Goal: Task Accomplishment & Management: Complete application form

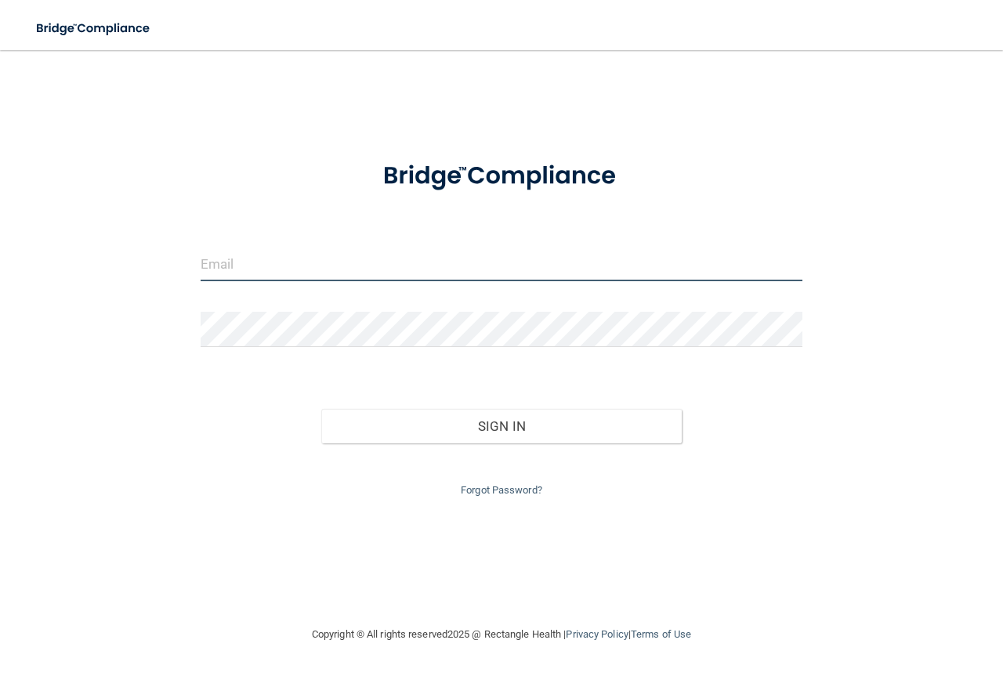
click at [507, 264] on input "email" at bounding box center [502, 263] width 602 height 35
click at [429, 263] on input "[EMAIL_ADDRESS][DOMAIN_NAME]" at bounding box center [502, 263] width 602 height 35
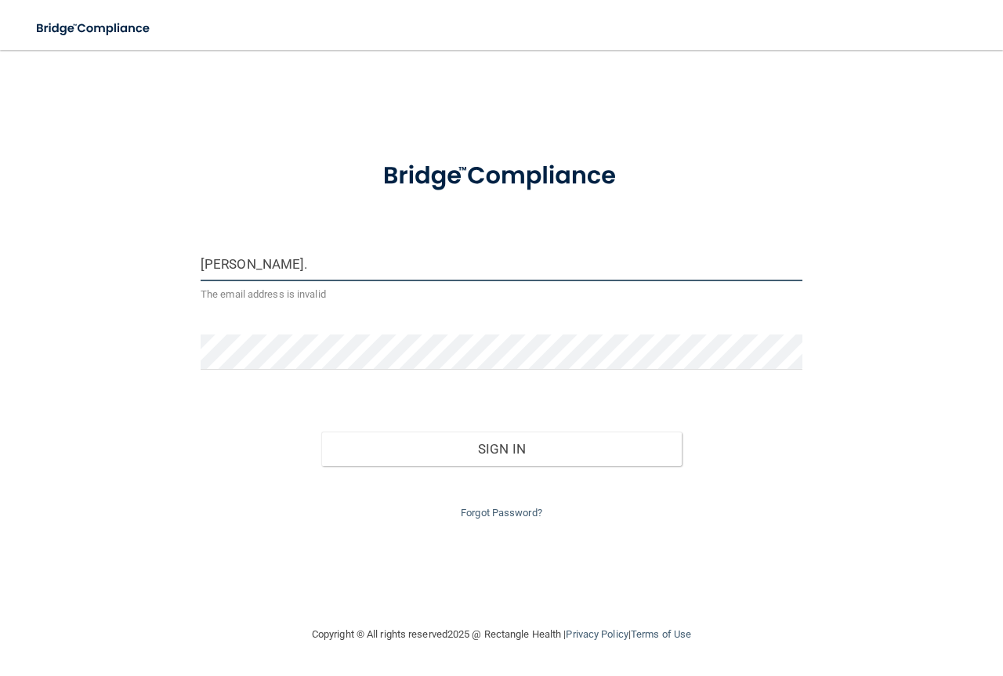
click at [281, 266] on input "[PERSON_NAME]." at bounding box center [502, 263] width 602 height 35
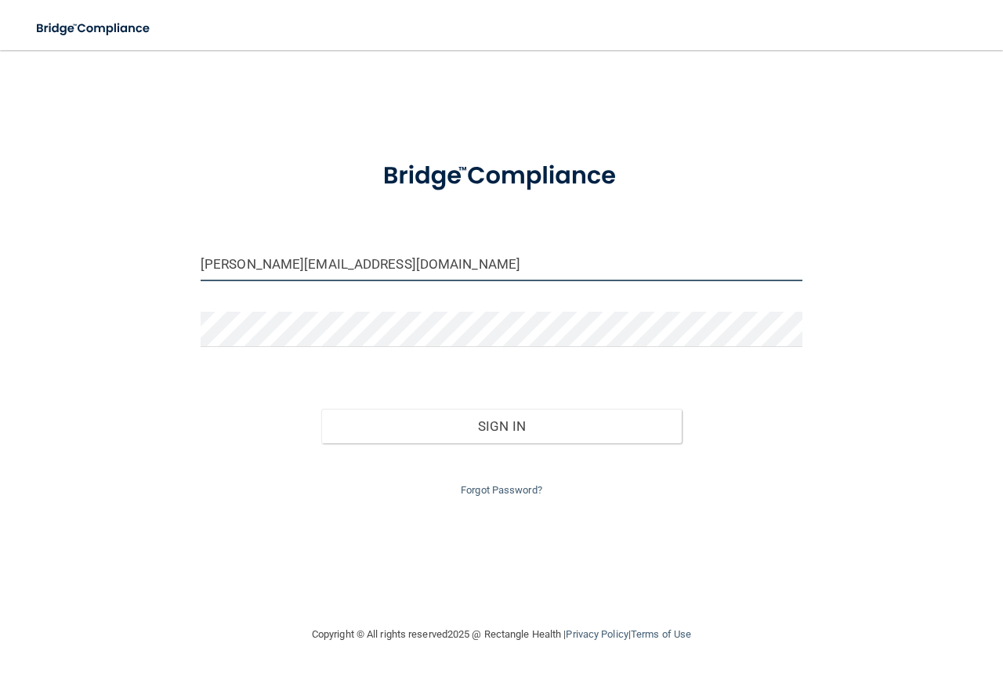
type input "[PERSON_NAME][EMAIL_ADDRESS][DOMAIN_NAME]"
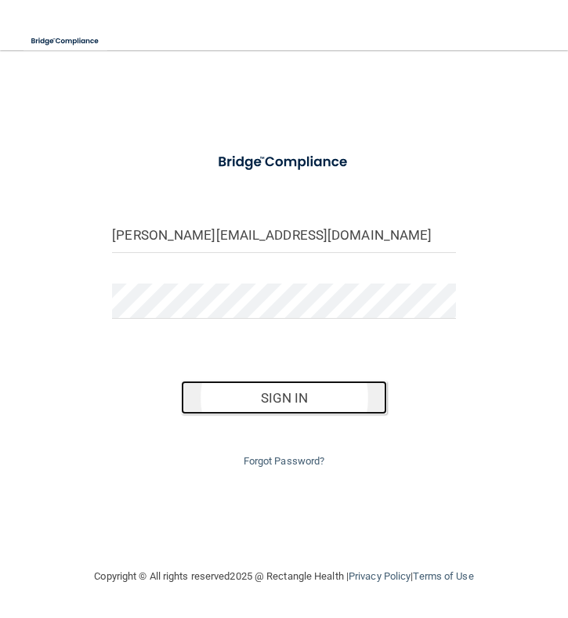
click at [280, 392] on button "Sign In" at bounding box center [284, 398] width 206 height 34
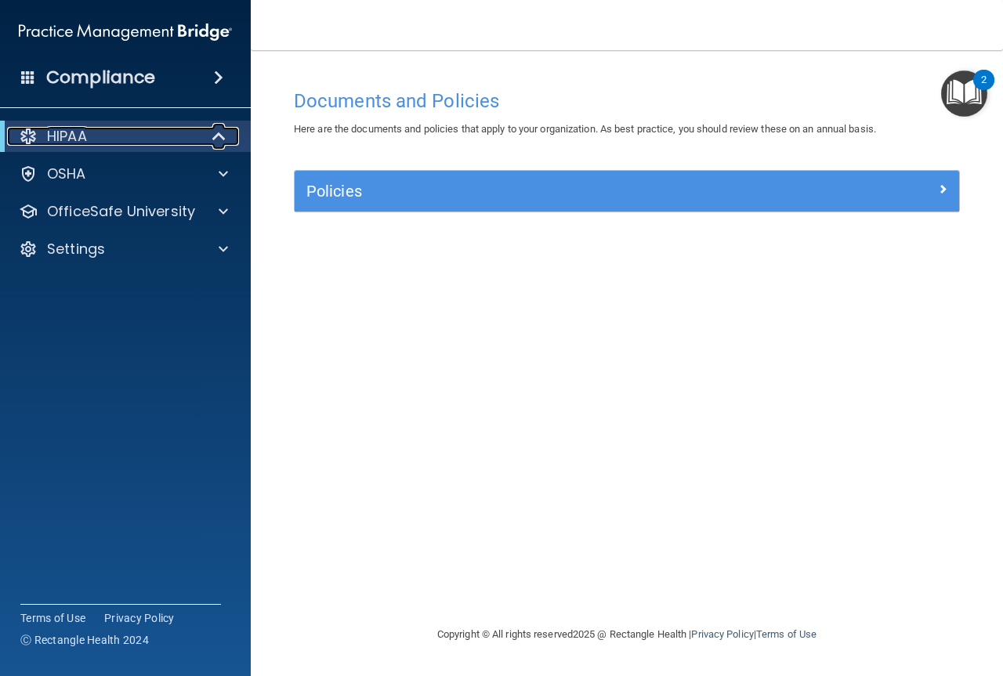
click at [97, 132] on div "HIPAA" at bounding box center [104, 136] width 194 height 19
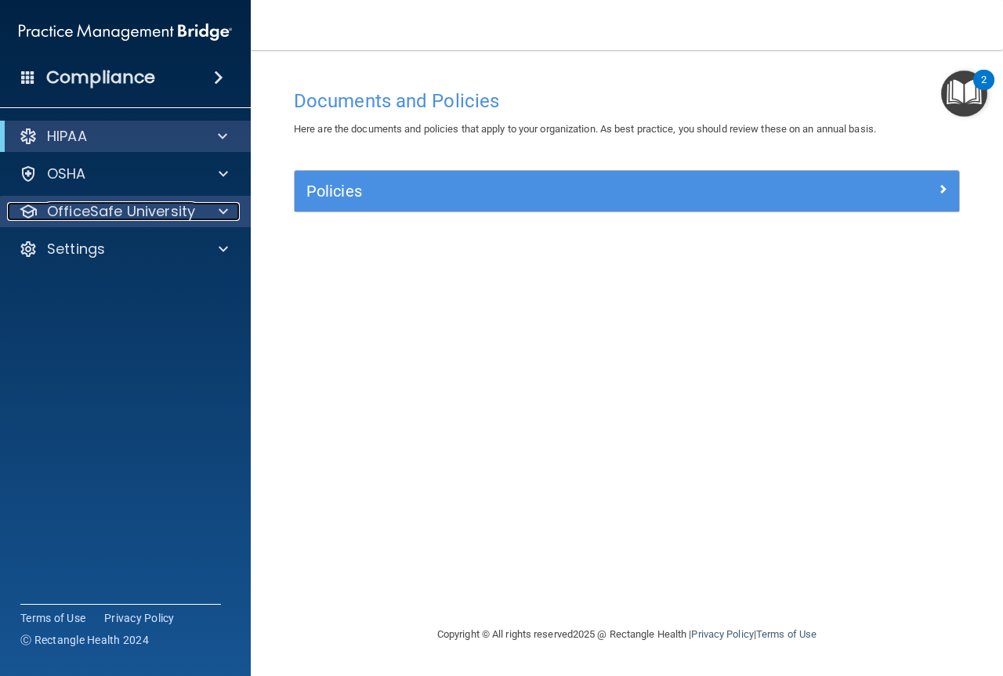
click at [221, 212] on span at bounding box center [223, 211] width 9 height 19
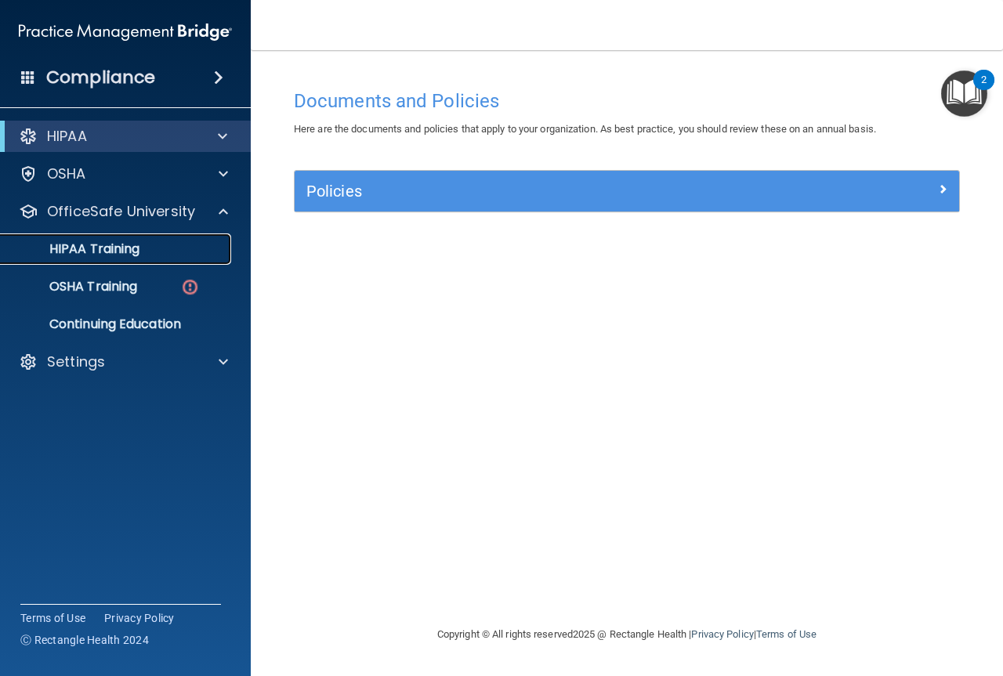
click at [73, 252] on p "HIPAA Training" at bounding box center [74, 249] width 129 height 16
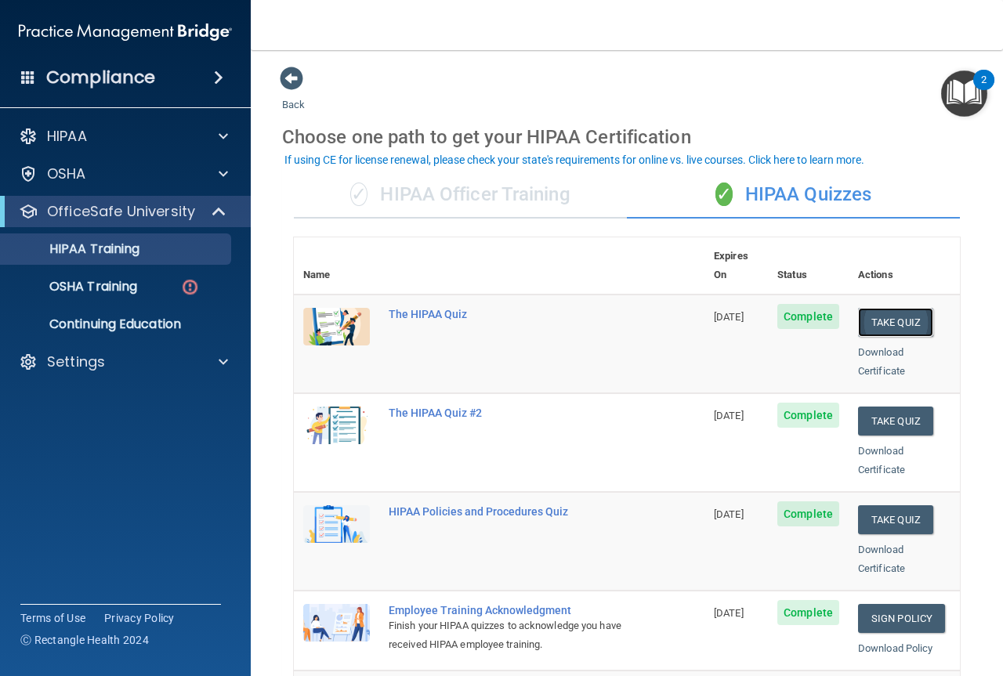
click at [883, 308] on button "Take Quiz" at bounding box center [895, 322] width 75 height 29
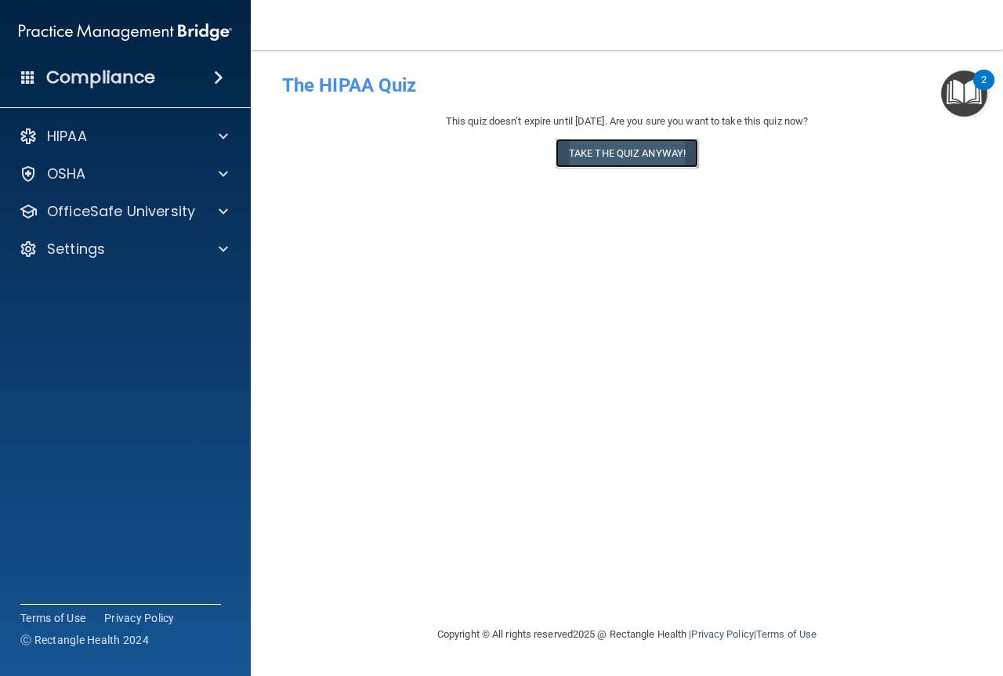
click at [639, 153] on button "Take the quiz anyway!" at bounding box center [627, 153] width 143 height 29
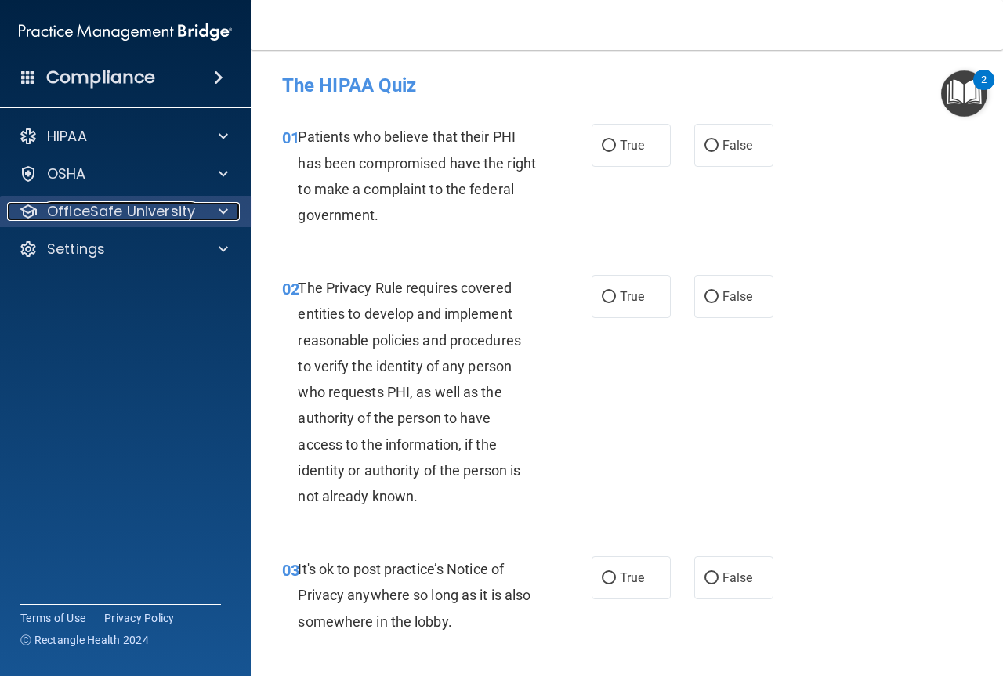
click at [158, 214] on p "OfficeSafe University" at bounding box center [121, 211] width 148 height 19
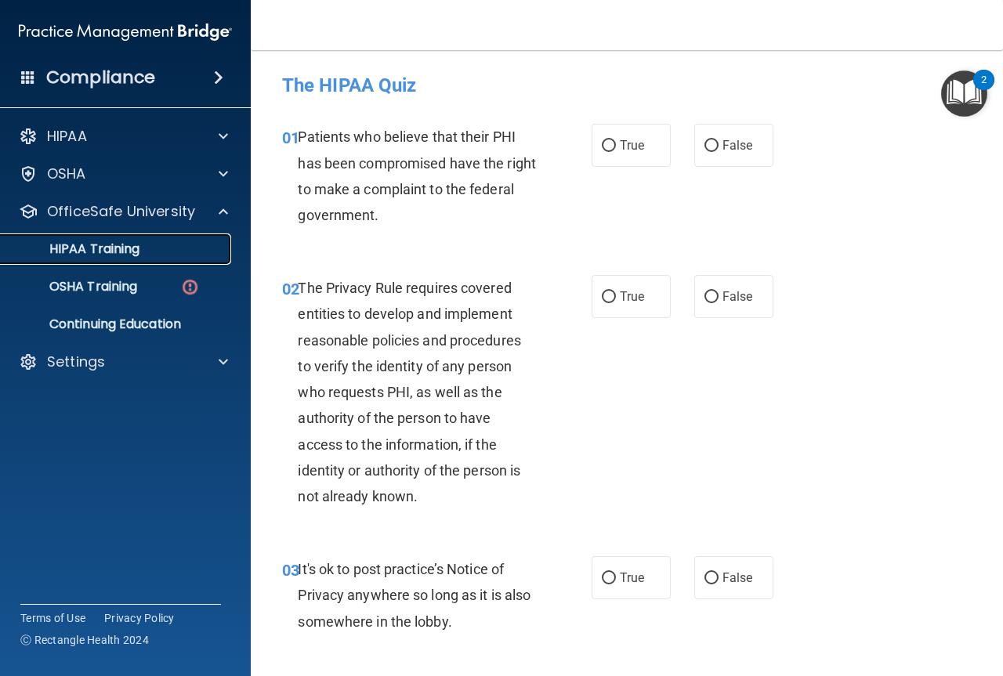
click at [117, 245] on p "HIPAA Training" at bounding box center [74, 249] width 129 height 16
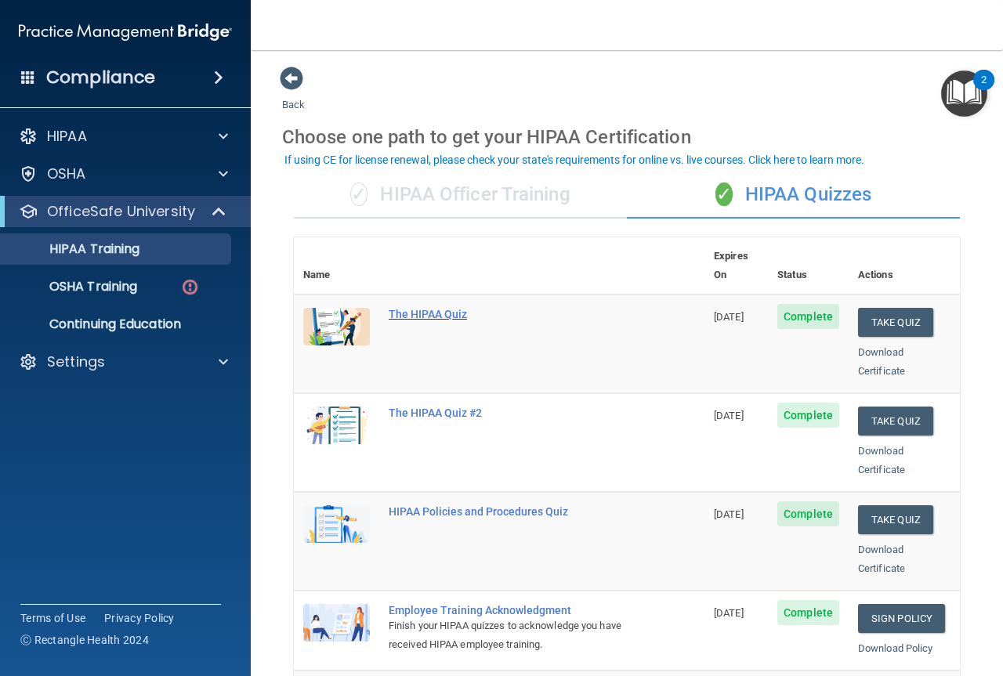
click at [425, 308] on div "The HIPAA Quiz" at bounding box center [507, 314] width 237 height 13
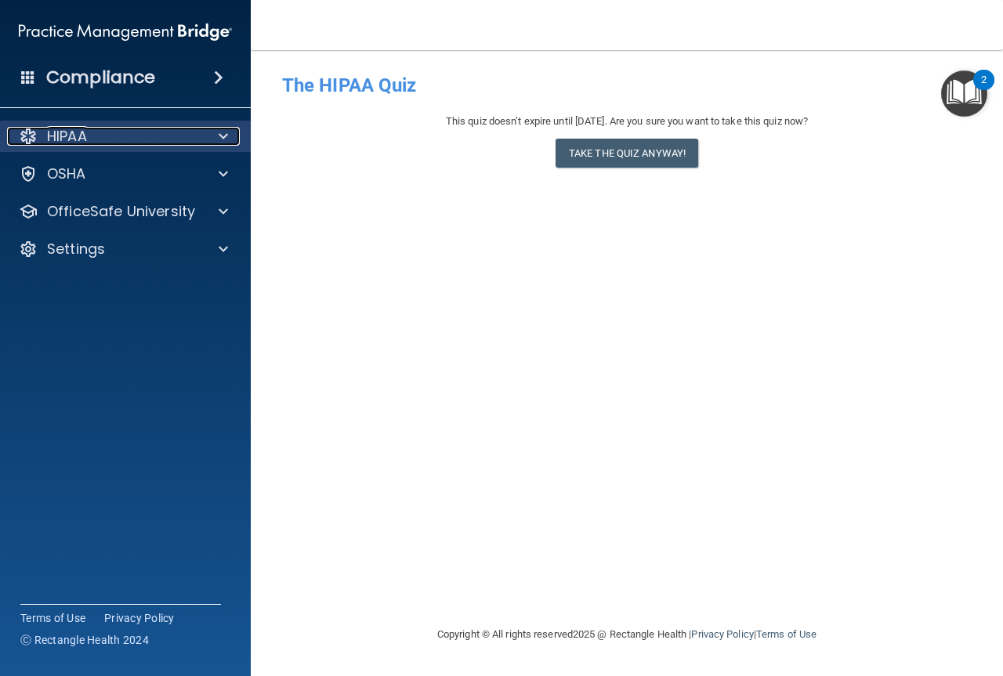
click at [103, 143] on div "HIPAA" at bounding box center [104, 136] width 194 height 19
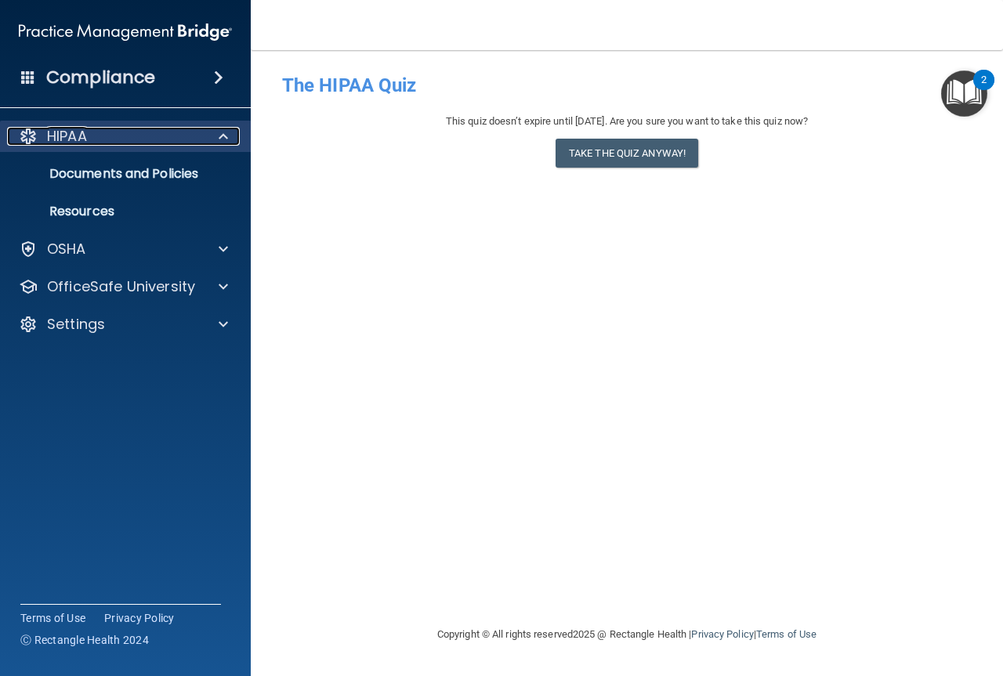
click at [103, 143] on div "HIPAA" at bounding box center [104, 136] width 194 height 19
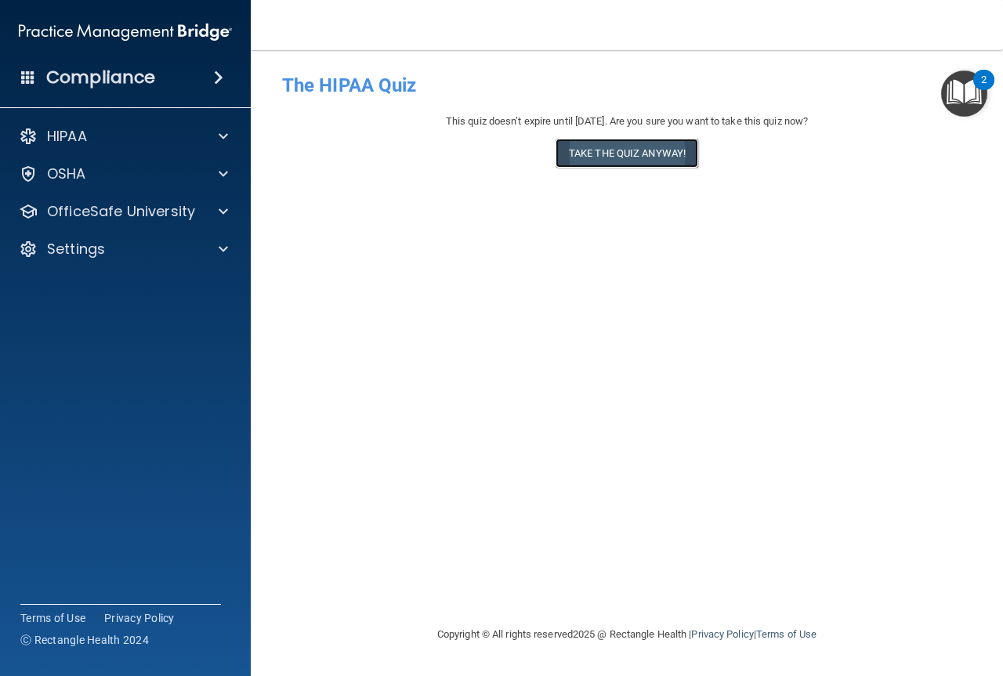
click at [623, 157] on button "Take the quiz anyway!" at bounding box center [627, 153] width 143 height 29
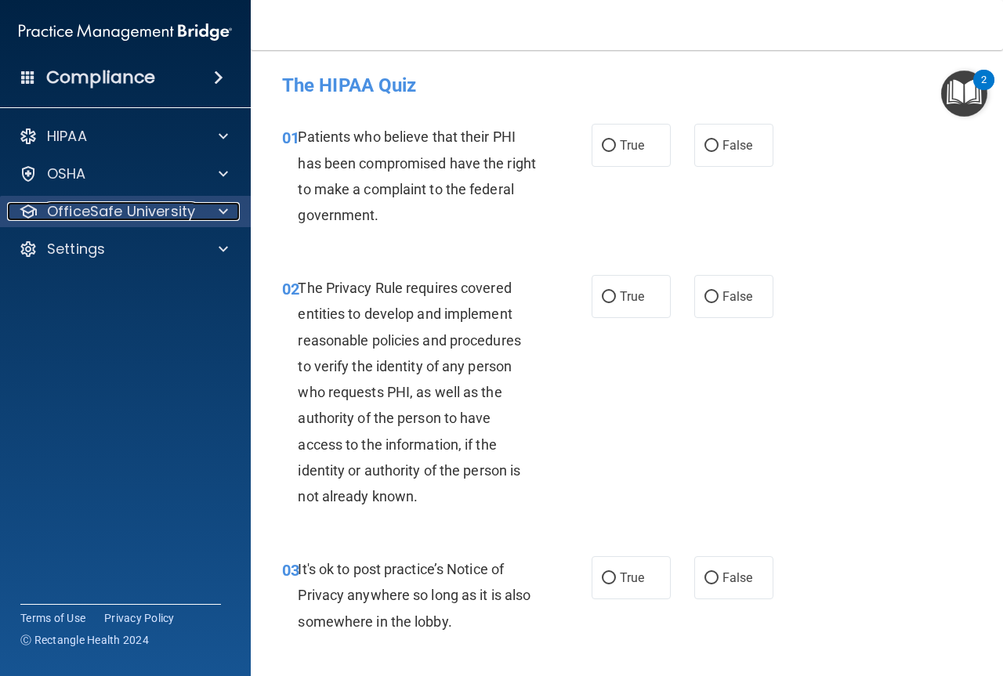
click at [149, 216] on p "OfficeSafe University" at bounding box center [121, 211] width 148 height 19
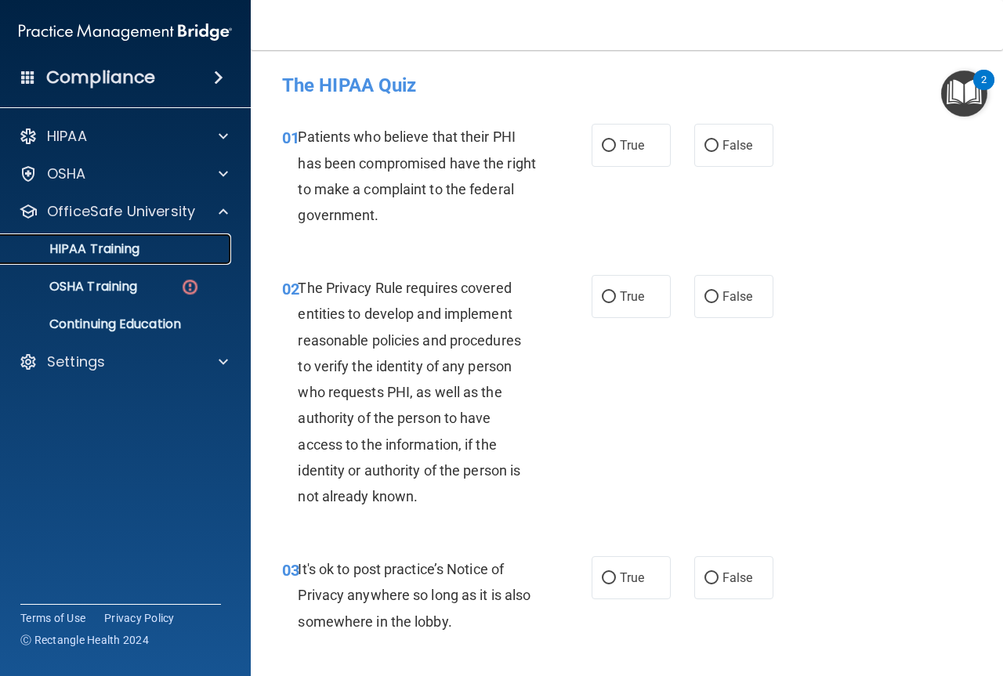
click at [124, 242] on p "HIPAA Training" at bounding box center [74, 249] width 129 height 16
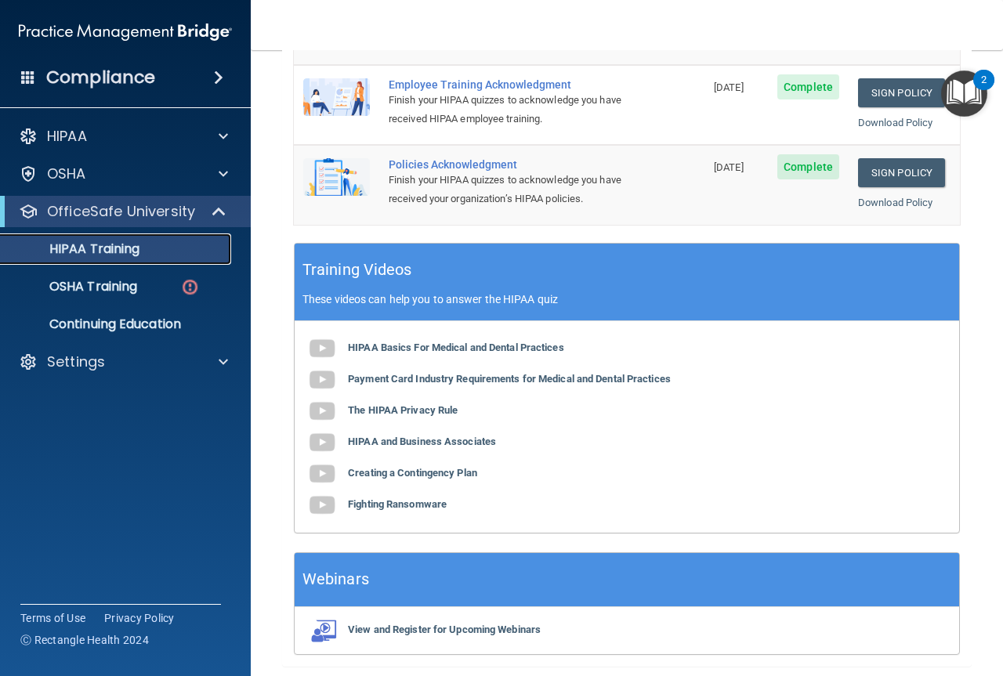
scroll to position [531, 0]
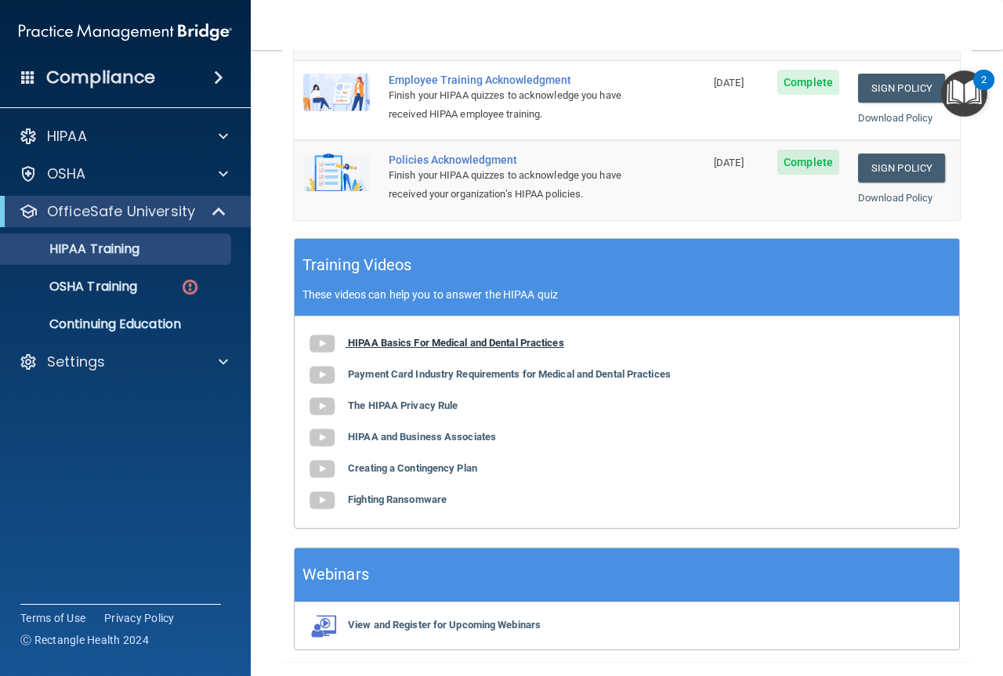
click at [551, 337] on b "HIPAA Basics For Medical and Dental Practices" at bounding box center [456, 343] width 216 height 12
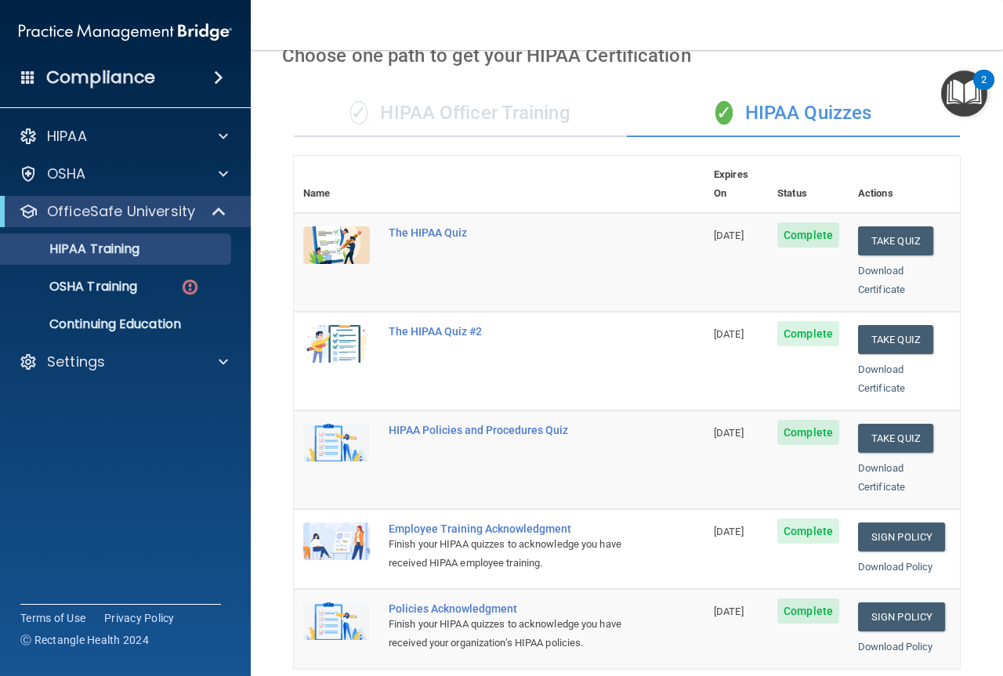
scroll to position [0, 0]
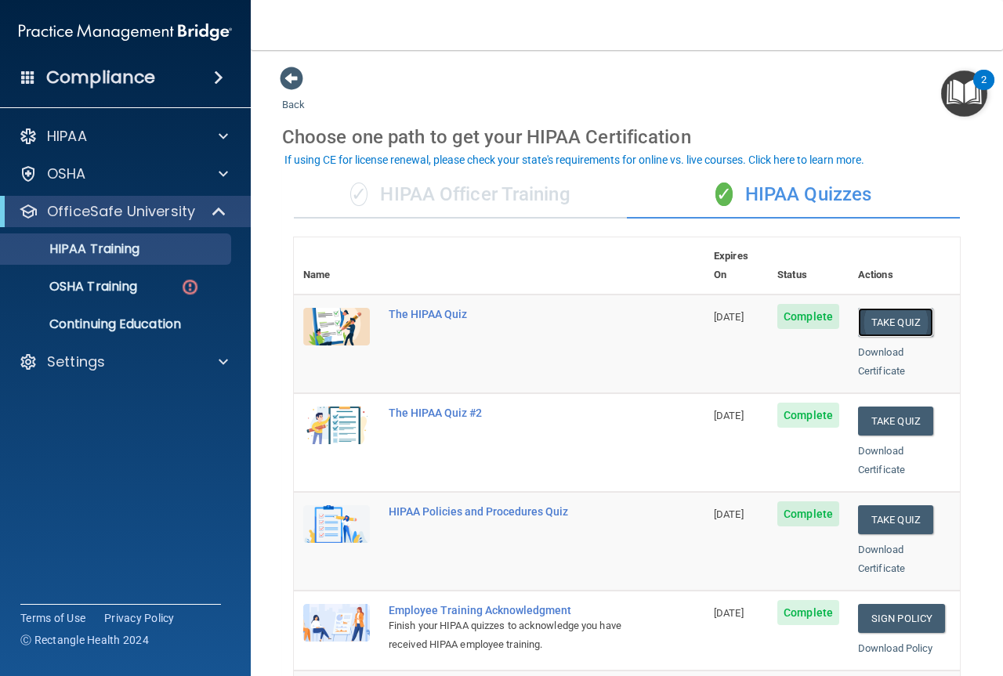
click at [870, 309] on button "Take Quiz" at bounding box center [895, 322] width 75 height 29
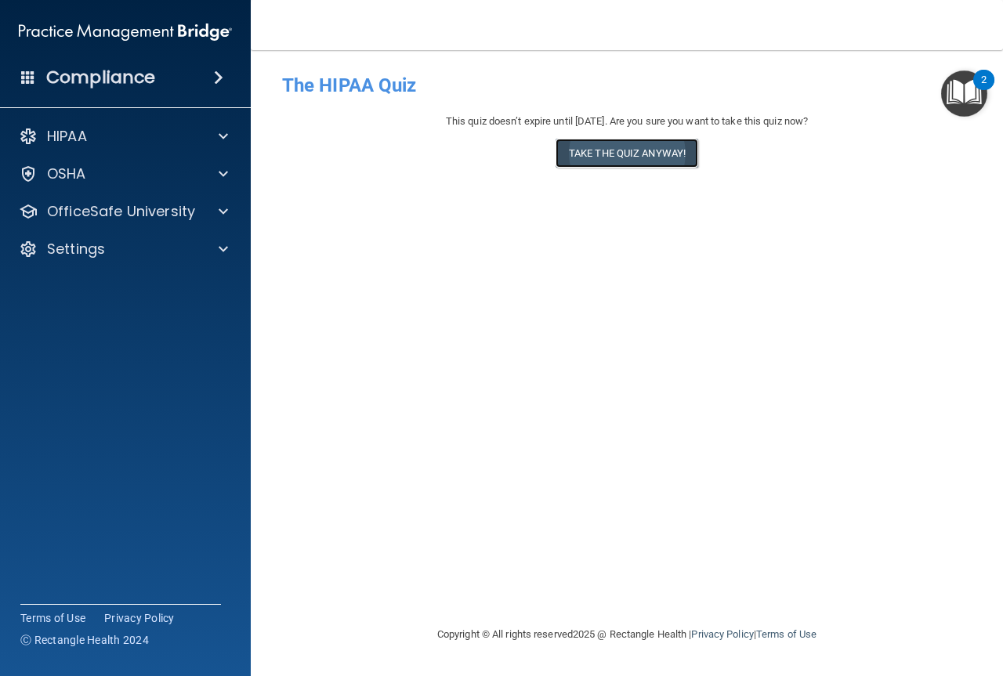
click at [641, 156] on button "Take the quiz anyway!" at bounding box center [627, 153] width 143 height 29
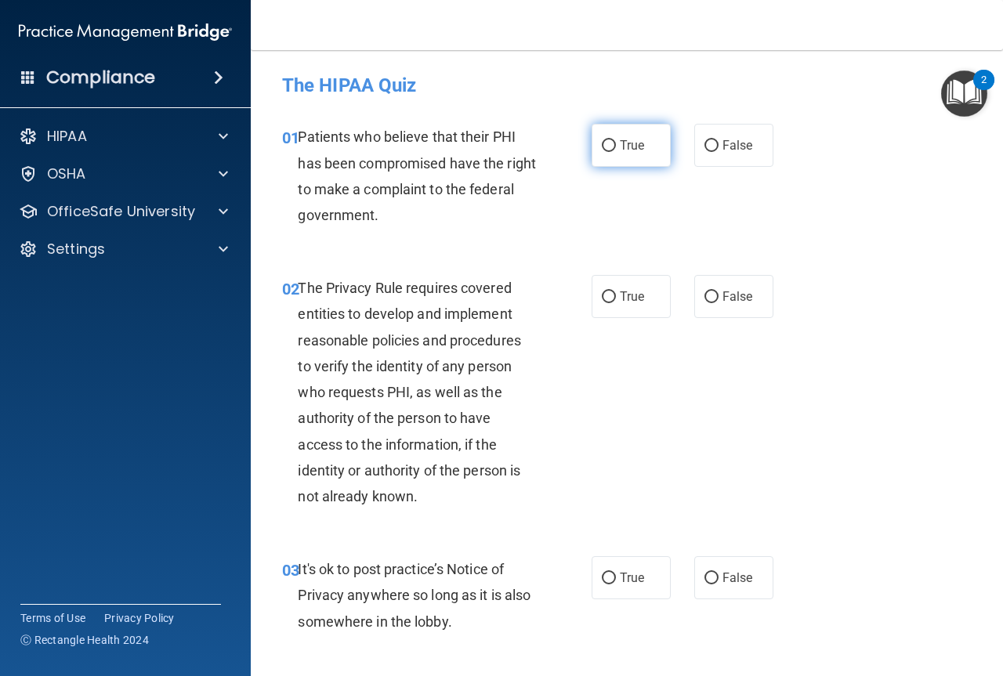
click at [605, 144] on input "True" at bounding box center [609, 146] width 14 height 12
radio input "true"
click at [602, 295] on input "True" at bounding box center [609, 298] width 14 height 12
radio input "true"
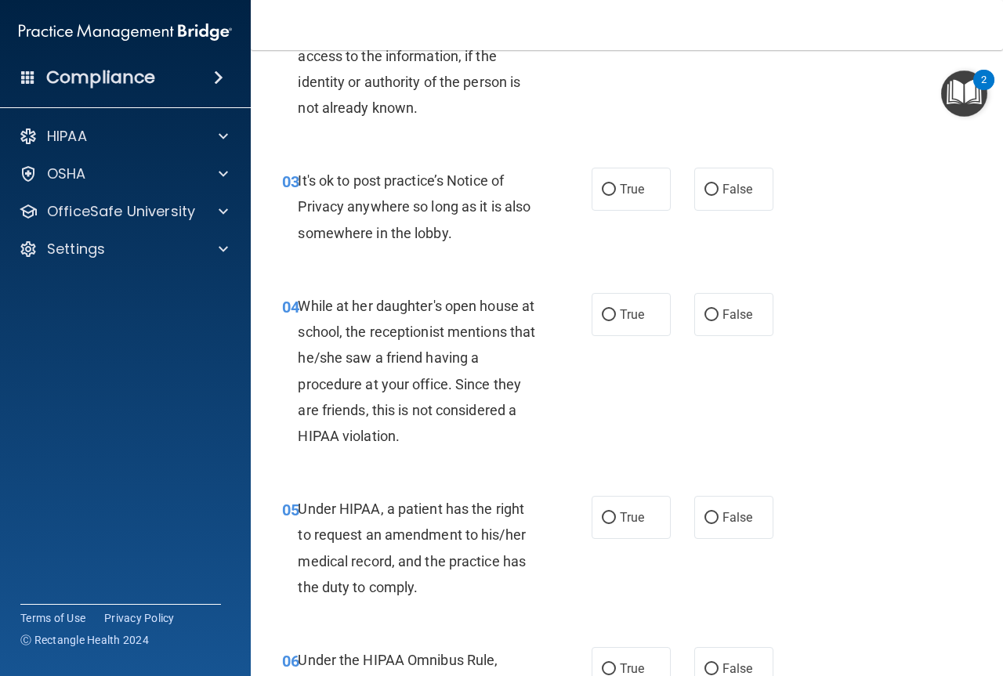
scroll to position [408, 0]
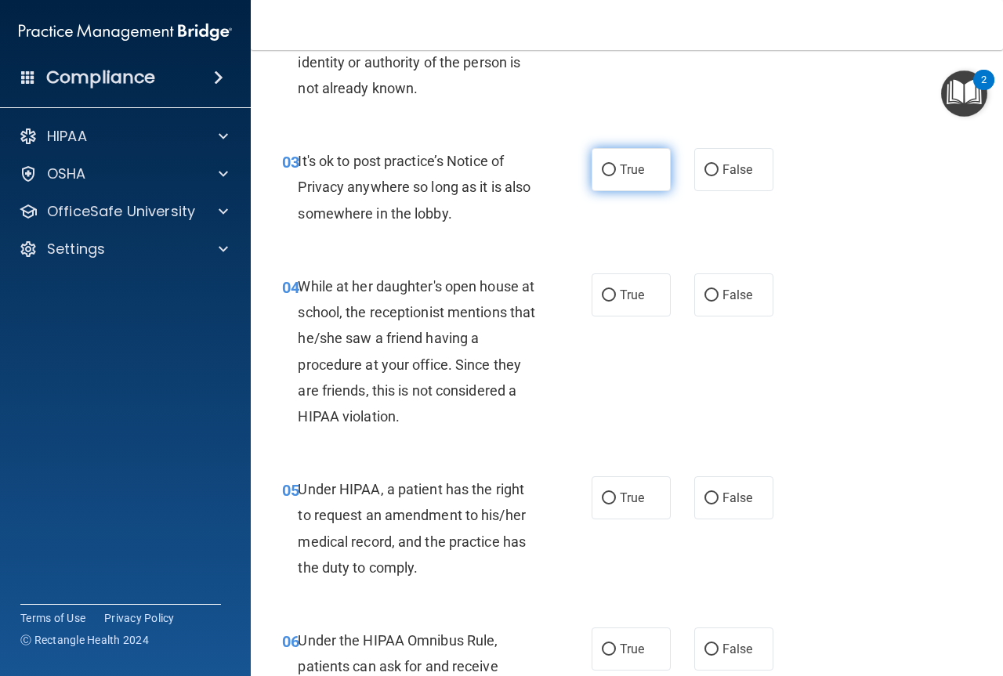
click at [596, 164] on label "True" at bounding box center [631, 169] width 79 height 43
click at [602, 165] on input "True" at bounding box center [609, 171] width 14 height 12
radio input "true"
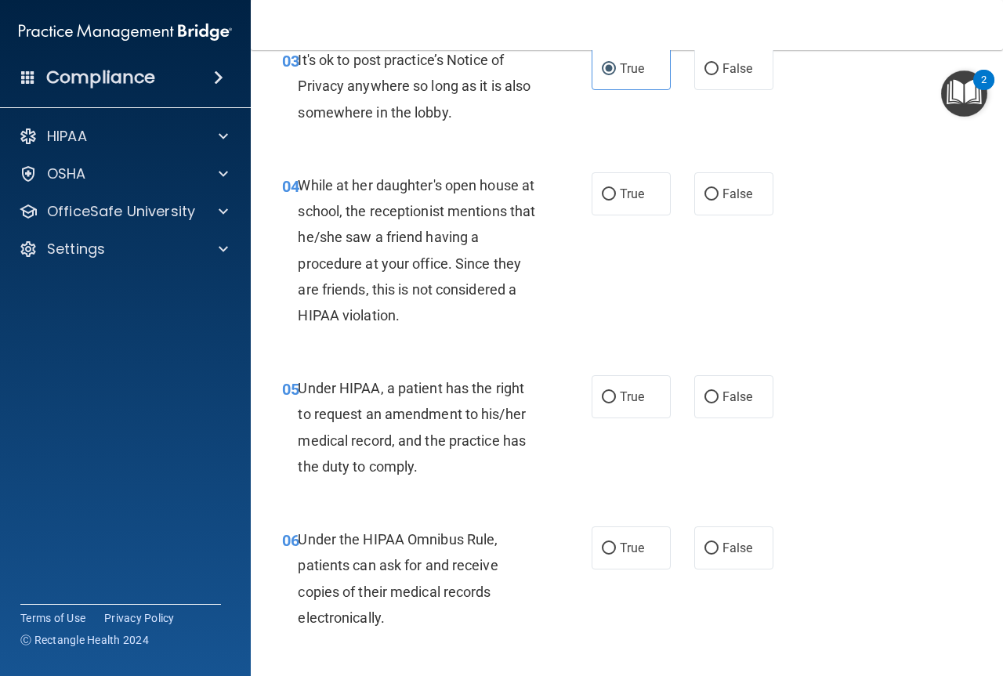
scroll to position [549, 0]
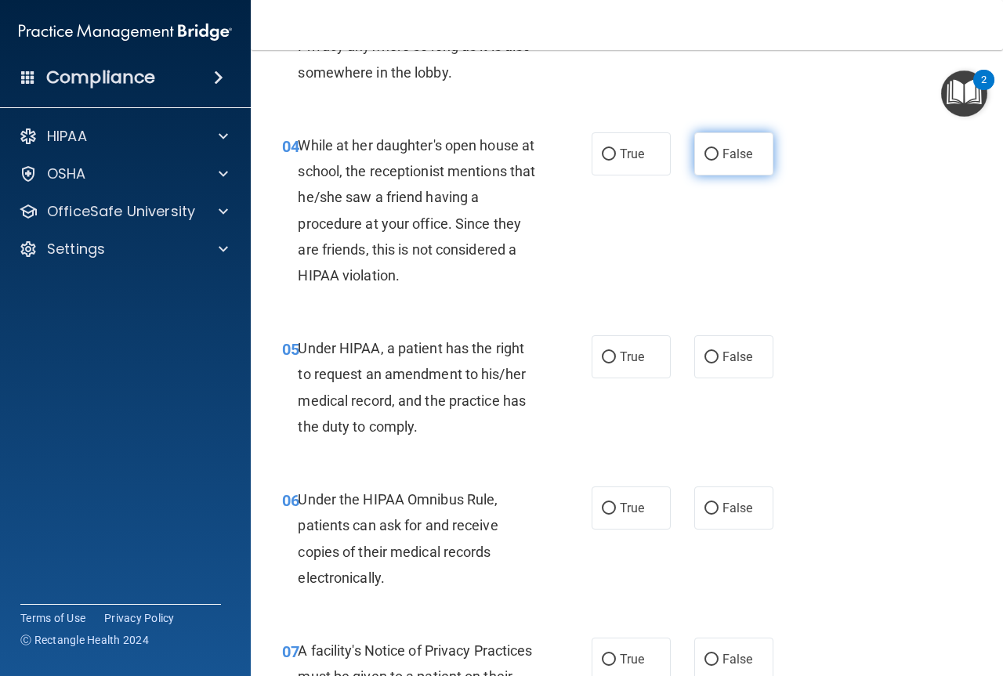
click at [705, 149] on input "False" at bounding box center [712, 155] width 14 height 12
radio input "true"
click at [607, 357] on input "True" at bounding box center [609, 358] width 14 height 12
radio input "true"
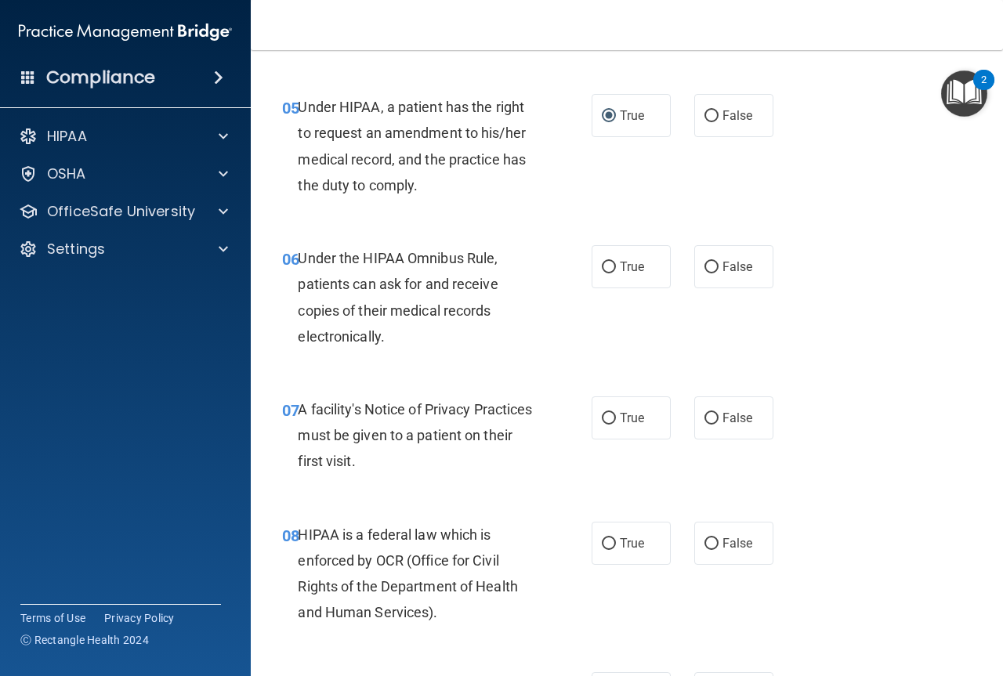
scroll to position [810, 0]
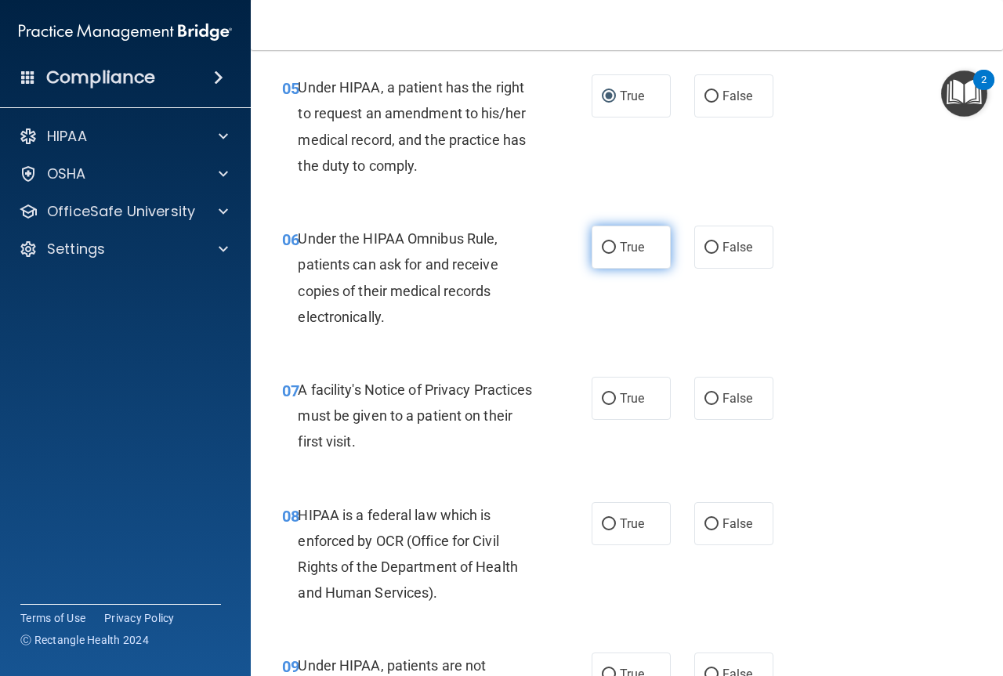
click at [602, 245] on input "True" at bounding box center [609, 248] width 14 height 12
radio input "true"
click at [604, 395] on input "True" at bounding box center [609, 399] width 14 height 12
radio input "true"
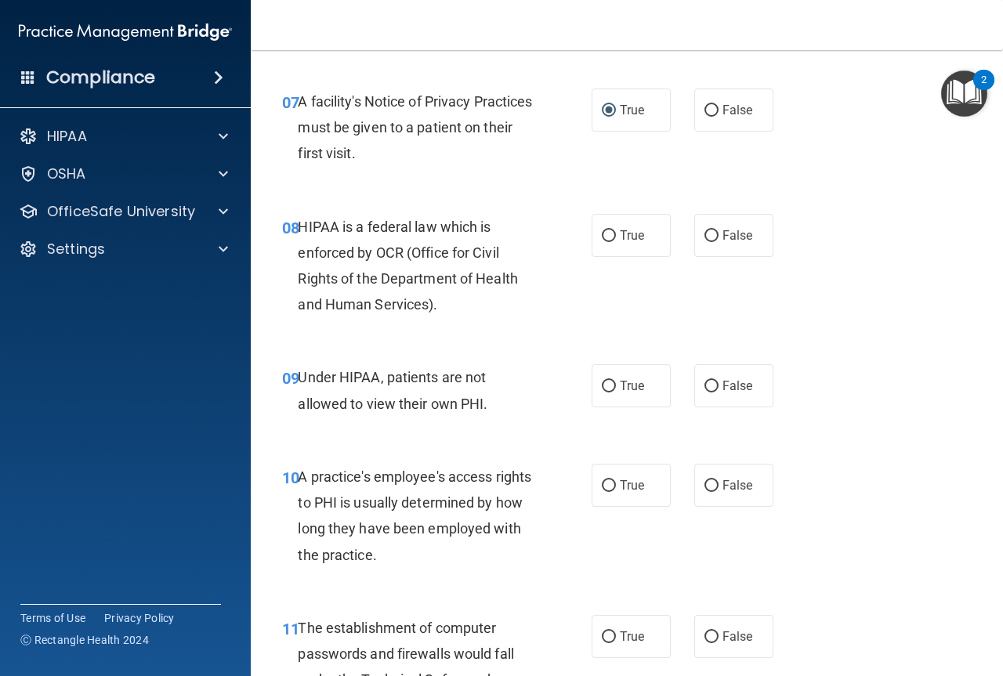
scroll to position [1119, 0]
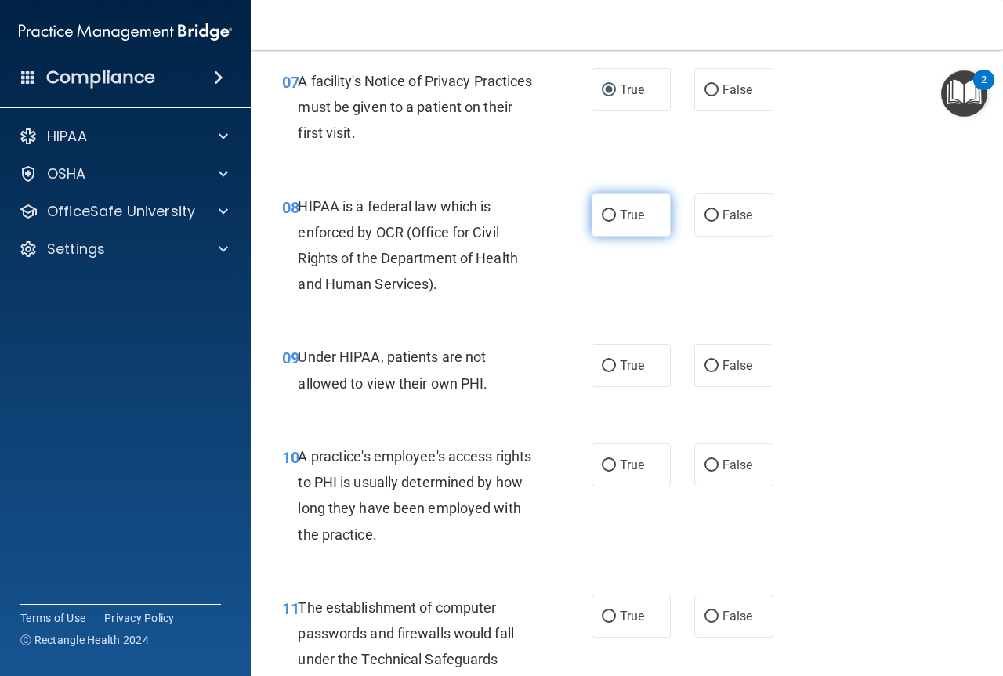
click at [602, 212] on input "True" at bounding box center [609, 216] width 14 height 12
radio input "true"
click at [709, 361] on input "False" at bounding box center [712, 367] width 14 height 12
radio input "true"
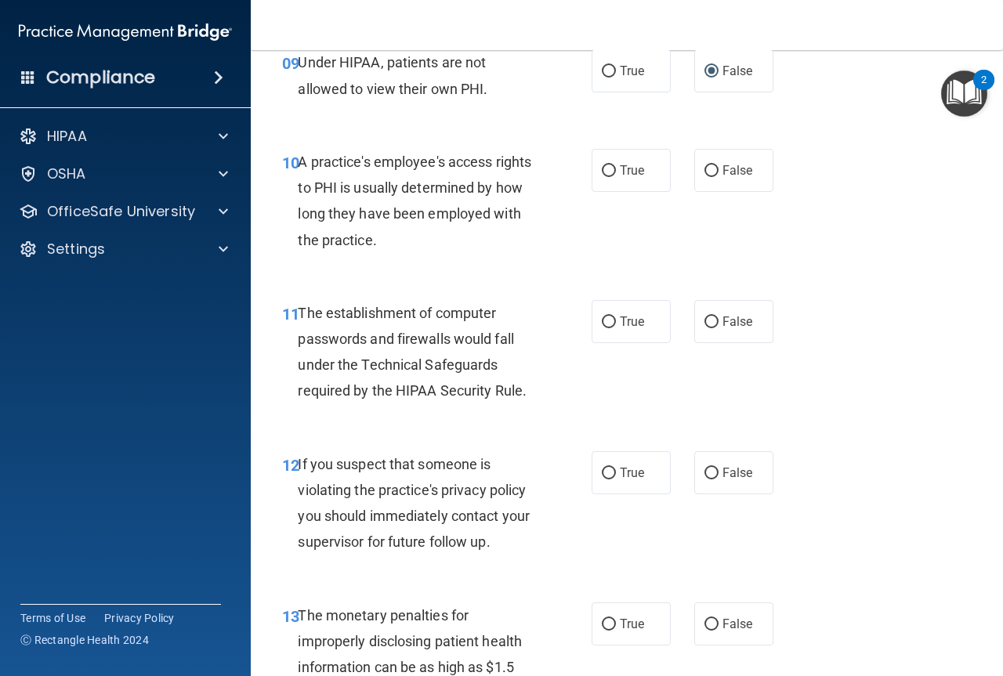
scroll to position [1441, 0]
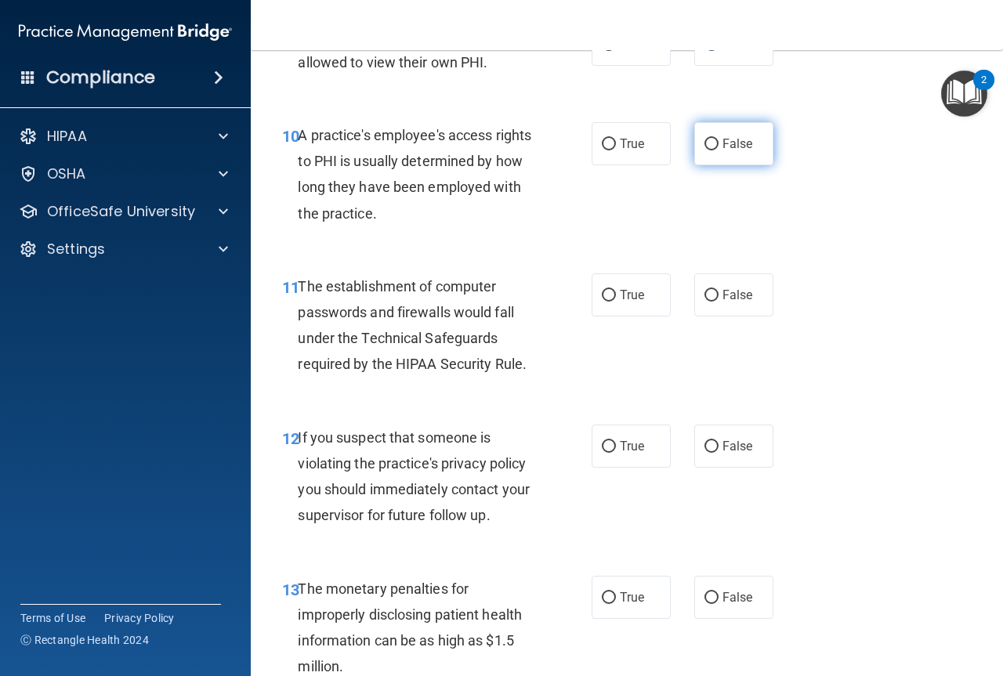
click at [705, 139] on input "False" at bounding box center [712, 145] width 14 height 12
radio input "true"
click at [609, 293] on input "True" at bounding box center [609, 296] width 14 height 12
radio input "true"
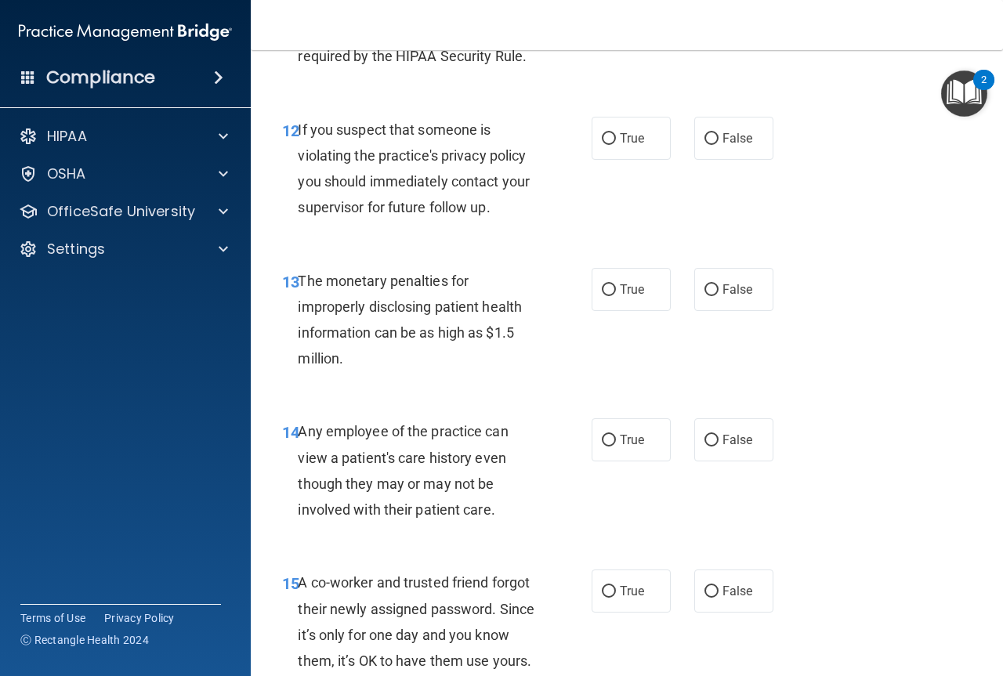
scroll to position [1762, 0]
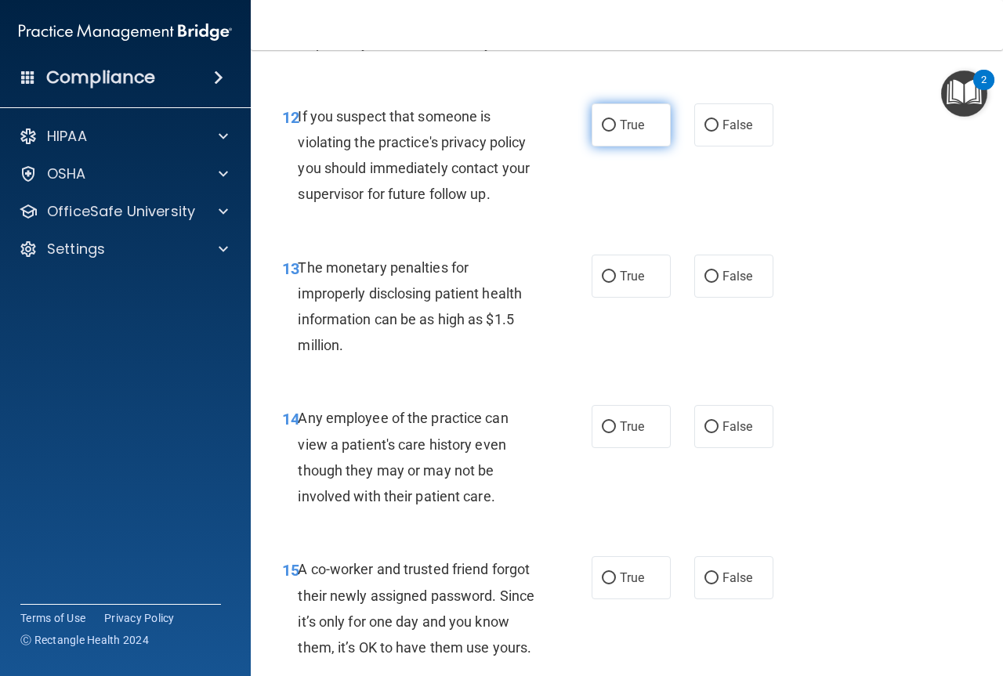
click at [602, 126] on input "True" at bounding box center [609, 126] width 14 height 12
radio input "true"
click at [602, 280] on input "True" at bounding box center [609, 277] width 14 height 12
radio input "true"
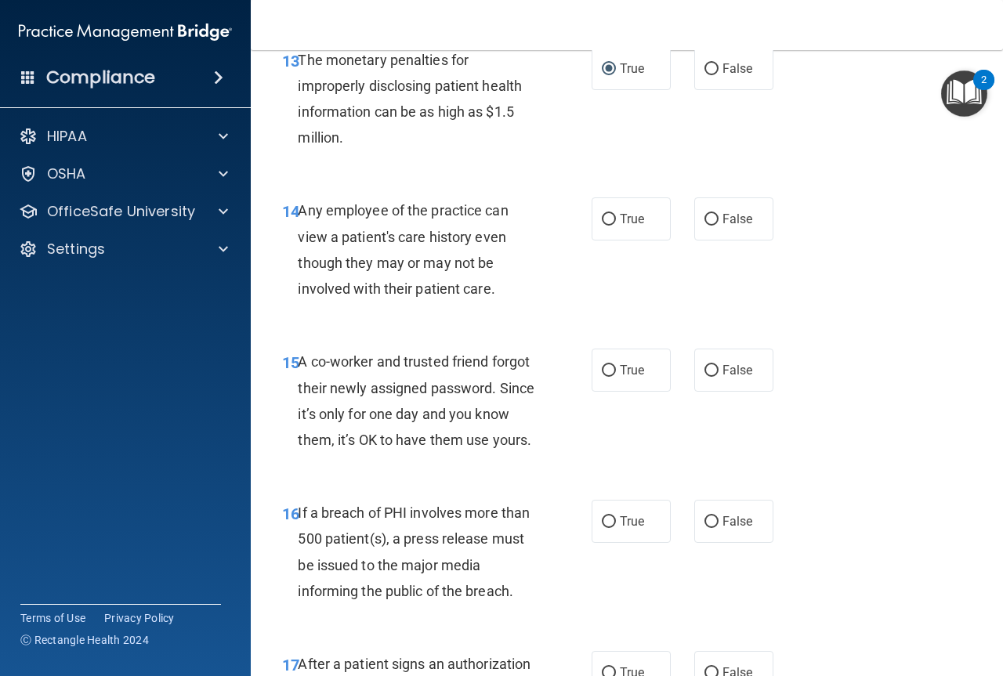
scroll to position [2010, 0]
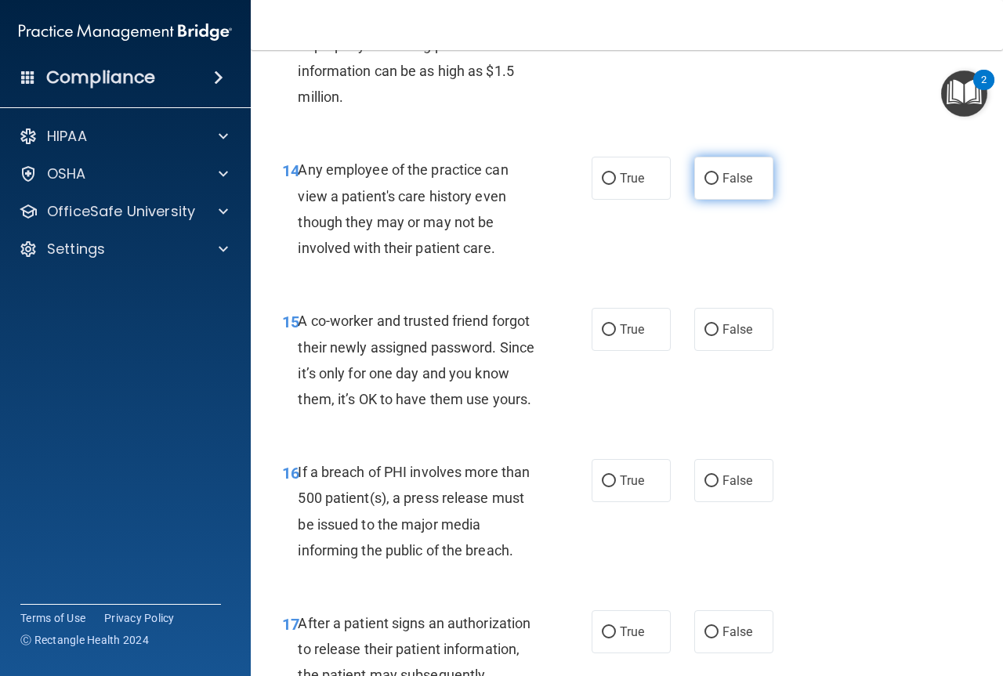
click at [705, 176] on input "False" at bounding box center [712, 179] width 14 height 12
radio input "true"
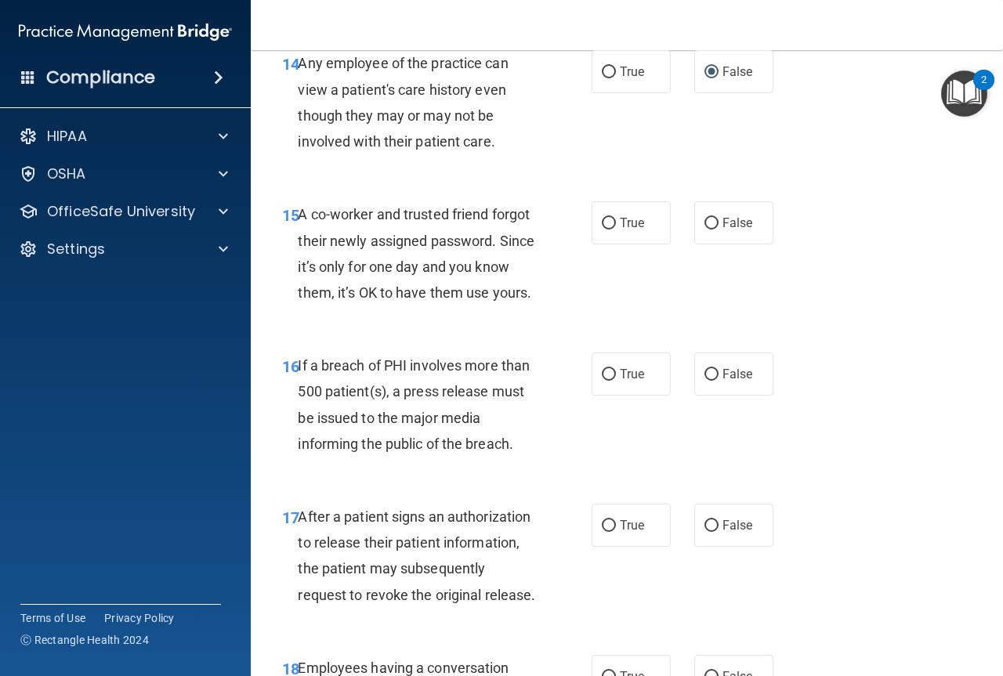
scroll to position [2204, 0]
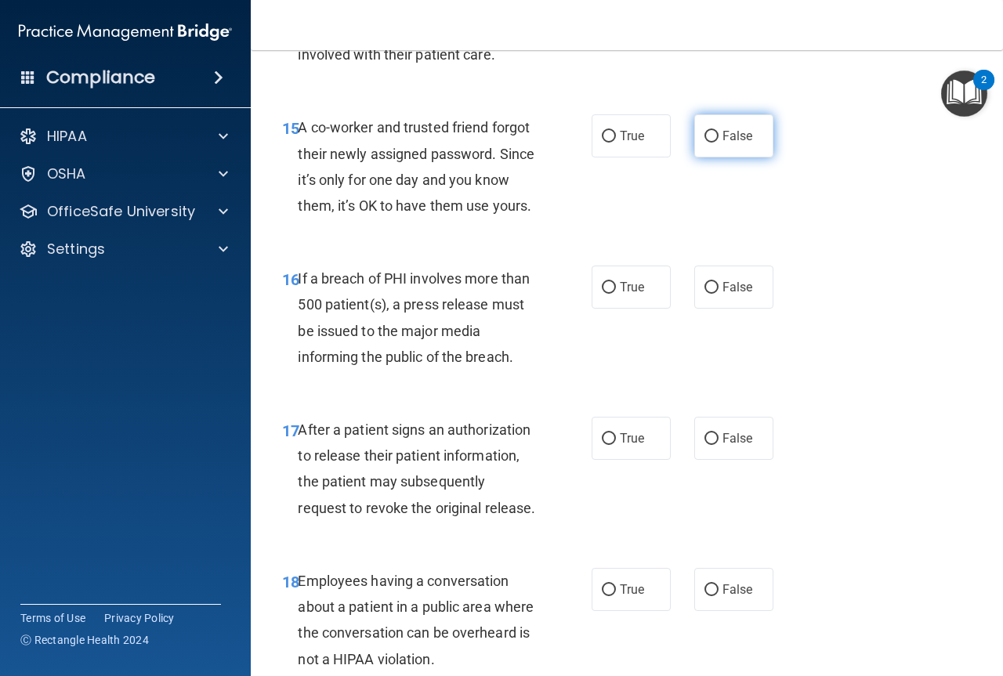
click at [697, 129] on label "False" at bounding box center [733, 135] width 79 height 43
click at [705, 131] on input "False" at bounding box center [712, 137] width 14 height 12
radio input "true"
click at [602, 294] on input "True" at bounding box center [609, 288] width 14 height 12
radio input "true"
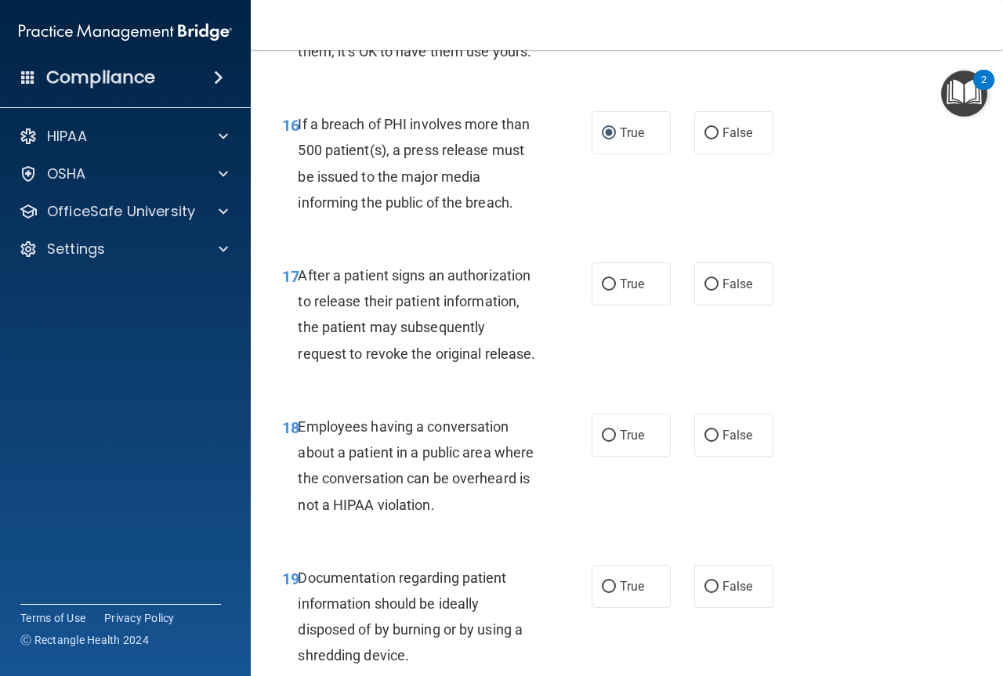
scroll to position [2385, 0]
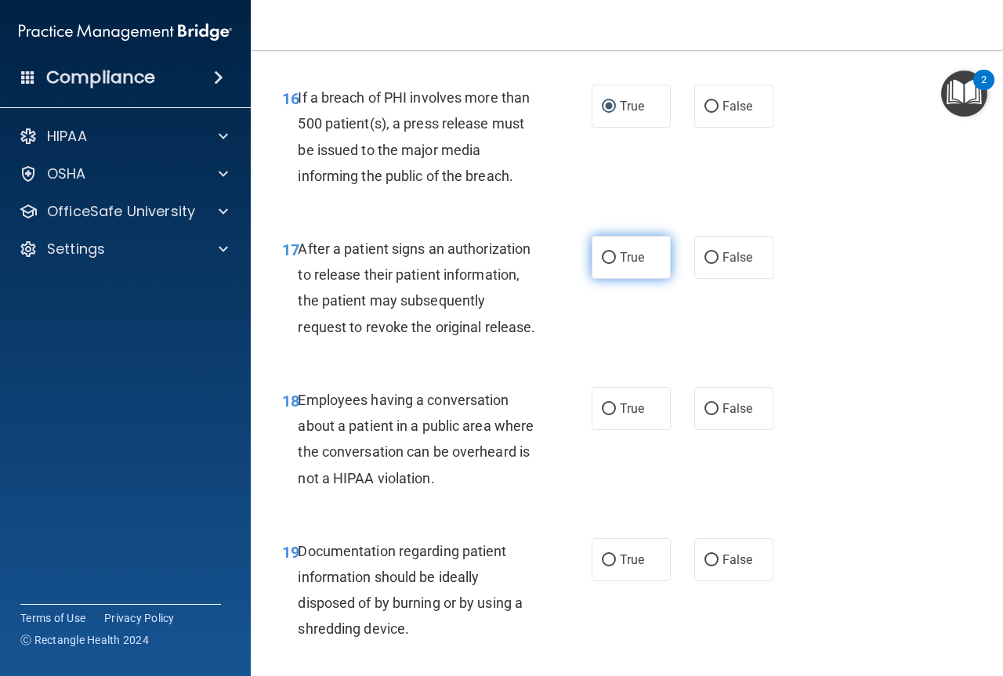
click at [603, 264] on input "True" at bounding box center [609, 258] width 14 height 12
radio input "true"
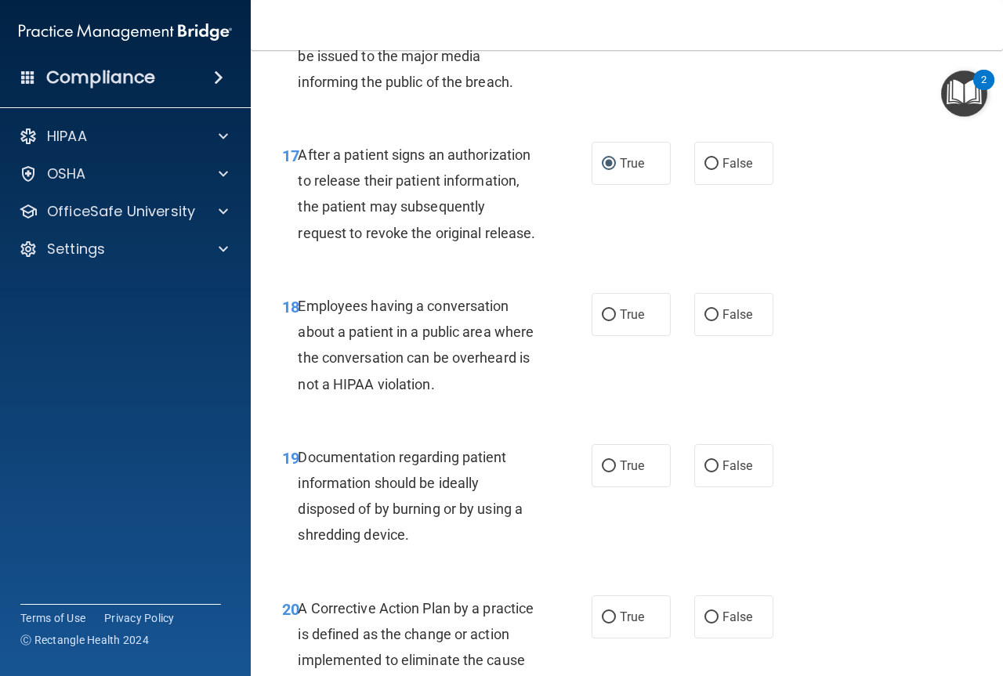
scroll to position [2720, 0]
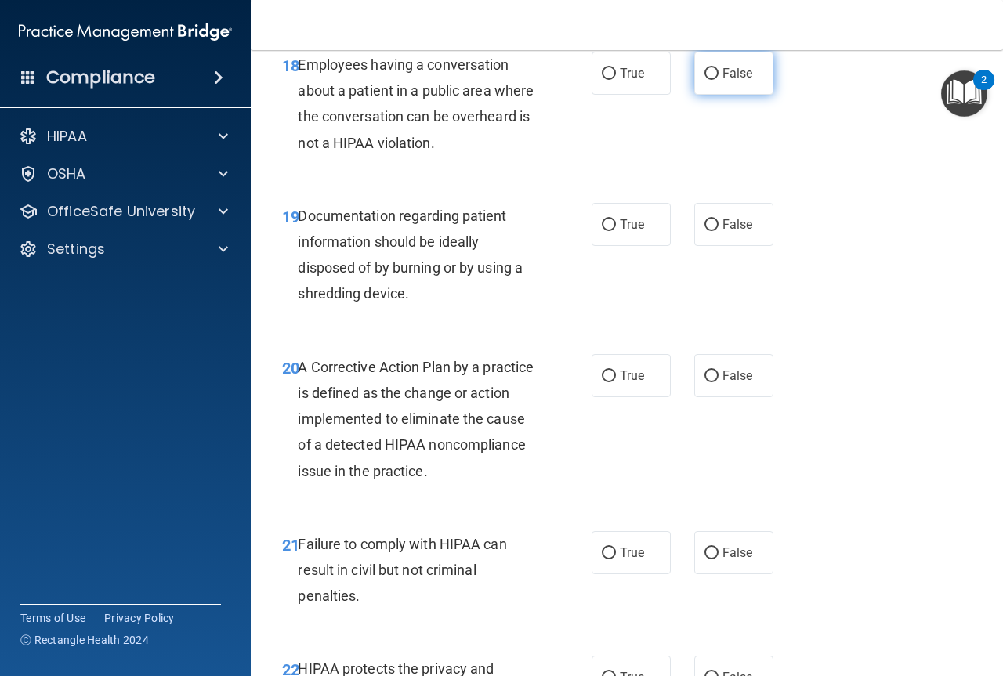
click at [705, 80] on input "False" at bounding box center [712, 74] width 14 height 12
radio input "true"
click at [602, 231] on input "True" at bounding box center [609, 225] width 14 height 12
radio input "true"
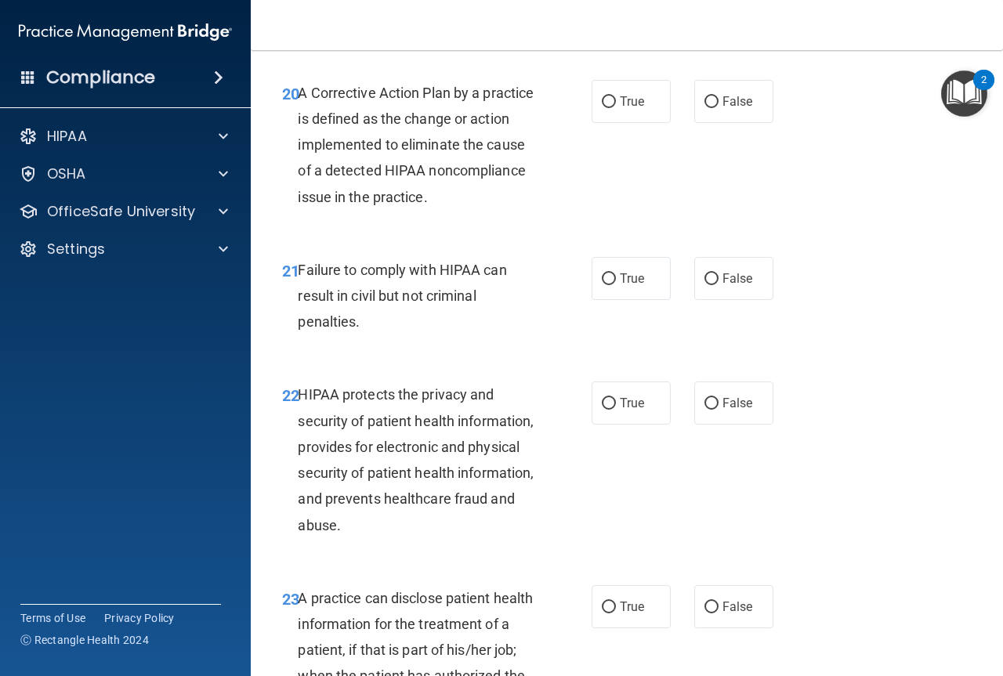
scroll to position [3028, 0]
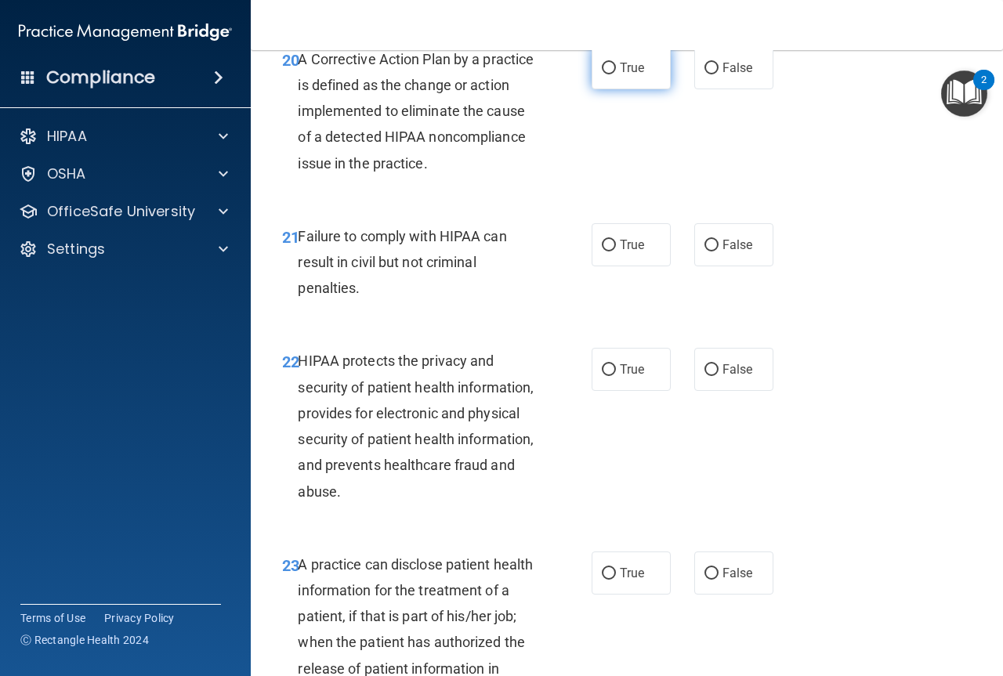
click at [607, 74] on input "True" at bounding box center [609, 69] width 14 height 12
radio input "true"
click at [707, 252] on input "False" at bounding box center [712, 246] width 14 height 12
radio input "true"
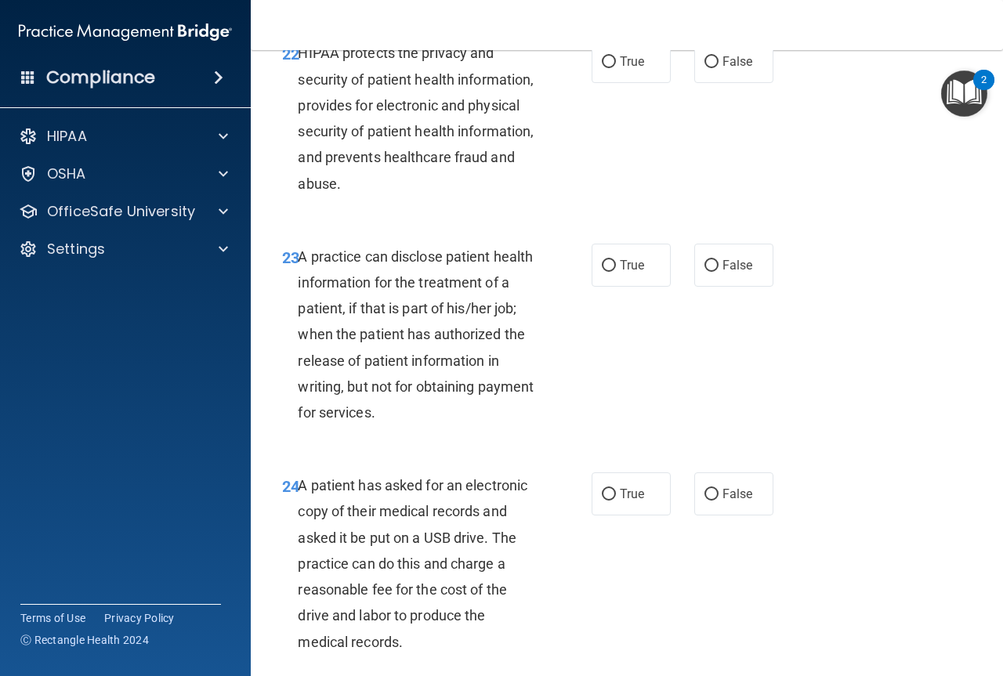
scroll to position [3350, 0]
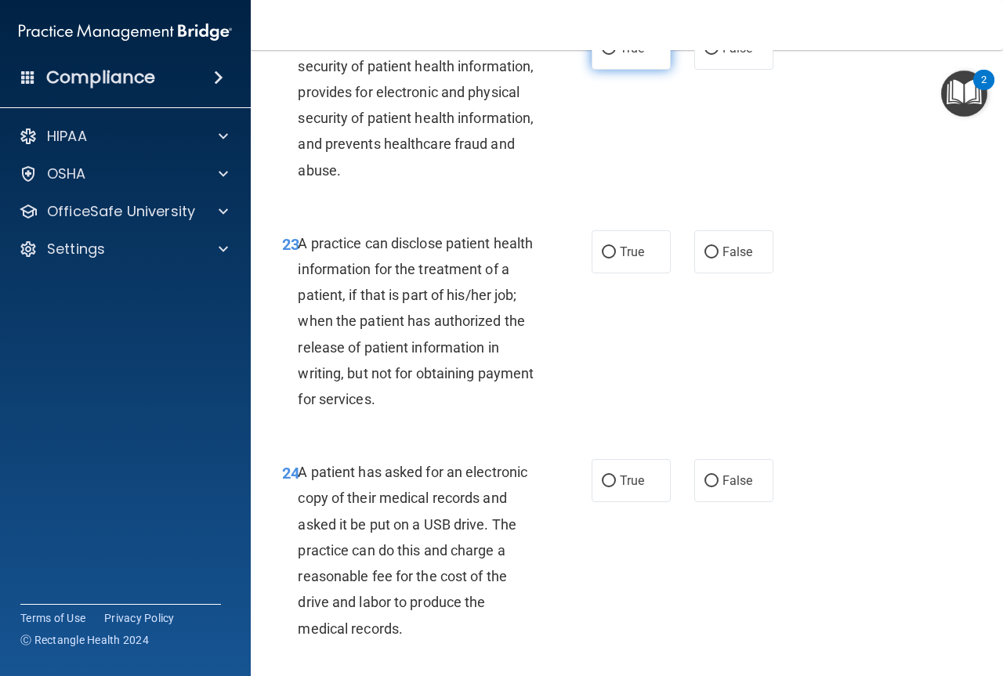
click at [602, 55] on input "True" at bounding box center [609, 49] width 14 height 12
radio input "true"
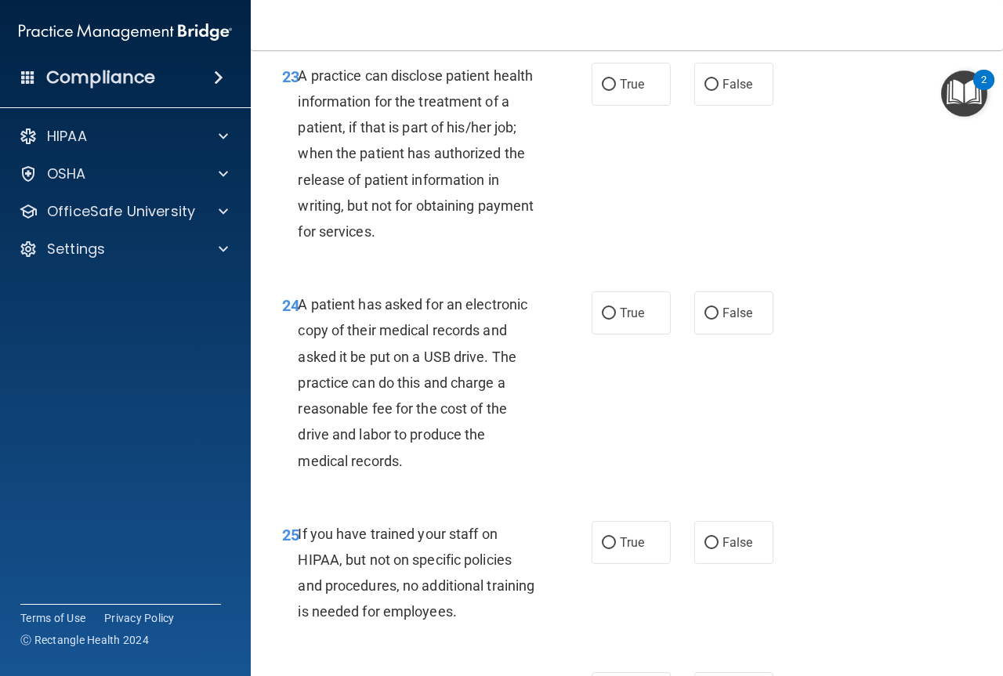
scroll to position [3551, 0]
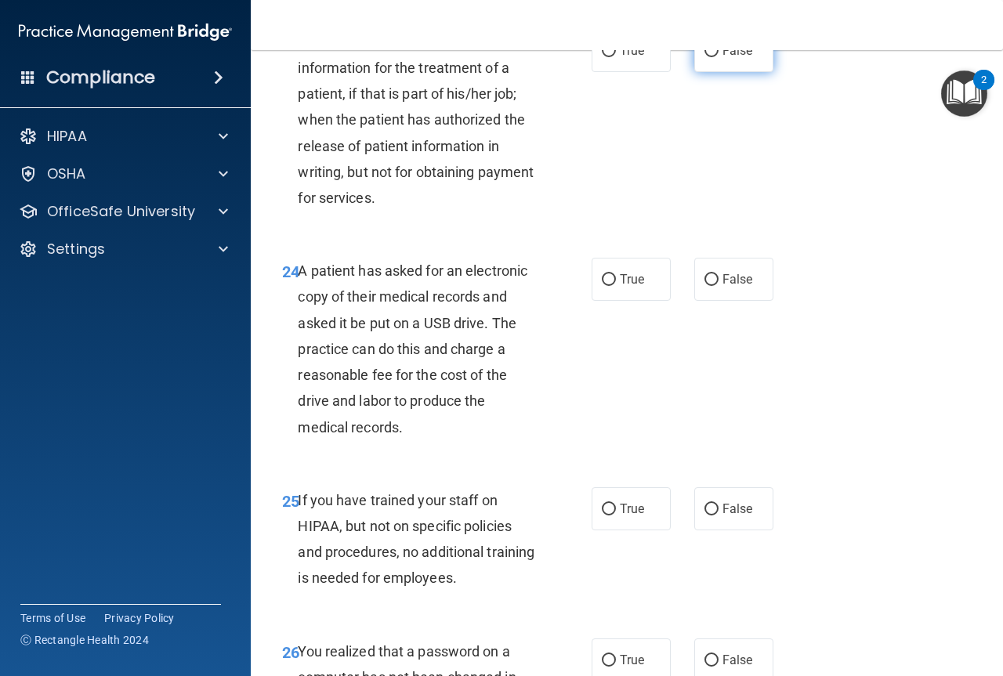
click at [708, 57] on input "False" at bounding box center [712, 51] width 14 height 12
radio input "true"
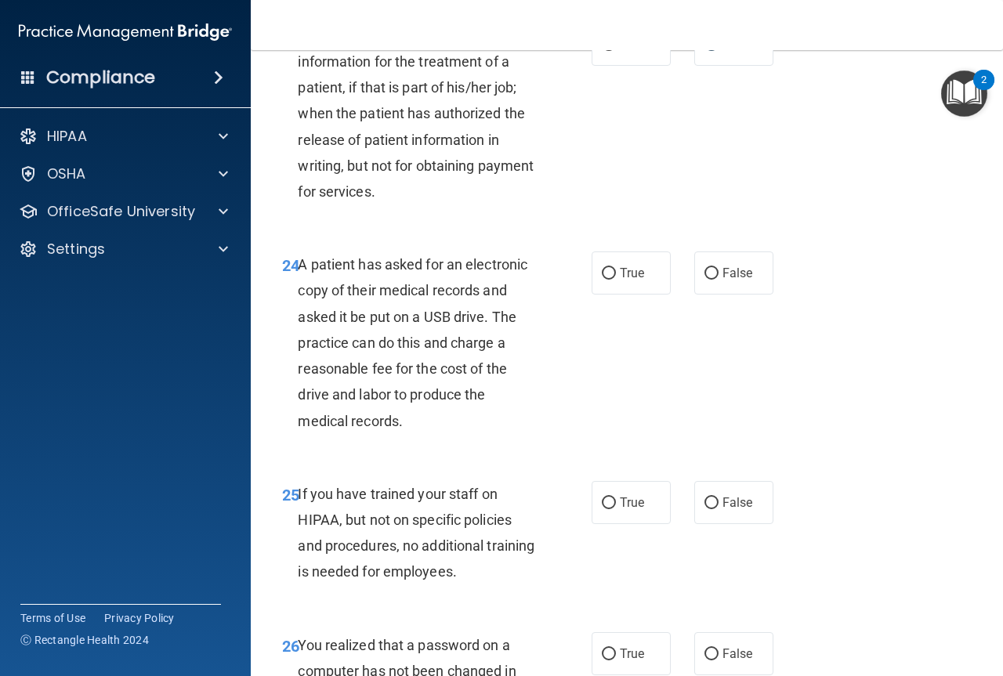
scroll to position [3571, 0]
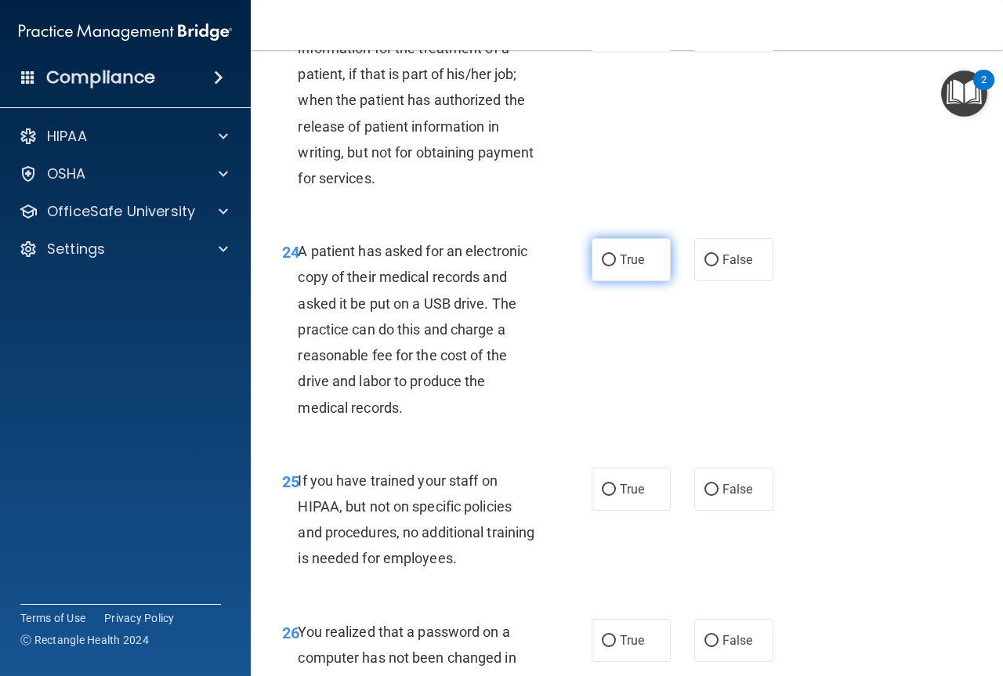
click at [606, 266] on input "True" at bounding box center [609, 261] width 14 height 12
radio input "true"
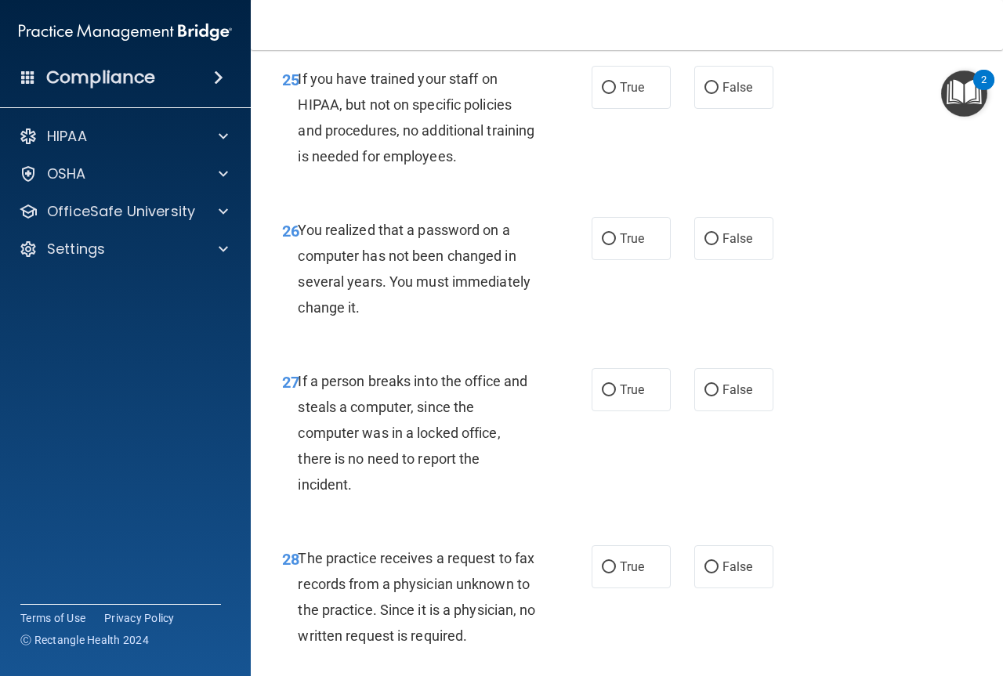
scroll to position [4033, 0]
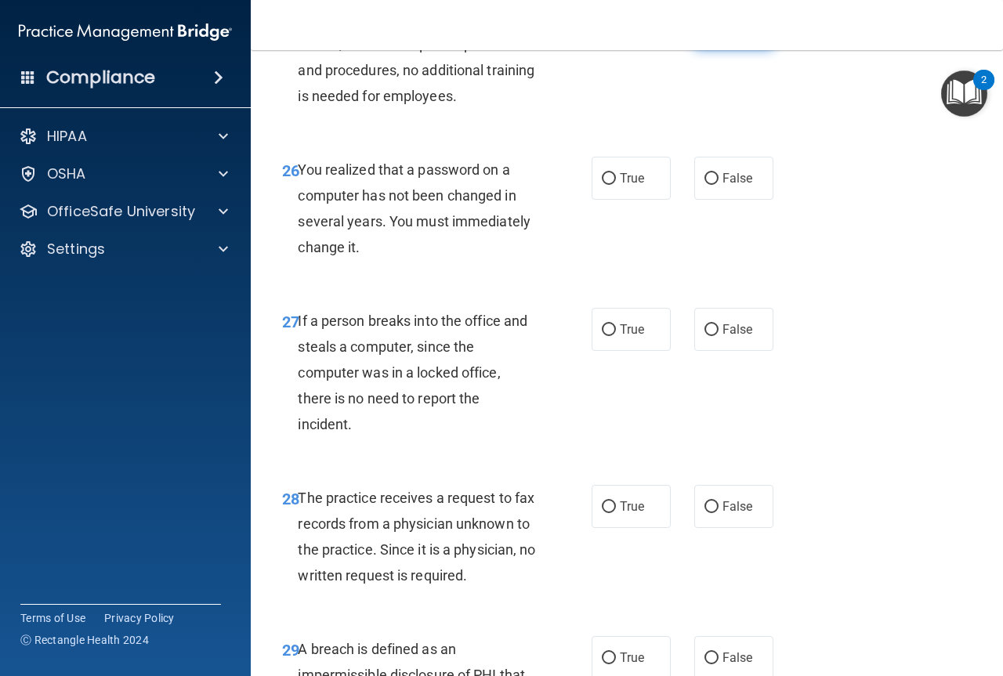
click at [708, 34] on input "False" at bounding box center [712, 28] width 14 height 12
radio input "true"
click at [604, 185] on input "True" at bounding box center [609, 179] width 14 height 12
radio input "true"
click at [707, 336] on input "False" at bounding box center [712, 330] width 14 height 12
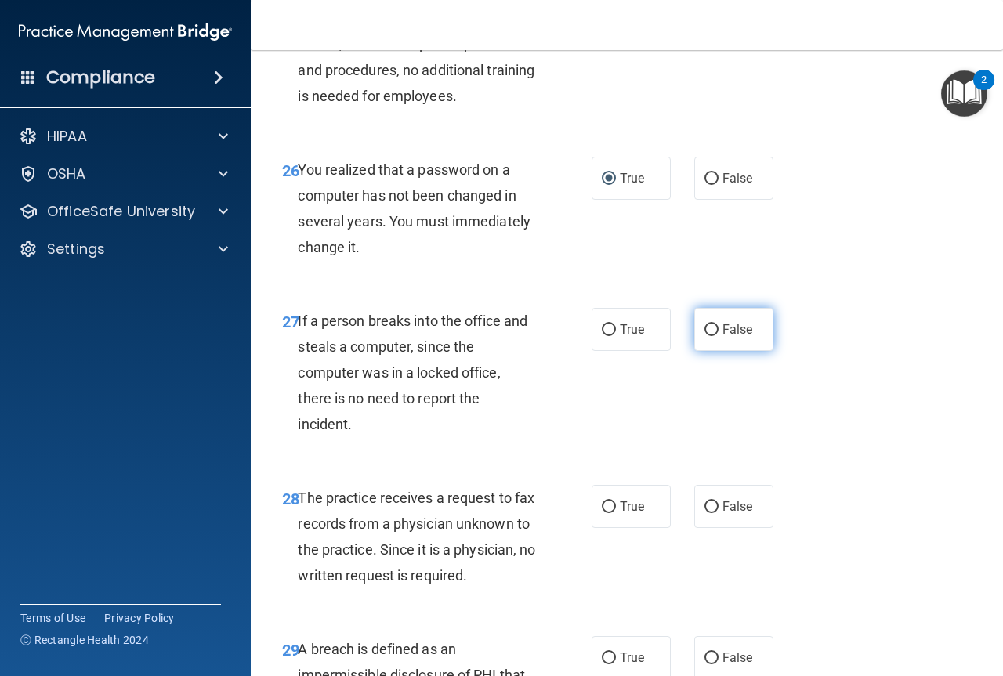
radio input "true"
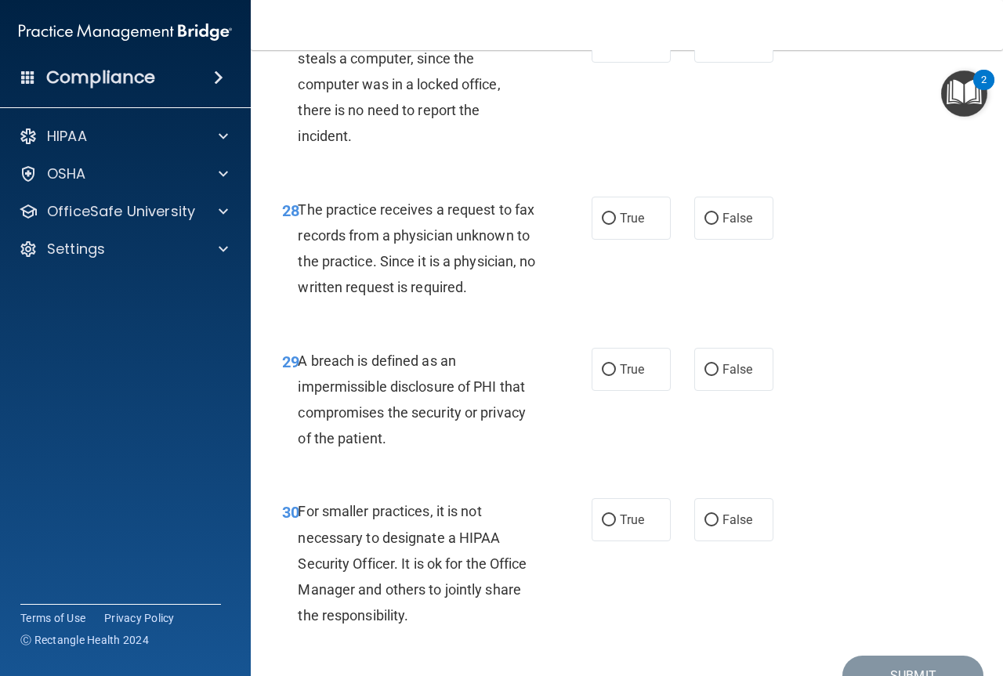
scroll to position [4341, 0]
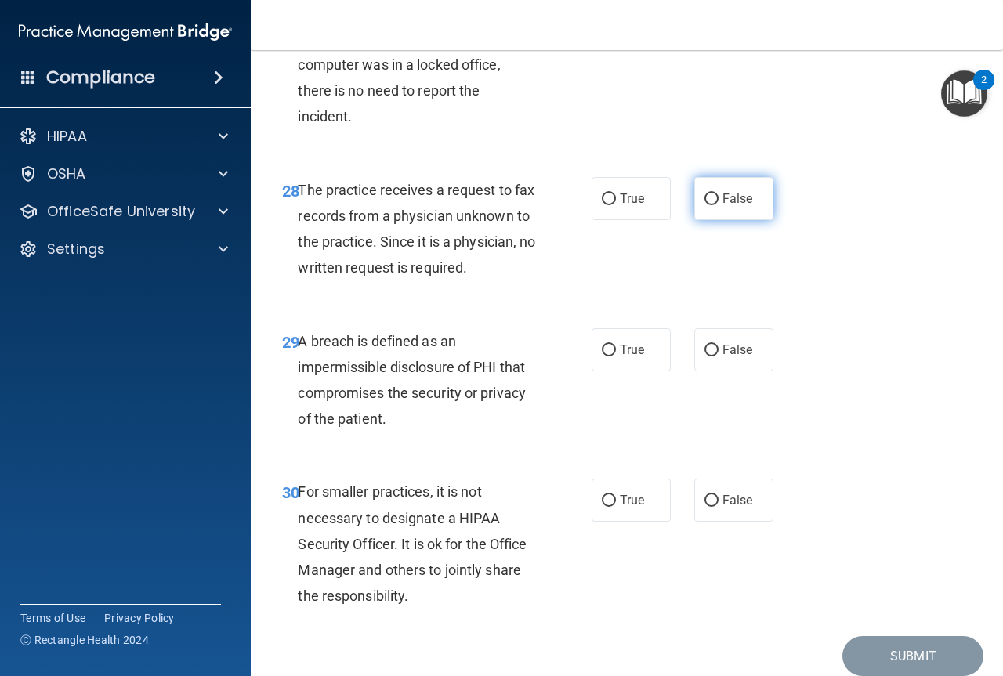
click at [705, 205] on input "False" at bounding box center [712, 200] width 14 height 12
radio input "true"
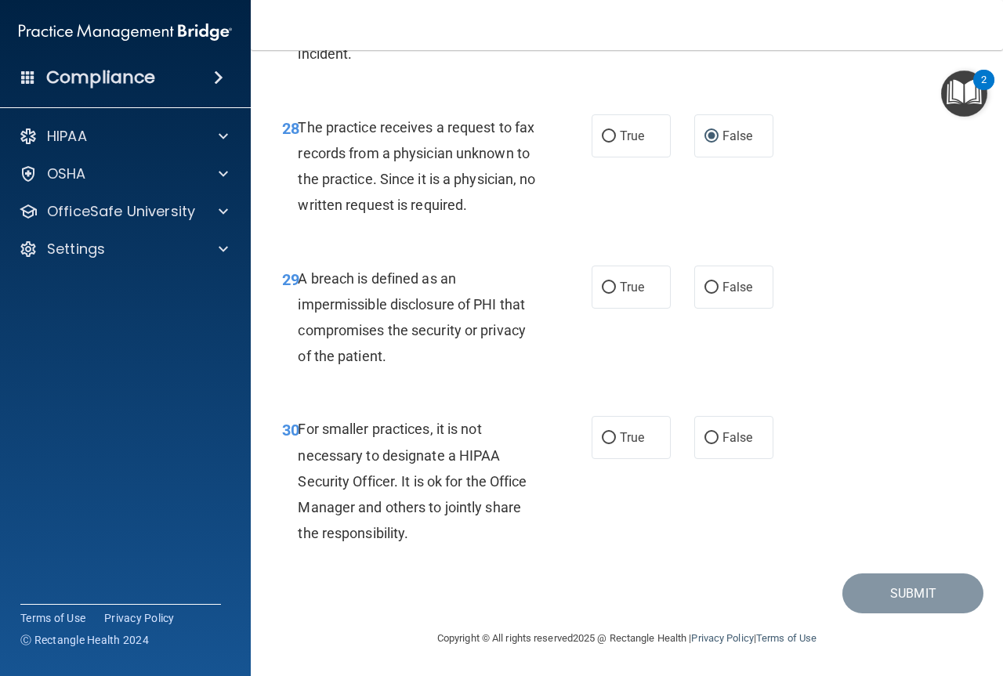
scroll to position [4482, 0]
click at [600, 285] on label "True" at bounding box center [631, 287] width 79 height 43
click at [602, 285] on input "True" at bounding box center [609, 288] width 14 height 12
radio input "true"
click at [705, 426] on label "False" at bounding box center [733, 437] width 79 height 43
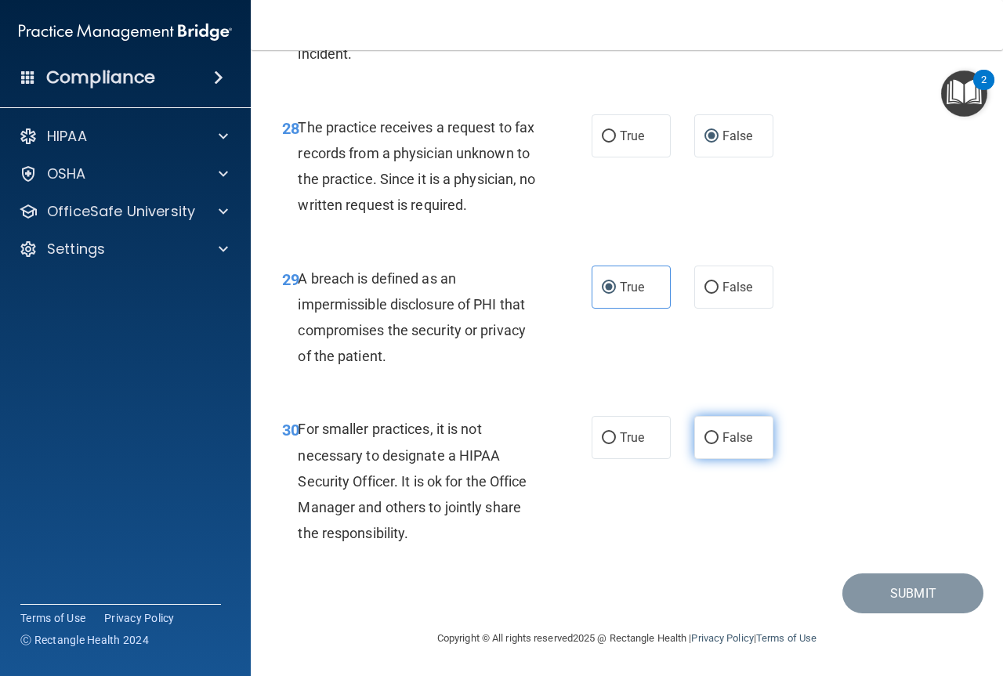
click at [705, 433] on input "False" at bounding box center [712, 439] width 14 height 12
radio input "true"
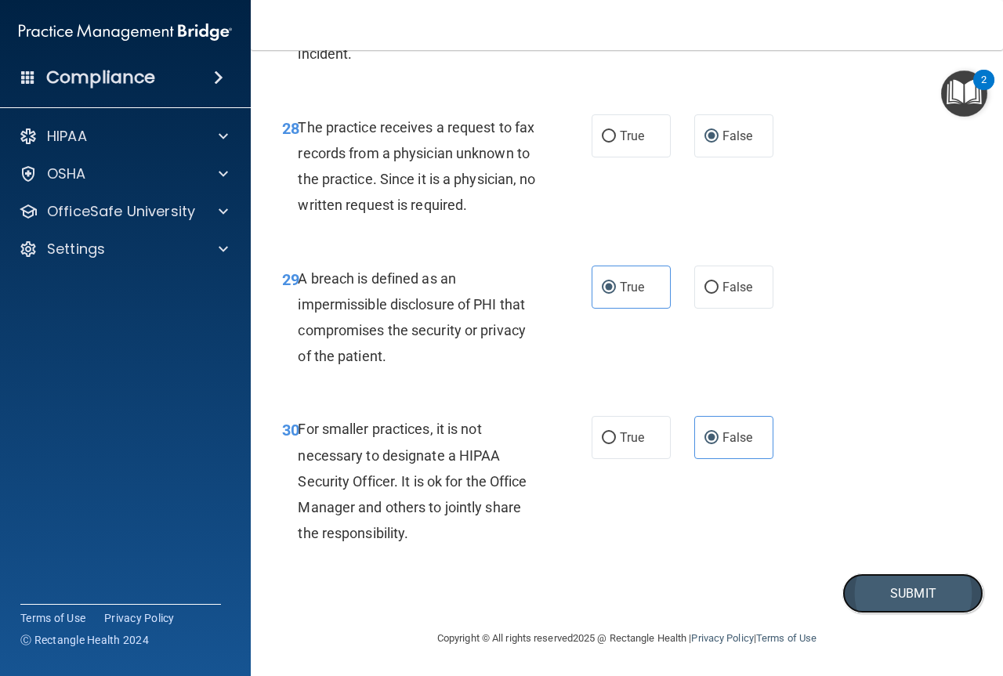
click at [900, 603] on button "Submit" at bounding box center [913, 594] width 141 height 40
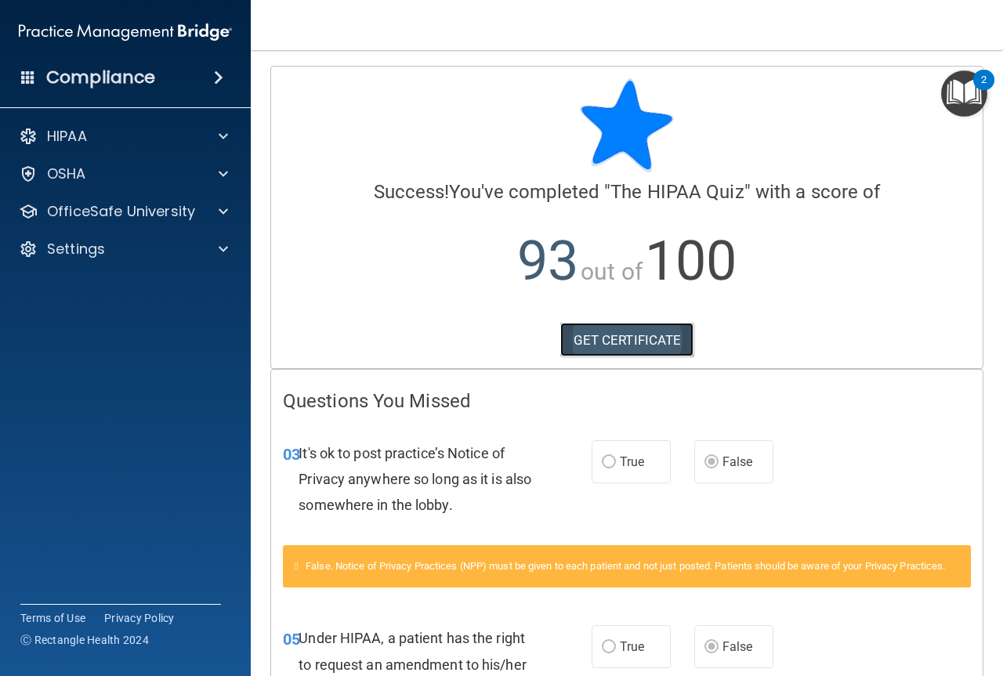
click at [617, 335] on link "GET CERTIFICATE" at bounding box center [627, 340] width 134 height 34
click at [134, 214] on p "OfficeSafe University" at bounding box center [121, 211] width 148 height 19
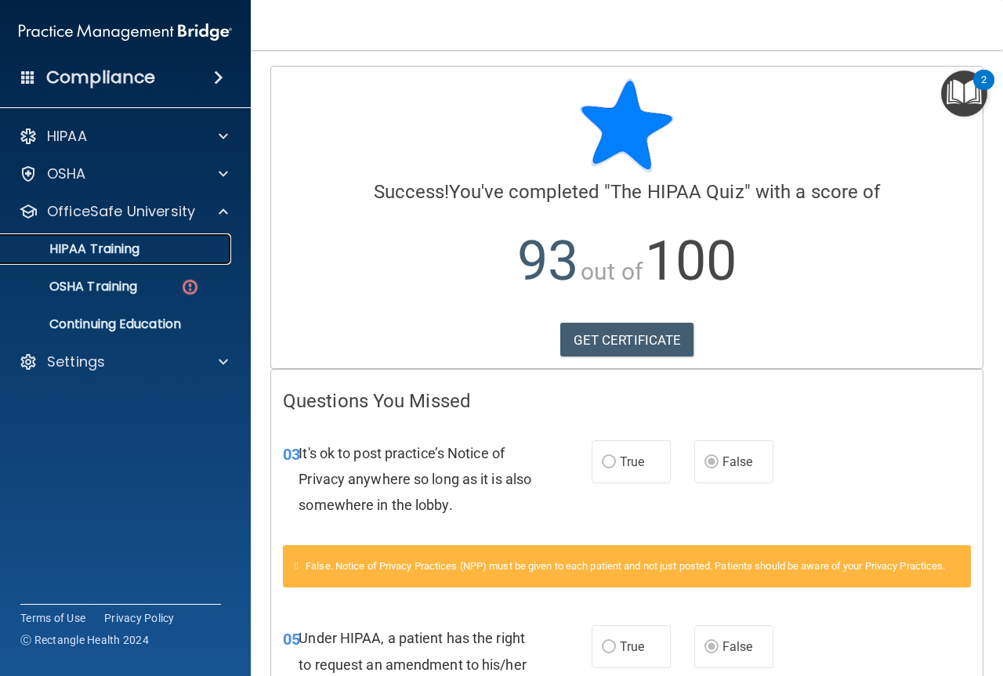
click at [126, 260] on link "HIPAA Training" at bounding box center [107, 249] width 247 height 31
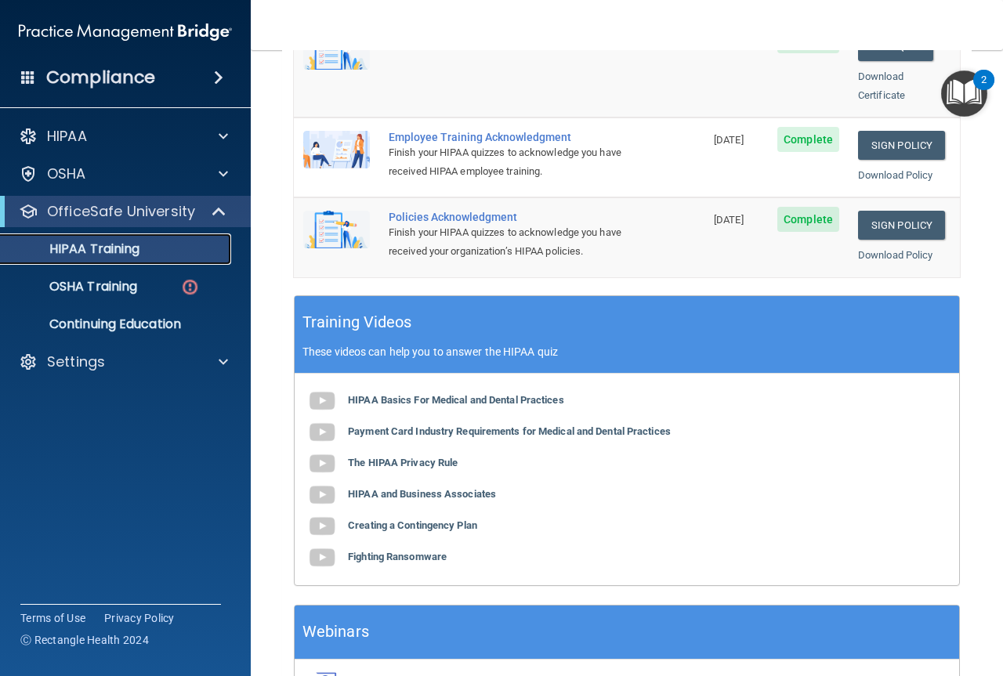
scroll to position [482, 0]
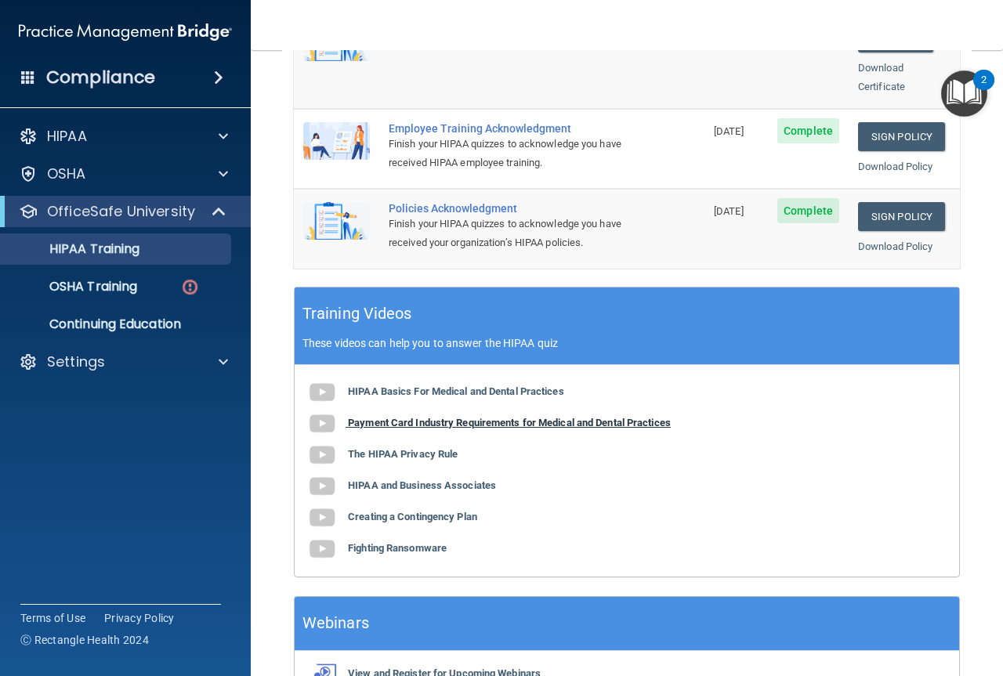
click at [391, 417] on b "Payment Card Industry Requirements for Medical and Dental Practices" at bounding box center [509, 423] width 323 height 12
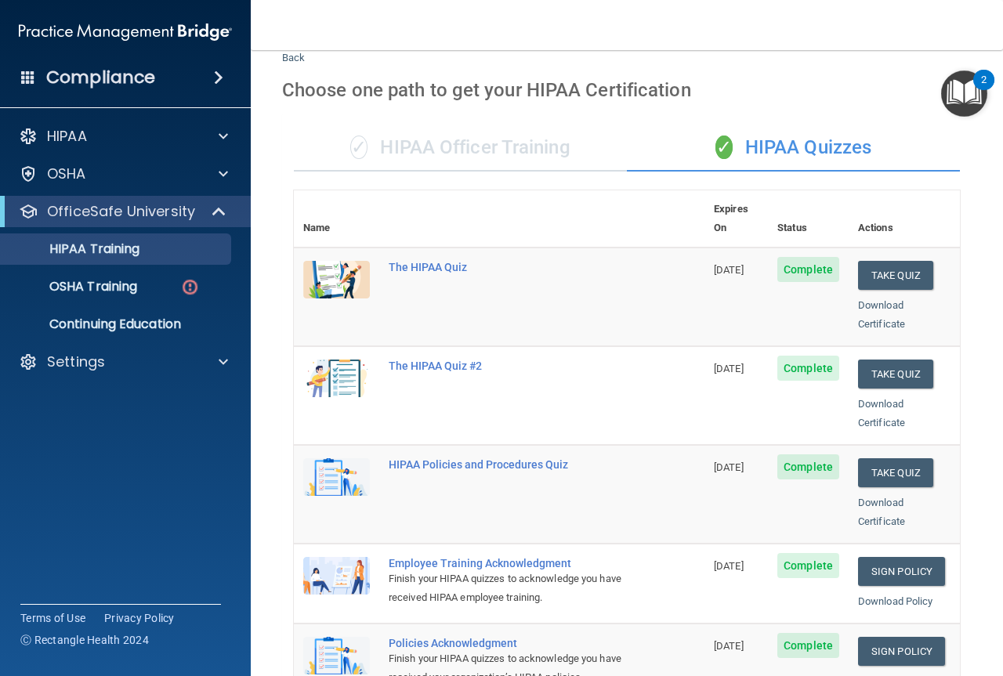
scroll to position [45, 0]
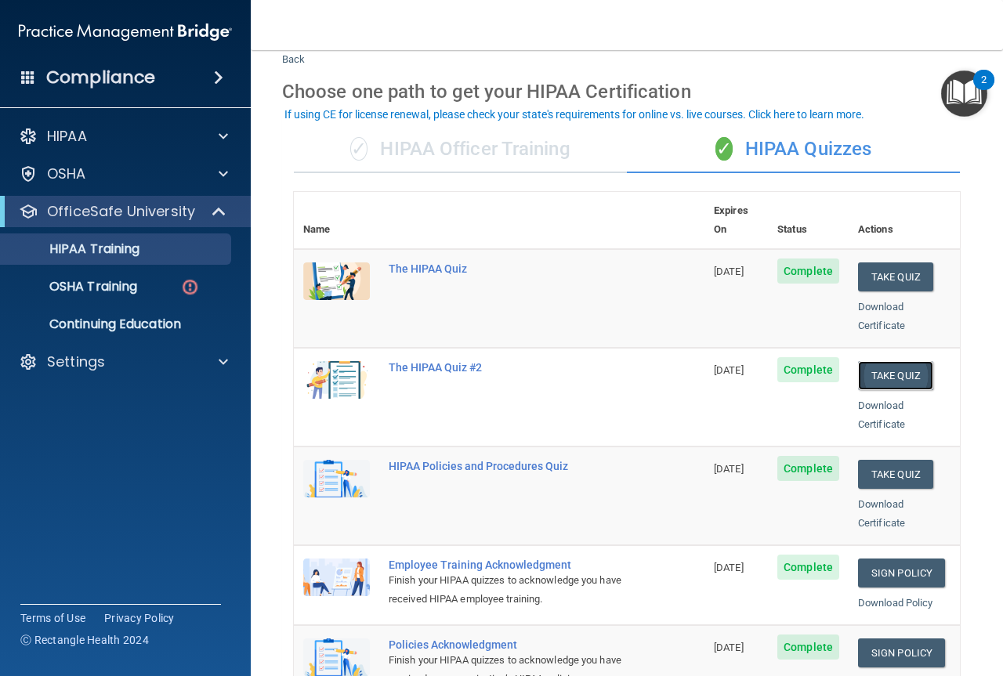
click at [878, 361] on button "Take Quiz" at bounding box center [895, 375] width 75 height 29
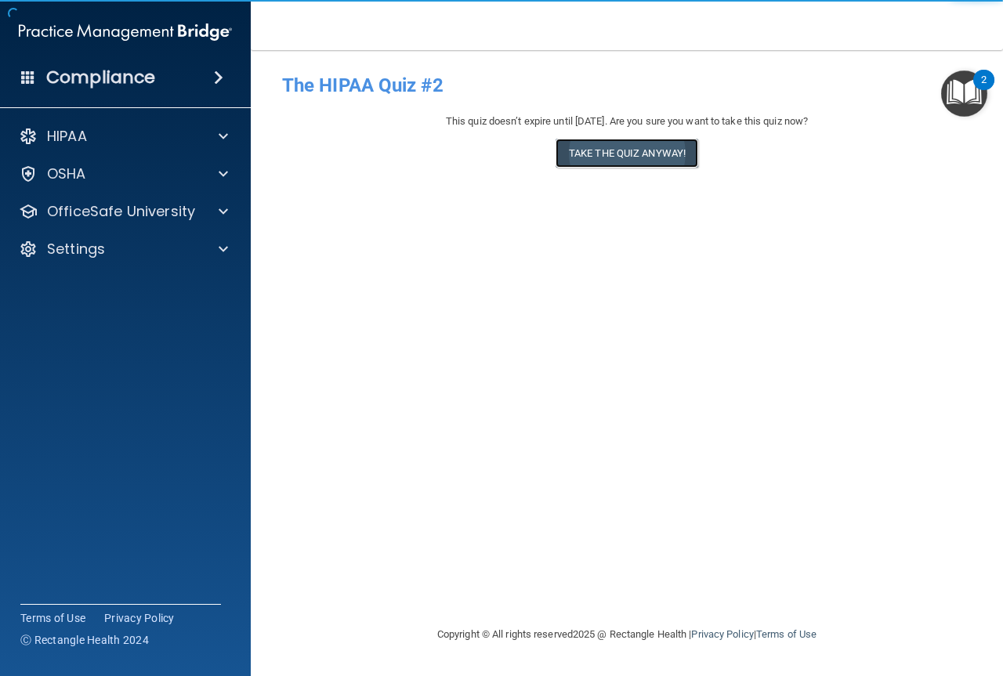
click at [603, 154] on button "Take the quiz anyway!" at bounding box center [627, 153] width 143 height 29
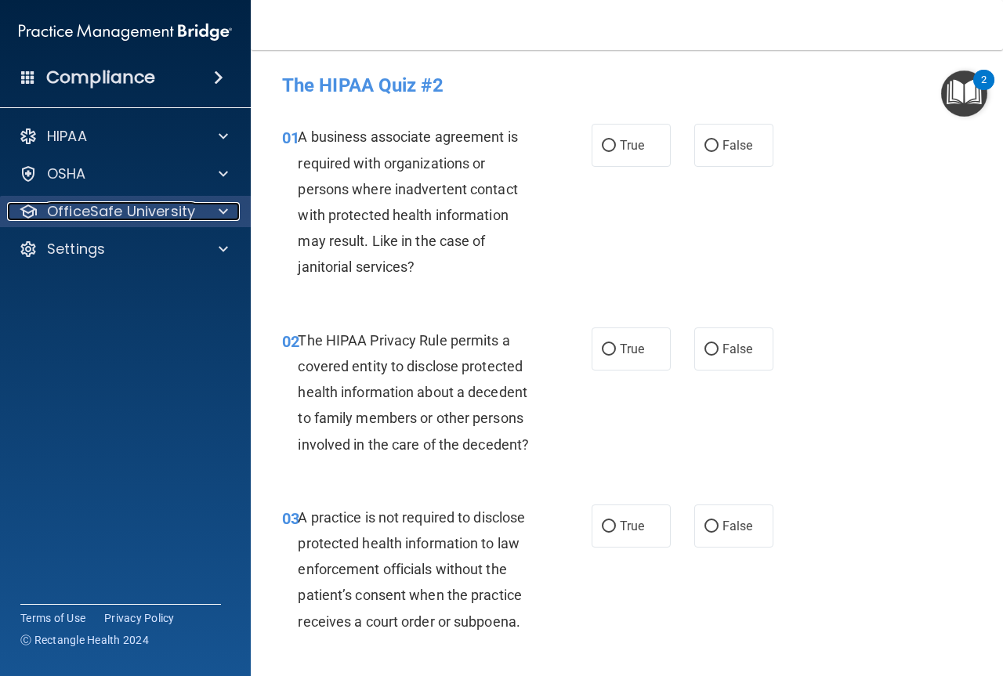
click at [124, 209] on p "OfficeSafe University" at bounding box center [121, 211] width 148 height 19
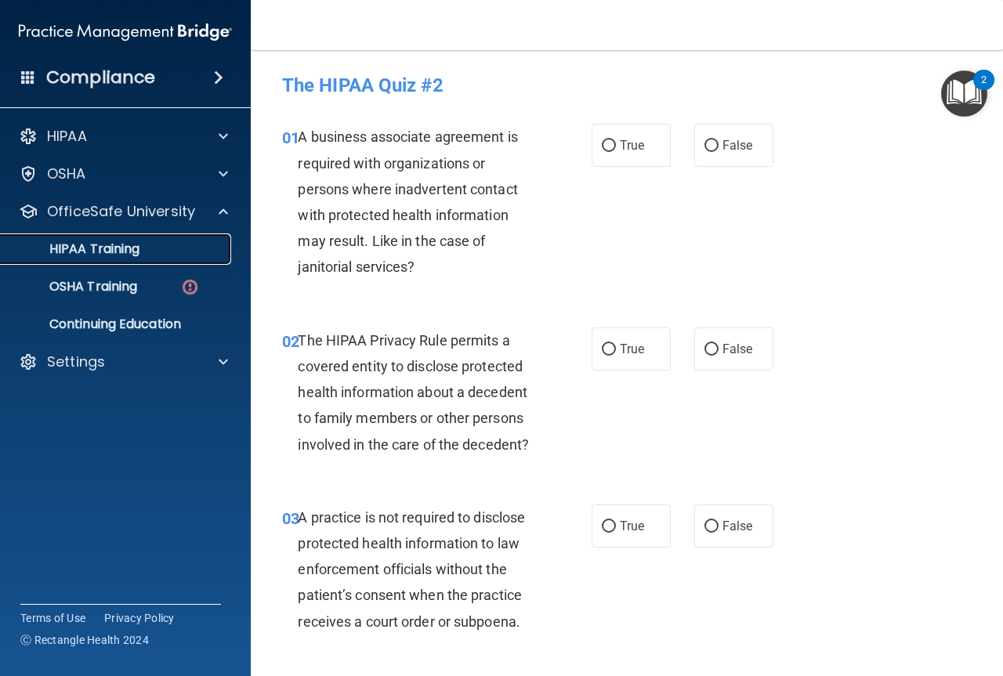
click at [129, 255] on p "HIPAA Training" at bounding box center [74, 249] width 129 height 16
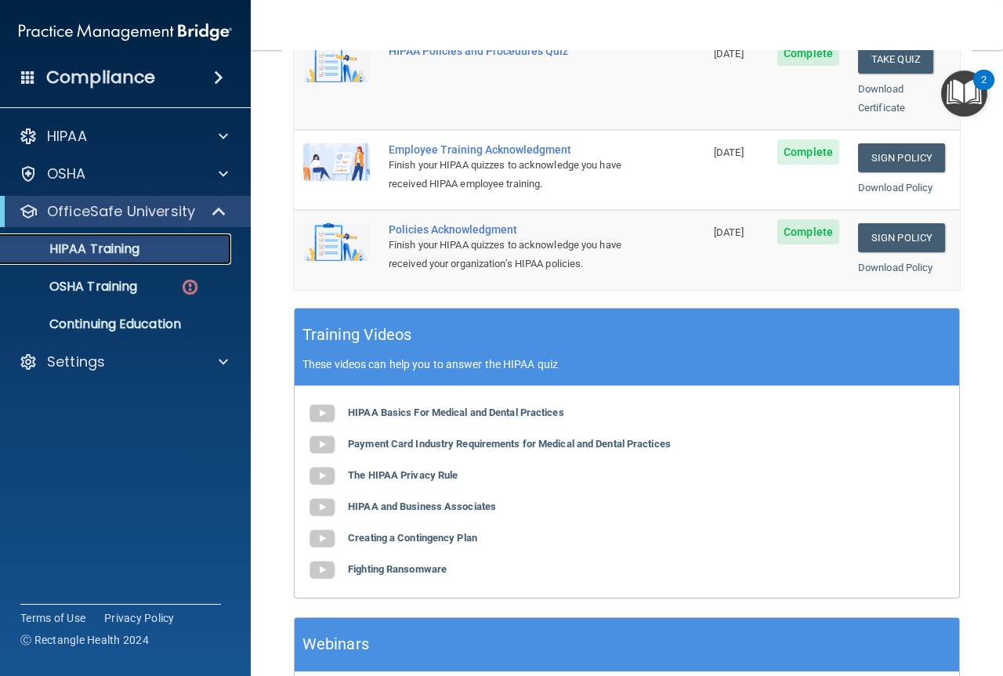
scroll to position [472, 0]
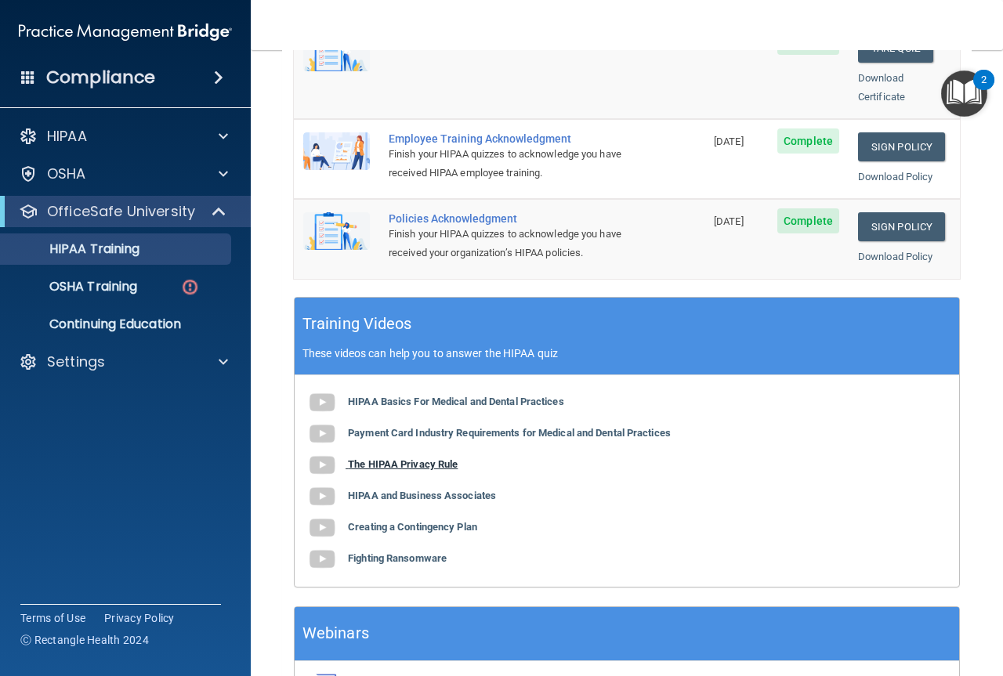
click at [404, 458] on b "The HIPAA Privacy Rule" at bounding box center [403, 464] width 110 height 12
click at [392, 495] on b "HIPAA and Business Associates" at bounding box center [422, 496] width 148 height 12
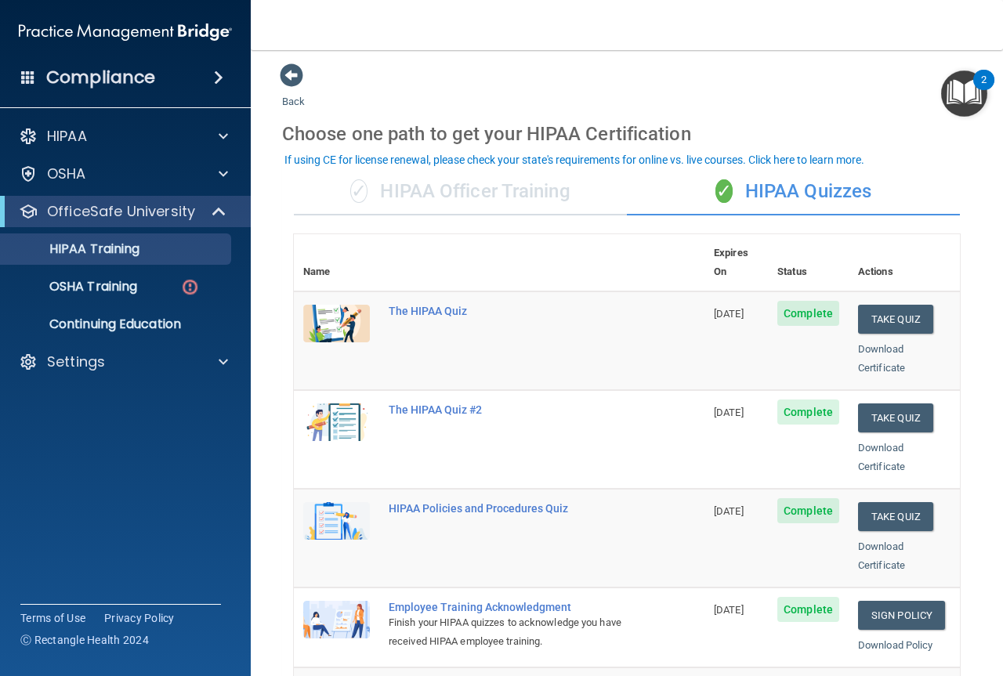
scroll to position [0, 0]
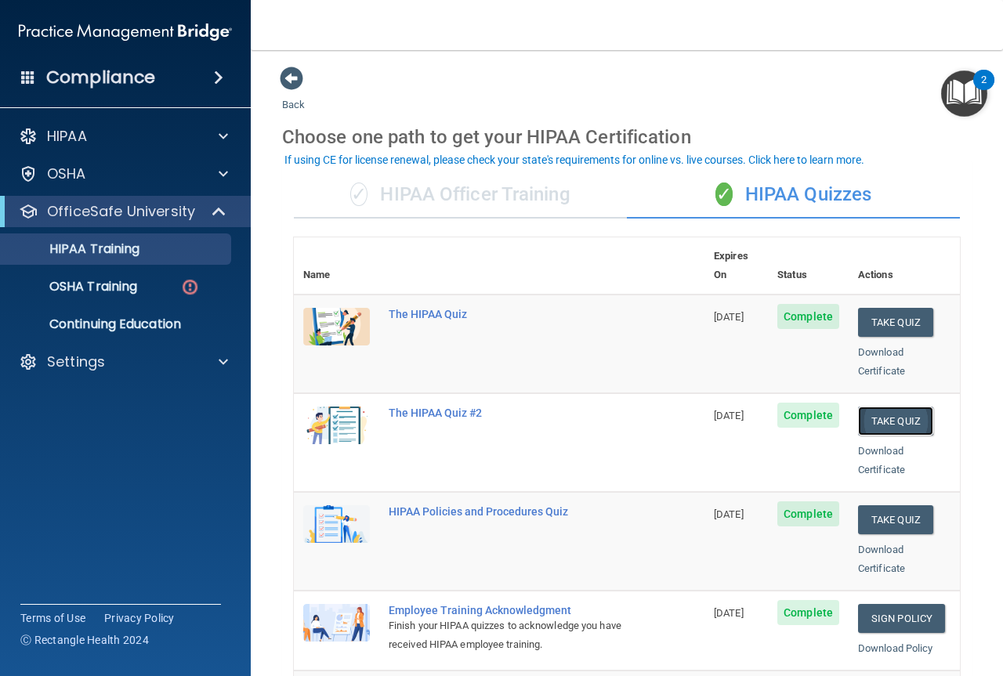
click at [888, 407] on button "Take Quiz" at bounding box center [895, 421] width 75 height 29
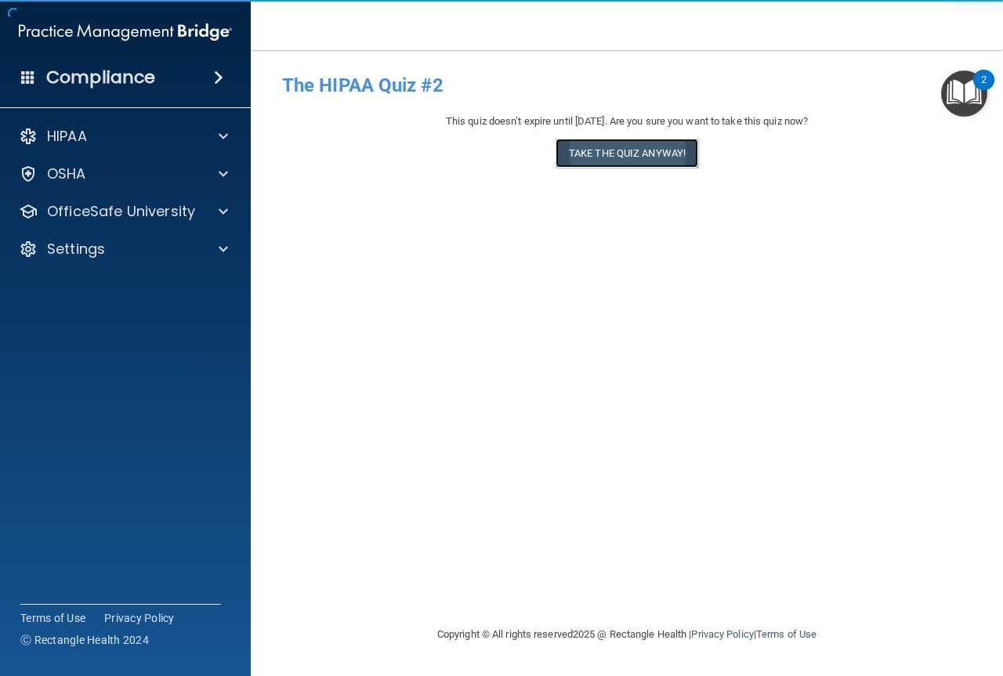
click at [596, 149] on button "Take the quiz anyway!" at bounding box center [627, 153] width 143 height 29
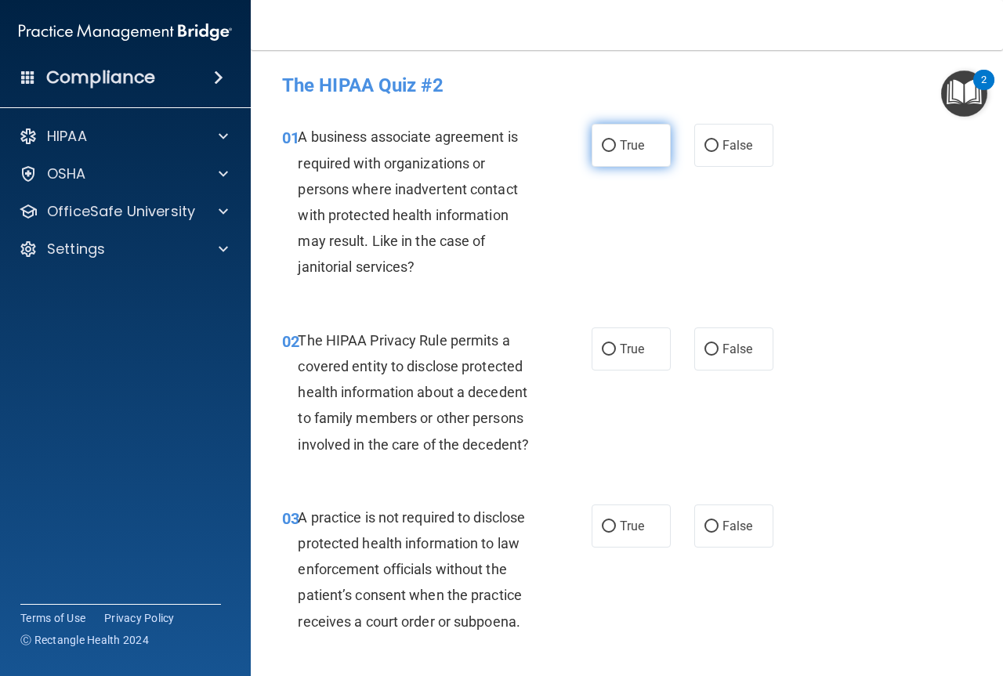
click at [602, 149] on input "True" at bounding box center [609, 146] width 14 height 12
radio input "true"
click at [602, 351] on input "True" at bounding box center [609, 350] width 14 height 12
radio input "true"
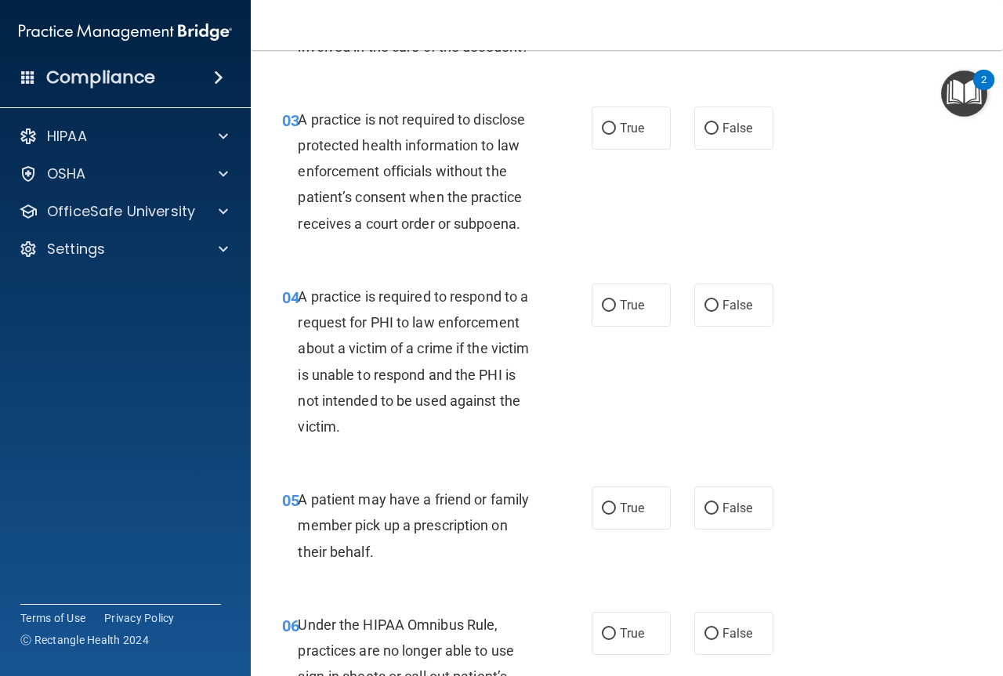
scroll to position [444, 0]
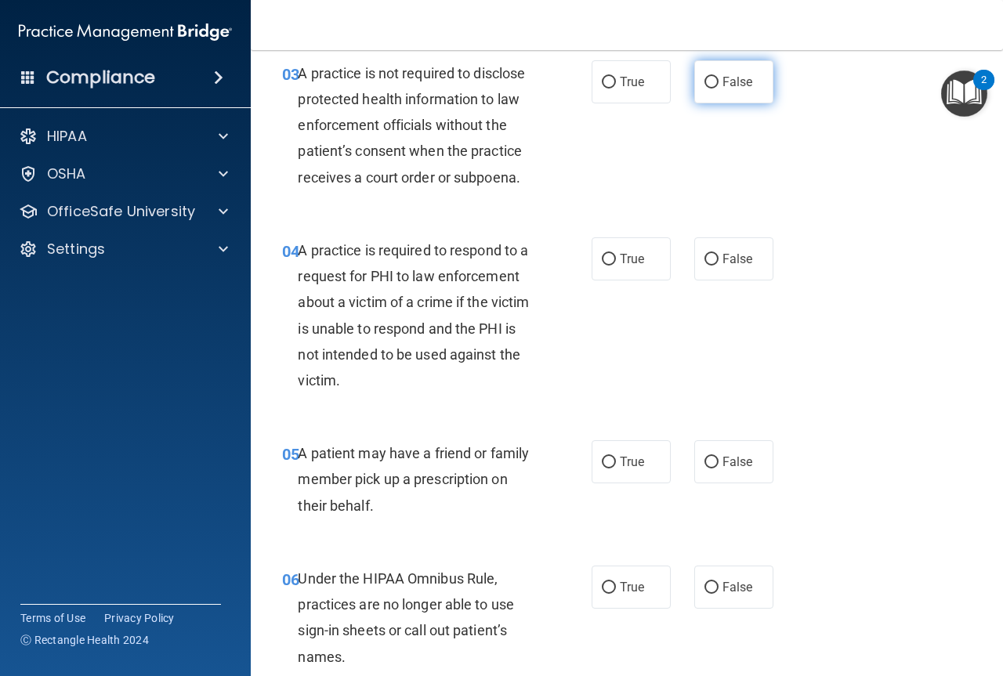
click at [705, 78] on input "False" at bounding box center [712, 83] width 14 height 12
radio input "true"
click at [602, 265] on input "True" at bounding box center [609, 260] width 14 height 12
radio input "true"
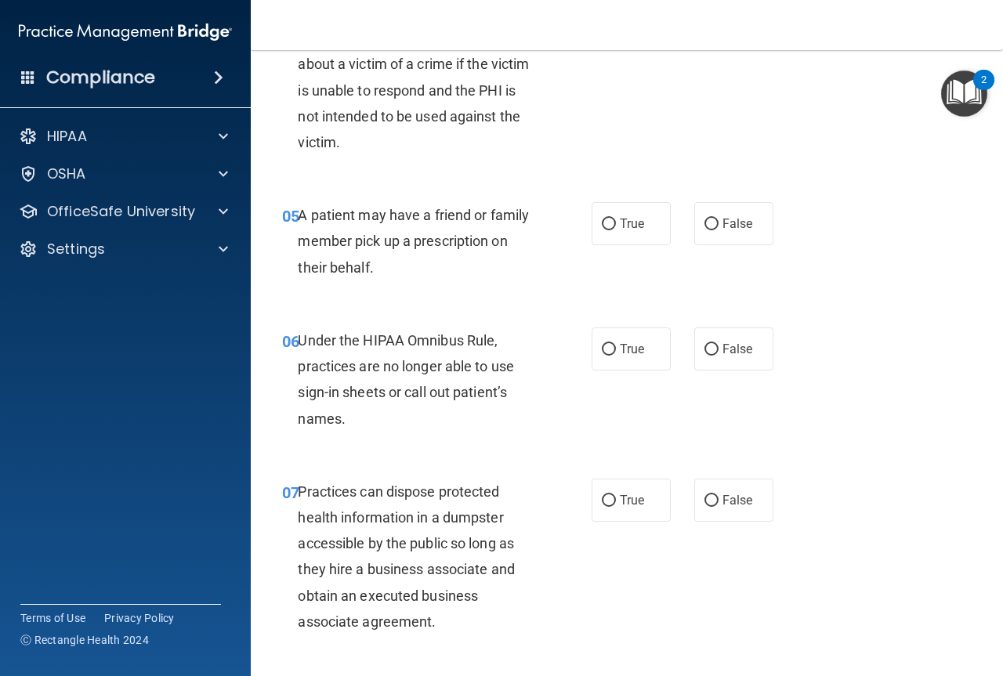
scroll to position [829, 0]
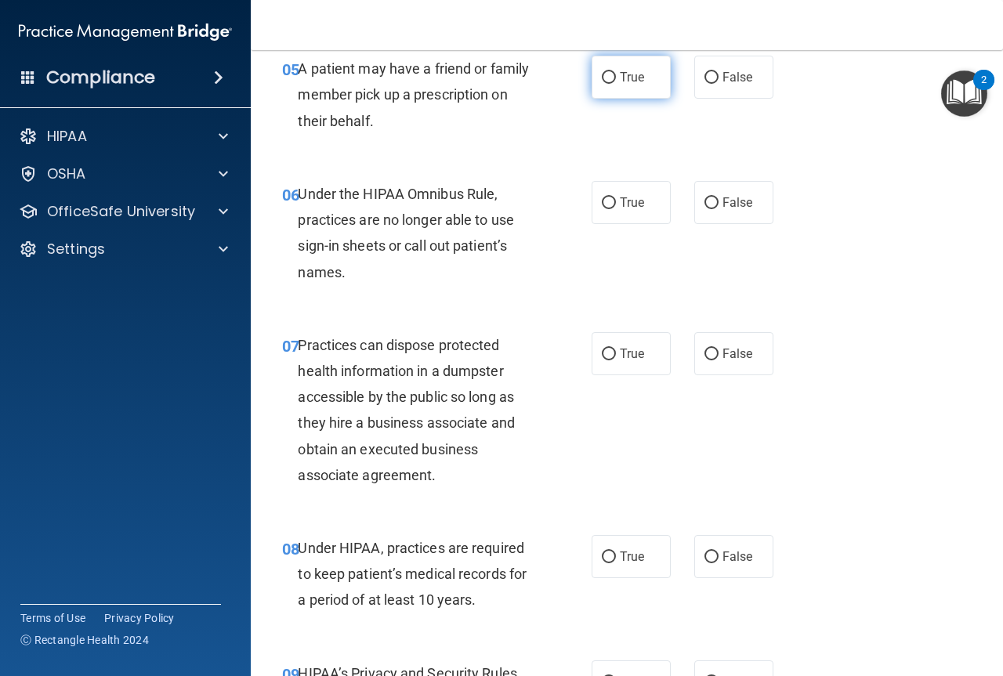
click at [603, 79] on input "True" at bounding box center [609, 78] width 14 height 12
radio input "true"
click at [705, 201] on input "False" at bounding box center [712, 204] width 14 height 12
radio input "true"
click at [705, 352] on input "False" at bounding box center [712, 355] width 14 height 12
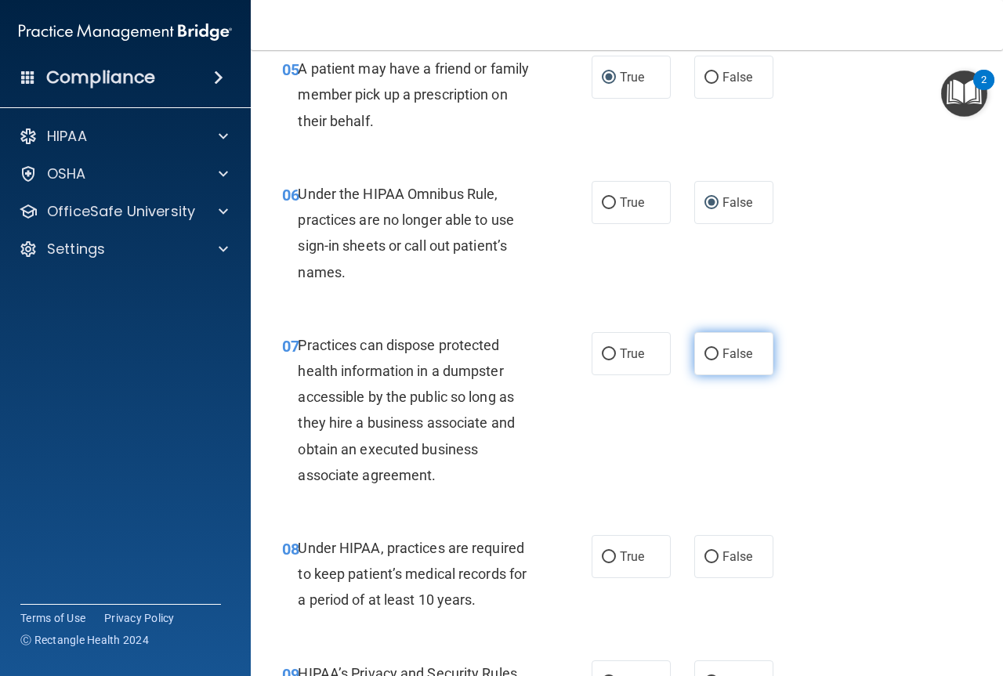
radio input "true"
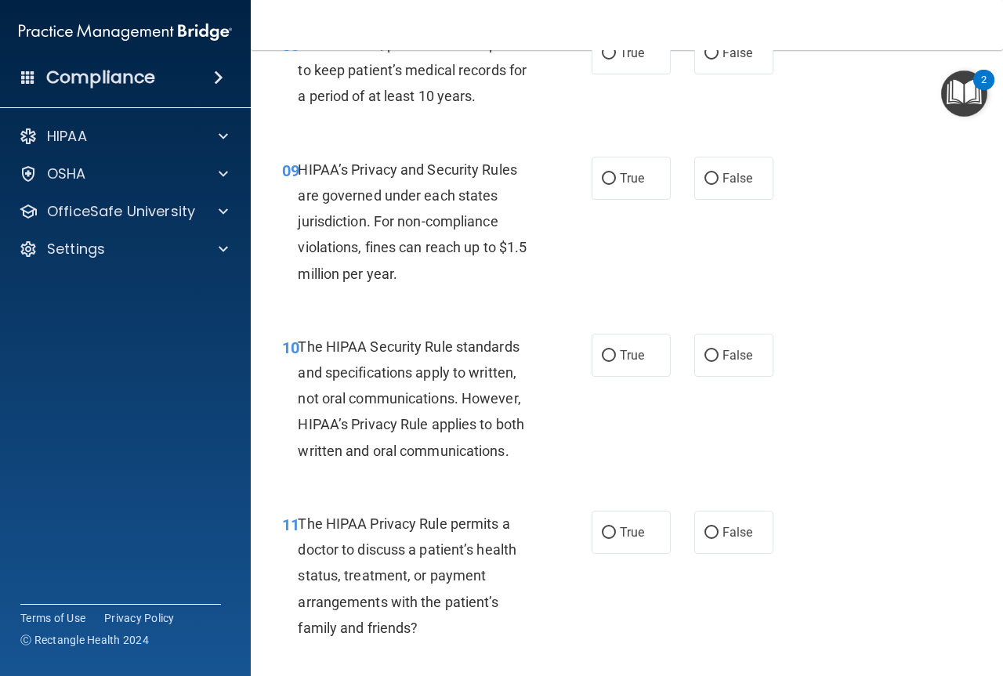
scroll to position [1274, 0]
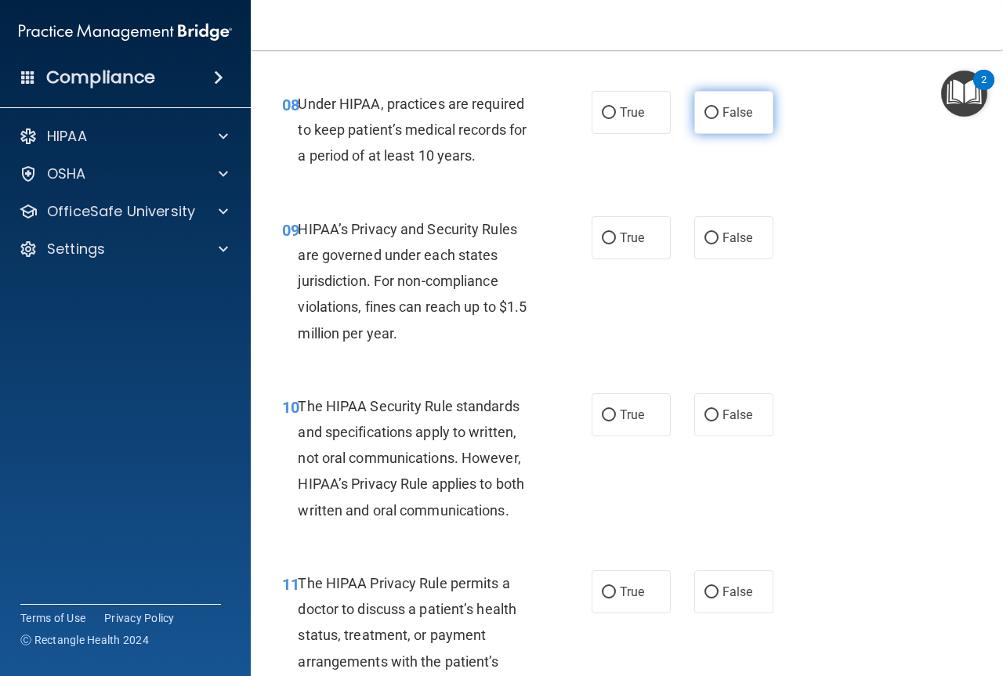
click at [705, 111] on input "False" at bounding box center [712, 113] width 14 height 12
radio input "true"
click at [602, 242] on input "True" at bounding box center [609, 239] width 14 height 12
radio input "true"
click at [602, 414] on input "True" at bounding box center [609, 416] width 14 height 12
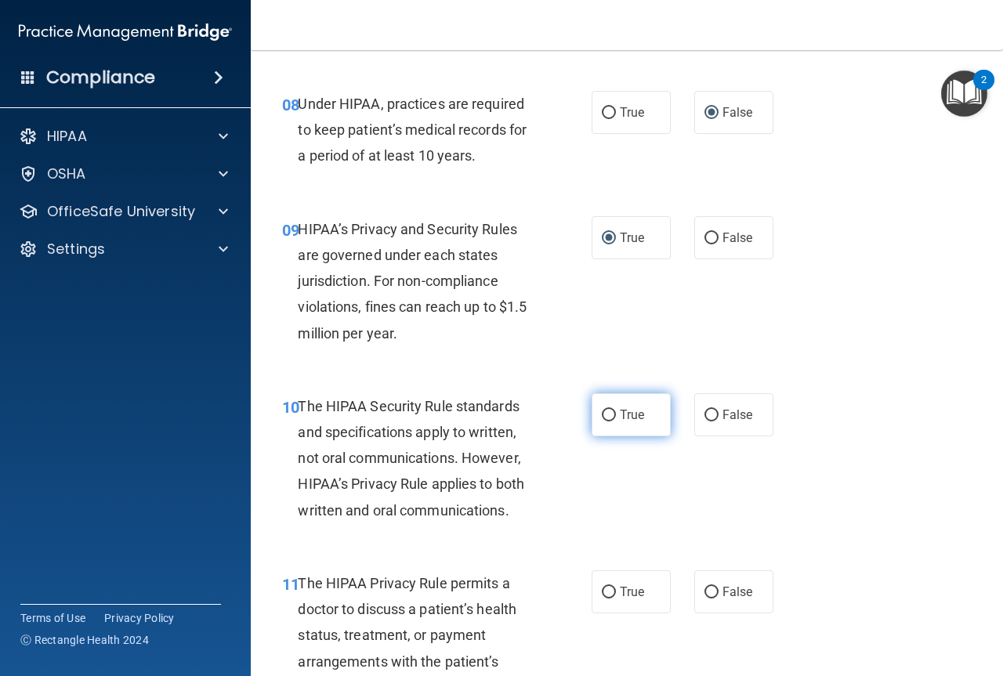
radio input "true"
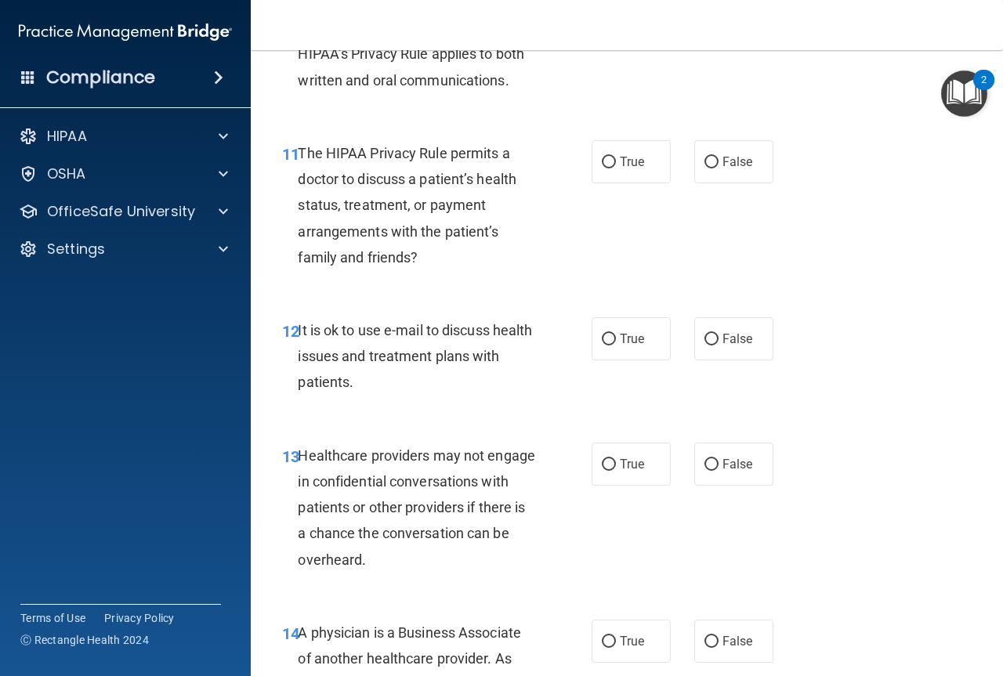
scroll to position [1751, 0]
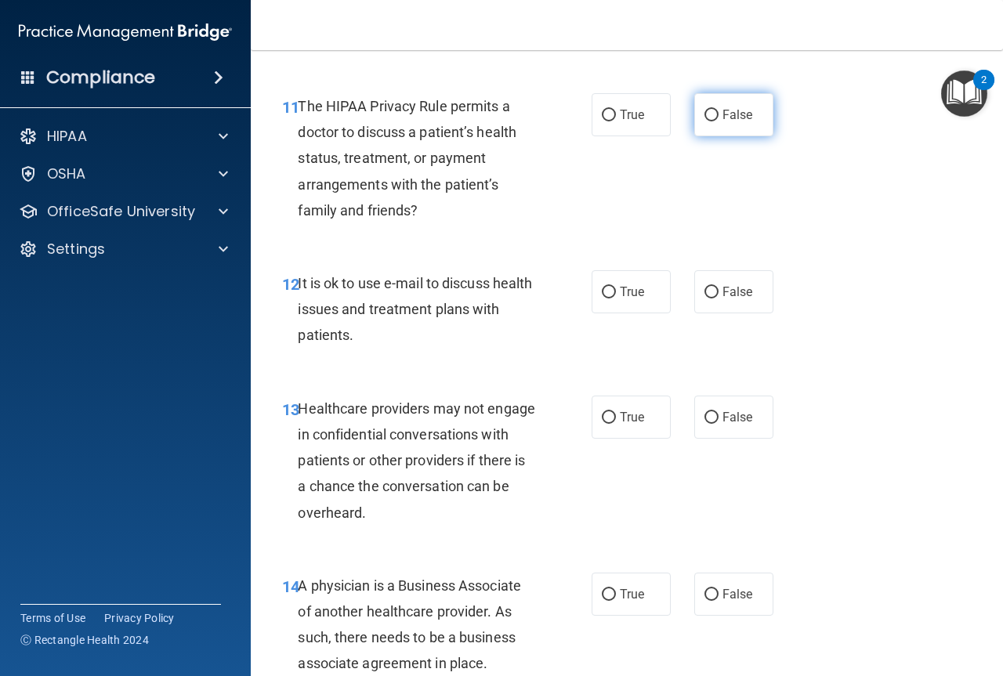
click at [711, 112] on input "False" at bounding box center [712, 116] width 14 height 12
radio input "true"
click at [705, 291] on input "False" at bounding box center [712, 293] width 14 height 12
radio input "true"
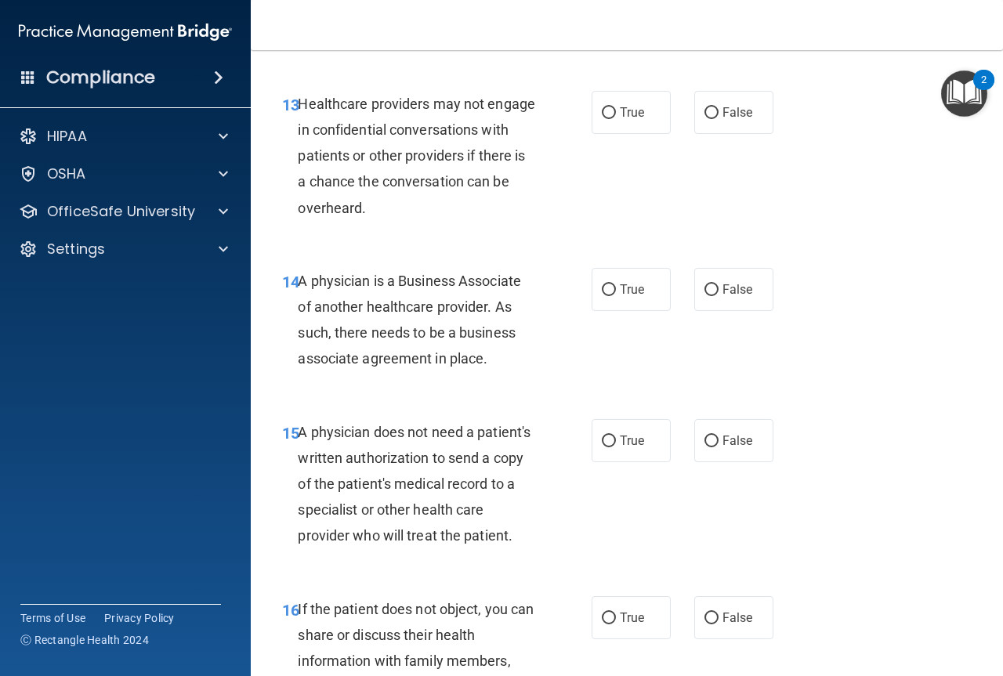
scroll to position [2089, 0]
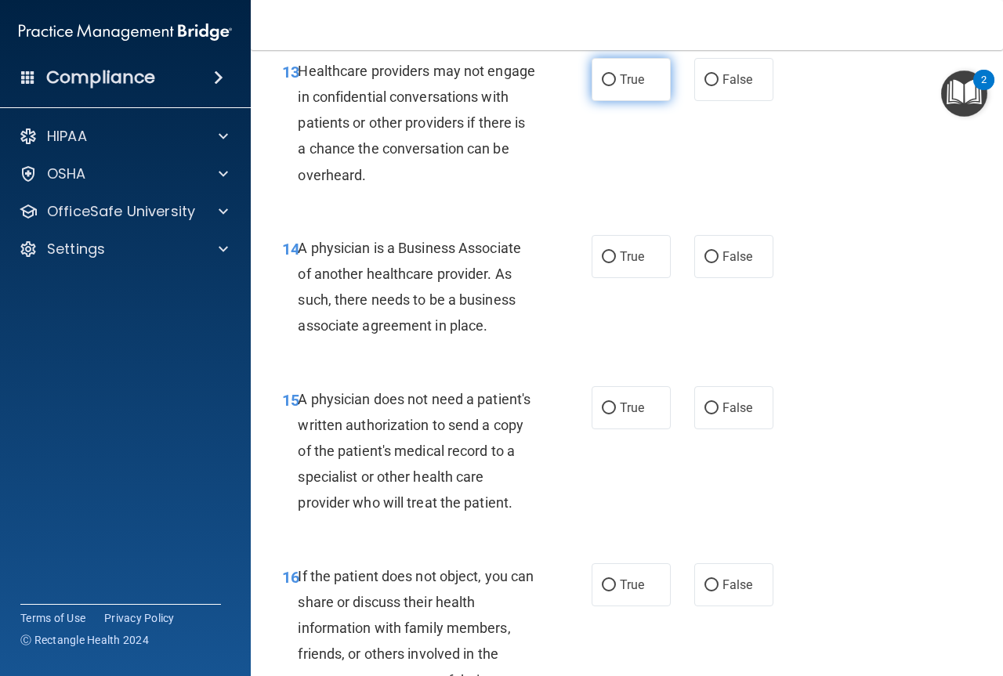
click at [602, 78] on input "True" at bounding box center [609, 80] width 14 height 12
radio input "true"
click at [705, 82] on input "False" at bounding box center [712, 80] width 14 height 12
radio input "true"
radio input "false"
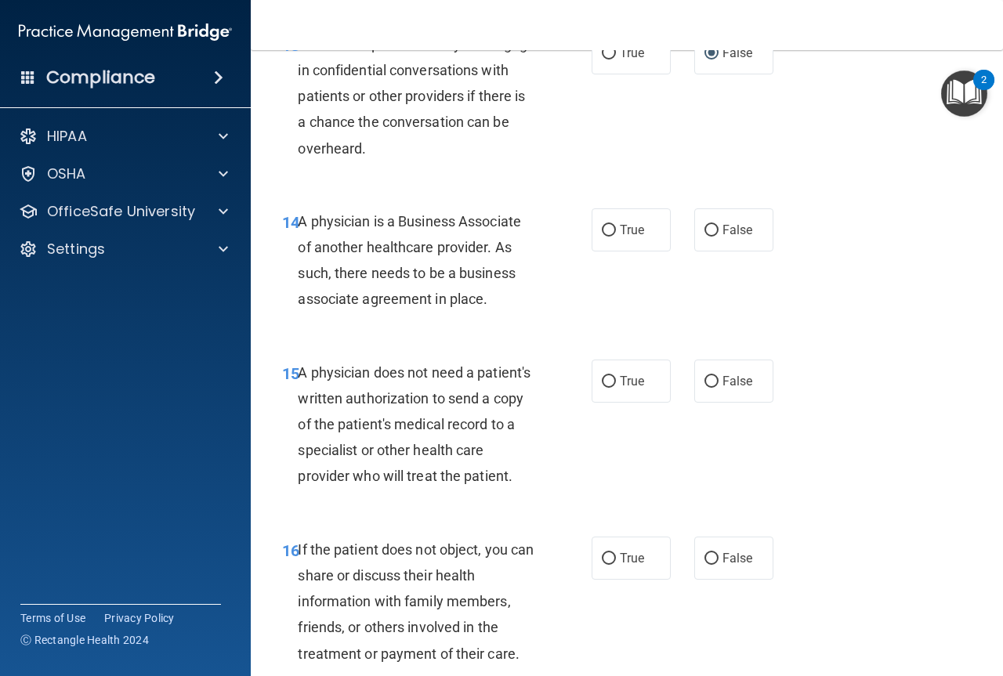
scroll to position [2075, 0]
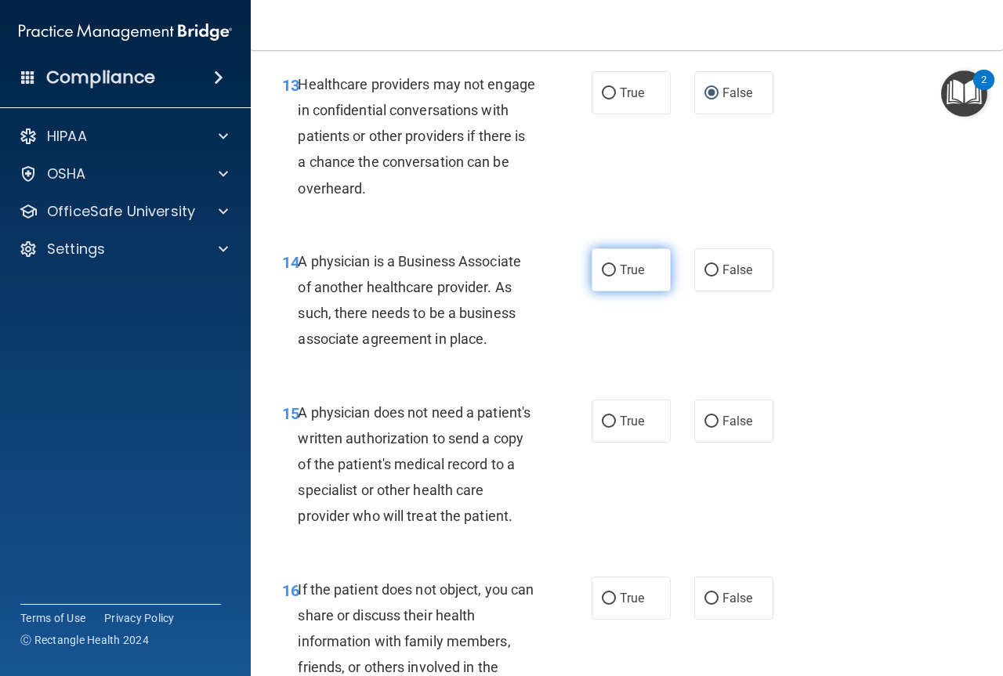
click at [604, 268] on input "True" at bounding box center [609, 271] width 14 height 12
radio input "true"
click at [705, 272] on input "False" at bounding box center [712, 271] width 14 height 12
radio input "true"
radio input "false"
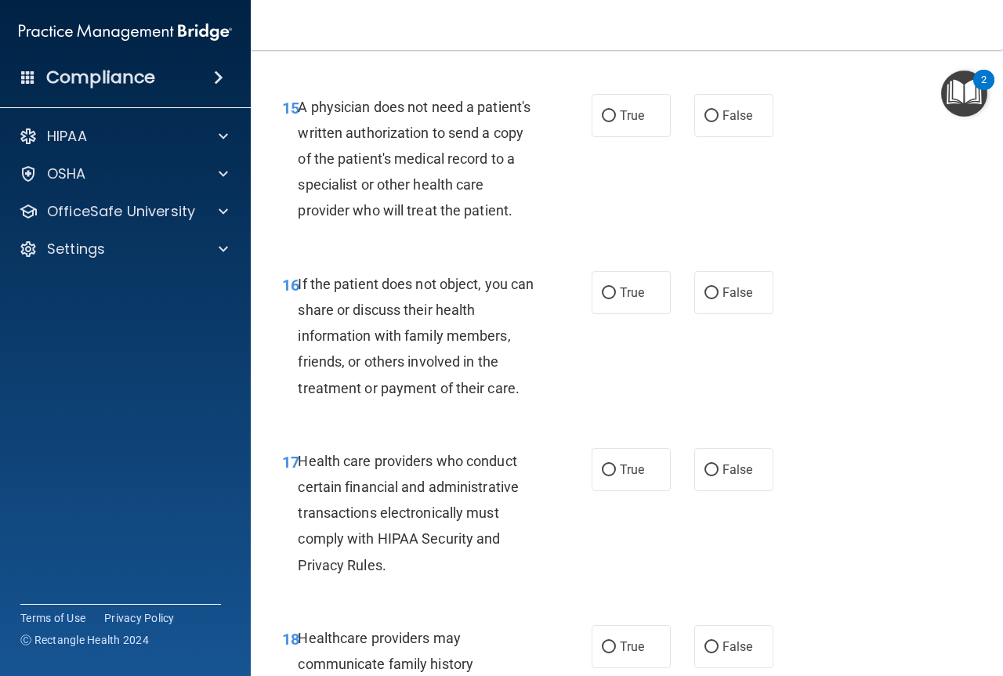
scroll to position [2414, 0]
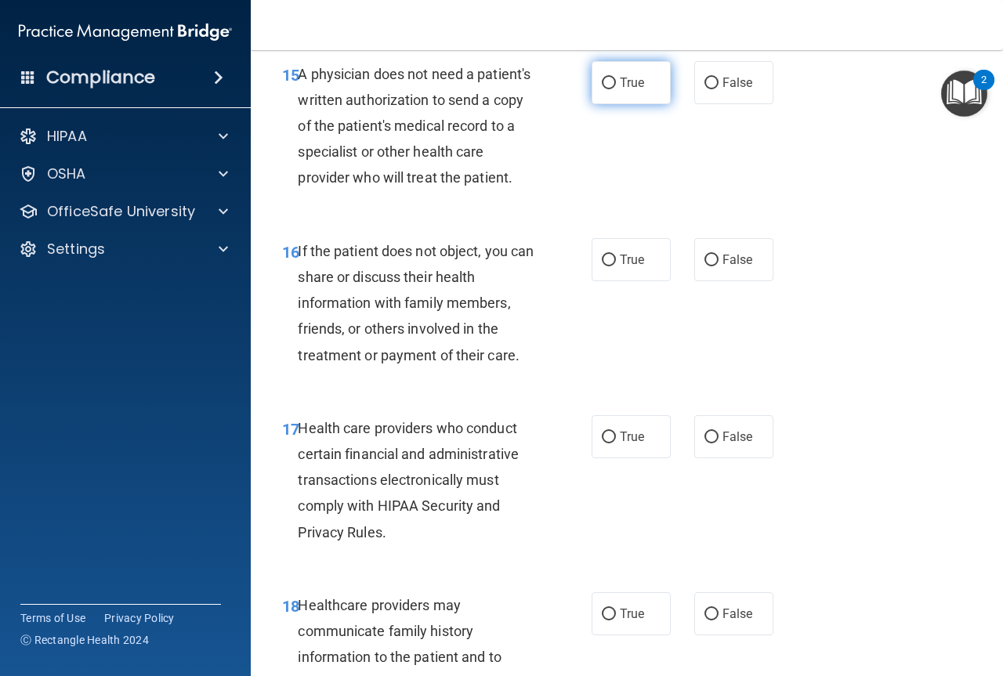
click at [602, 83] on input "True" at bounding box center [609, 84] width 14 height 12
radio input "true"
click at [602, 266] on input "True" at bounding box center [609, 261] width 14 height 12
radio input "true"
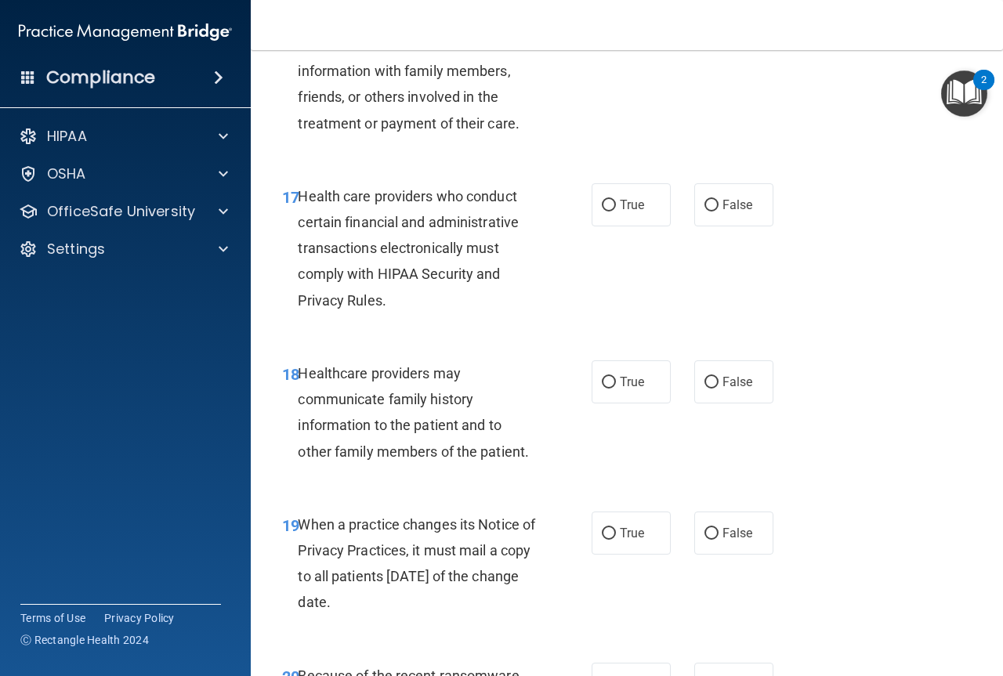
scroll to position [2659, 0]
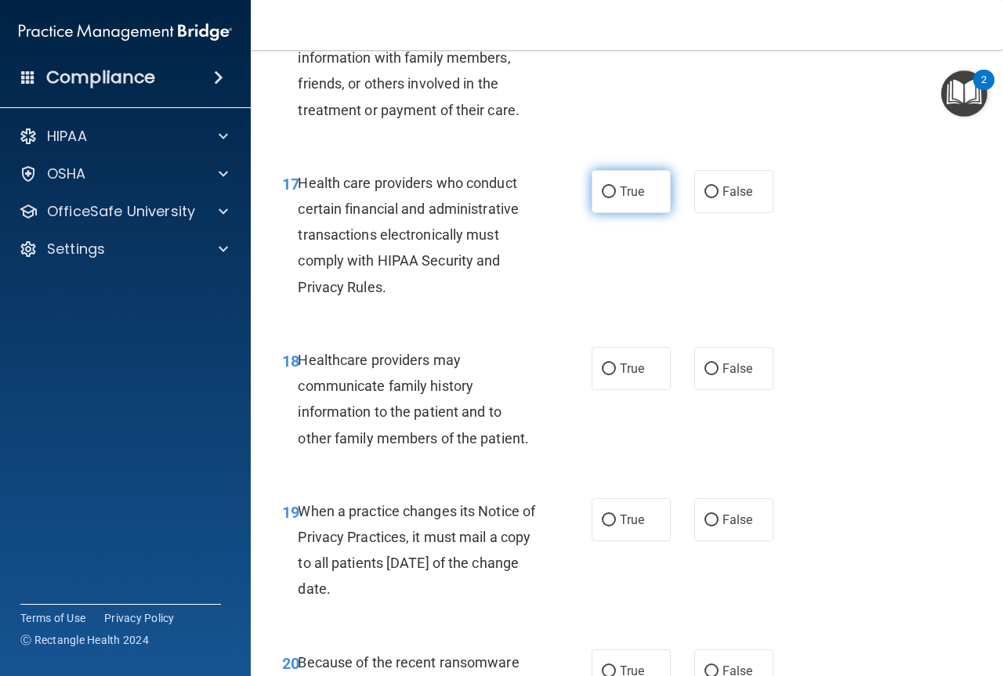
click at [607, 198] on input "True" at bounding box center [609, 193] width 14 height 12
radio input "true"
click at [710, 375] on input "False" at bounding box center [712, 370] width 14 height 12
radio input "true"
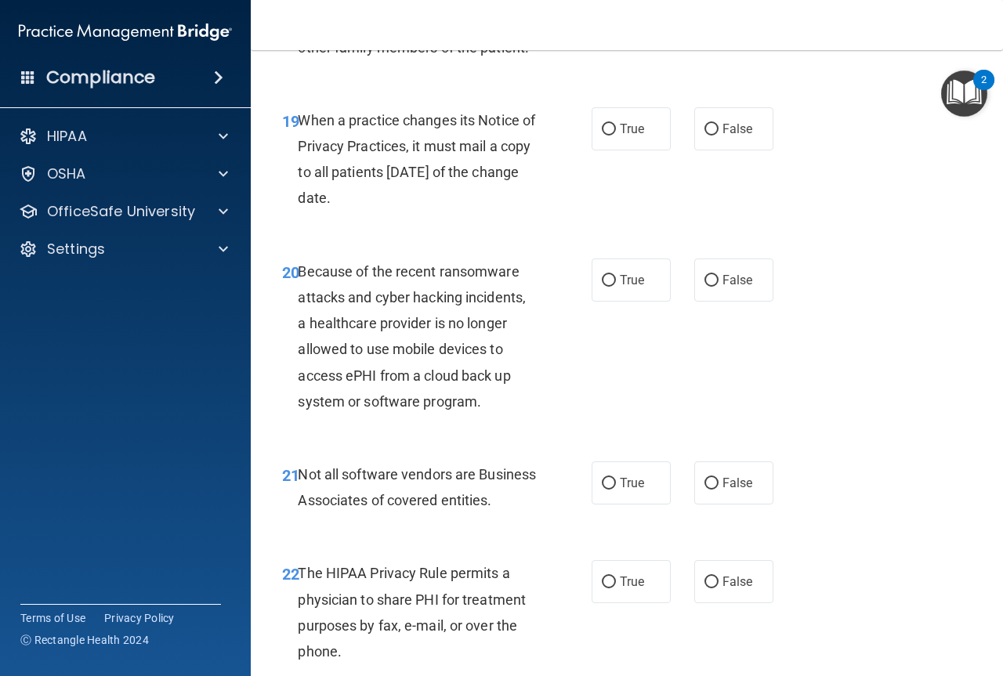
scroll to position [3070, 0]
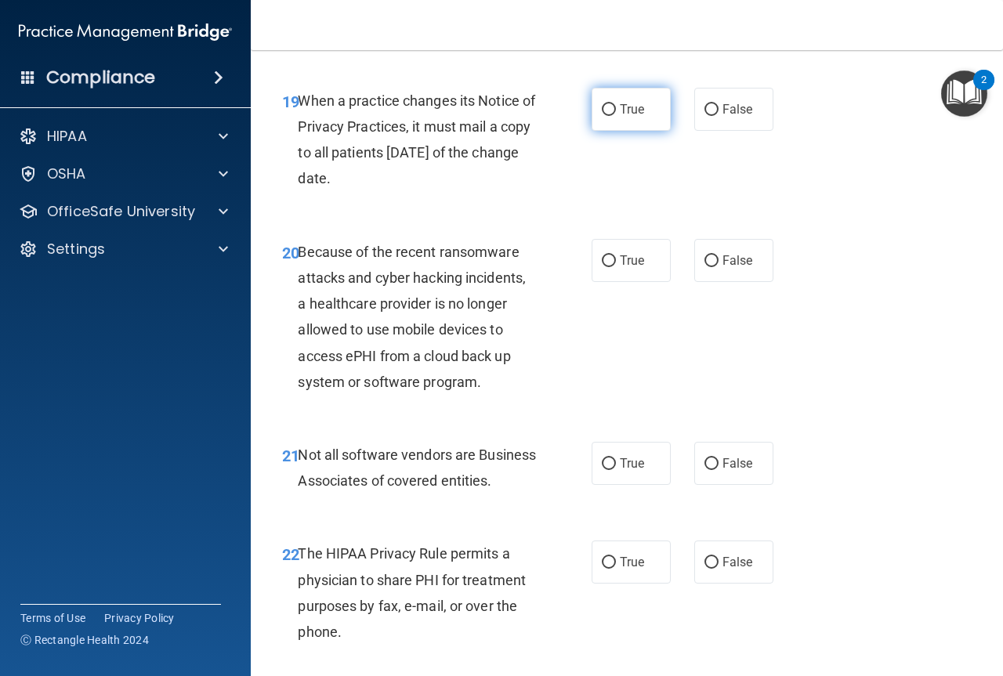
click at [602, 116] on input "True" at bounding box center [609, 110] width 14 height 12
radio input "true"
click at [705, 116] on input "False" at bounding box center [712, 110] width 14 height 12
radio input "true"
radio input "false"
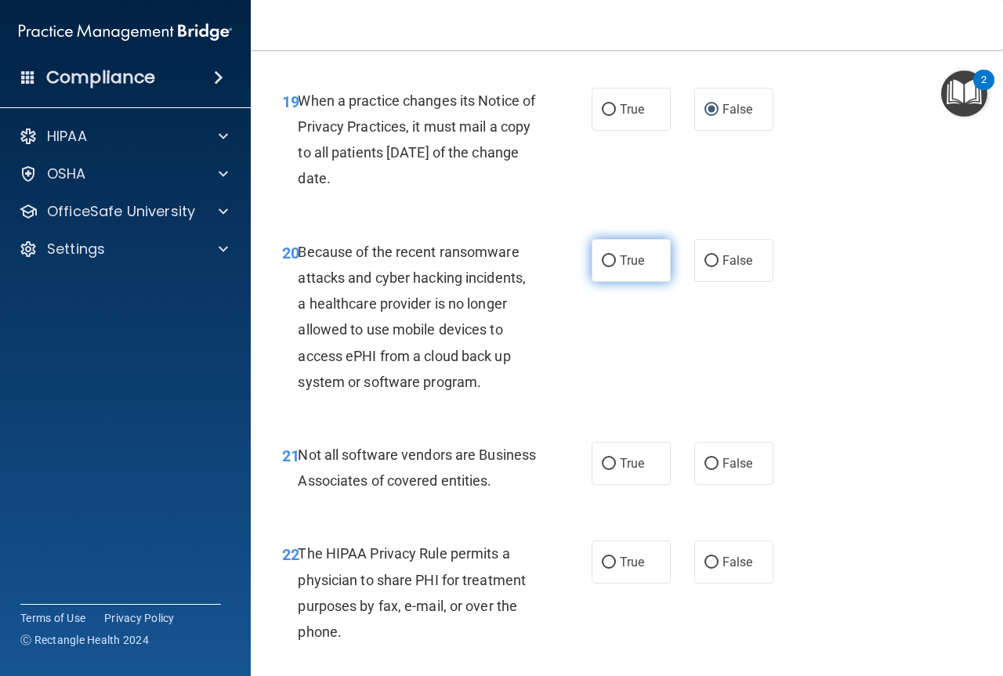
click at [610, 282] on label "True" at bounding box center [631, 260] width 79 height 43
click at [607, 267] on input "True" at bounding box center [609, 261] width 14 height 12
radio input "true"
click at [705, 267] on input "False" at bounding box center [712, 261] width 14 height 12
radio input "true"
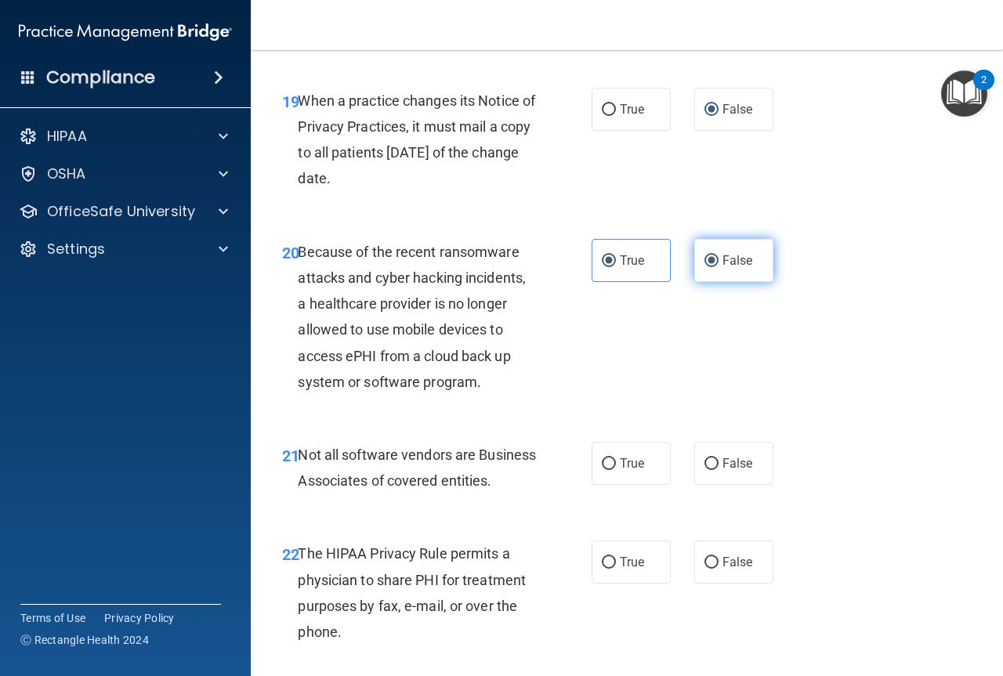
radio input "false"
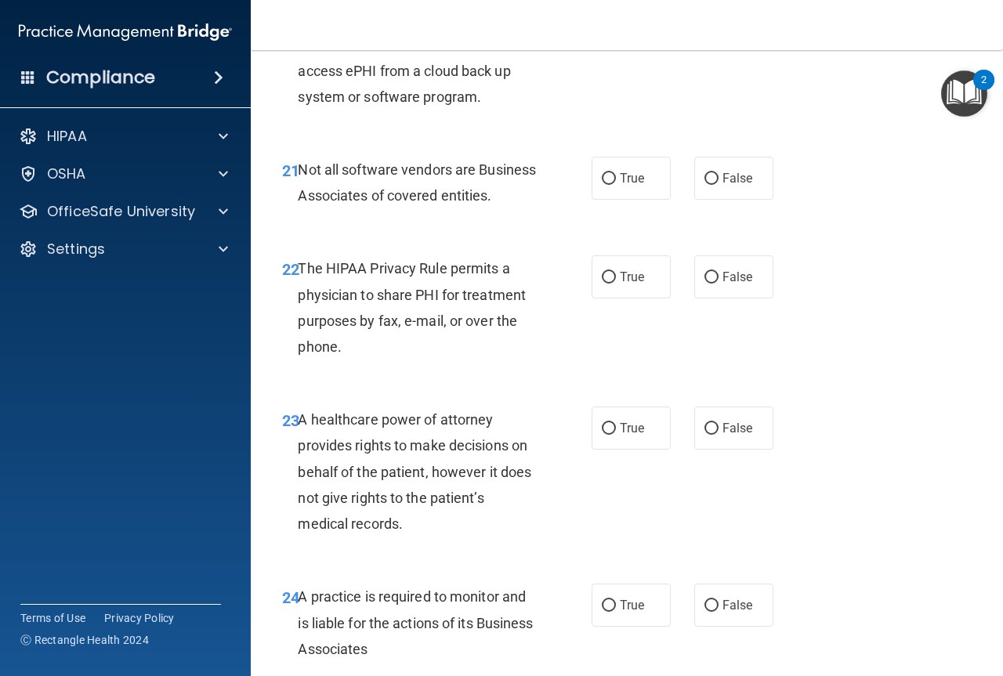
scroll to position [3448, 0]
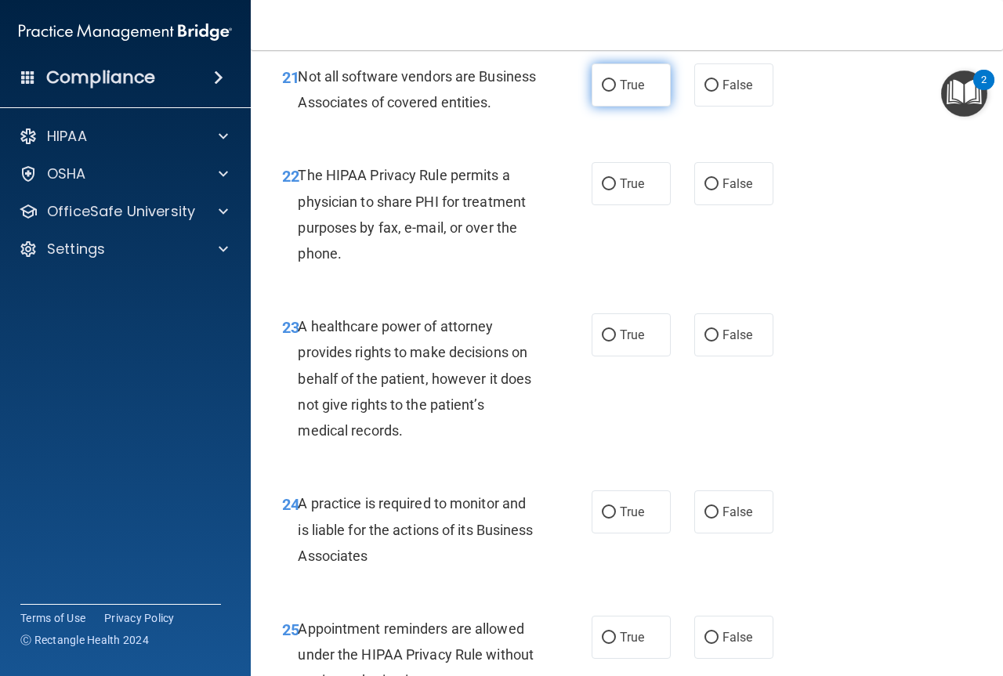
click at [607, 92] on input "True" at bounding box center [609, 86] width 14 height 12
radio input "true"
click at [605, 190] on input "True" at bounding box center [609, 185] width 14 height 12
radio input "true"
click at [708, 342] on input "False" at bounding box center [712, 336] width 14 height 12
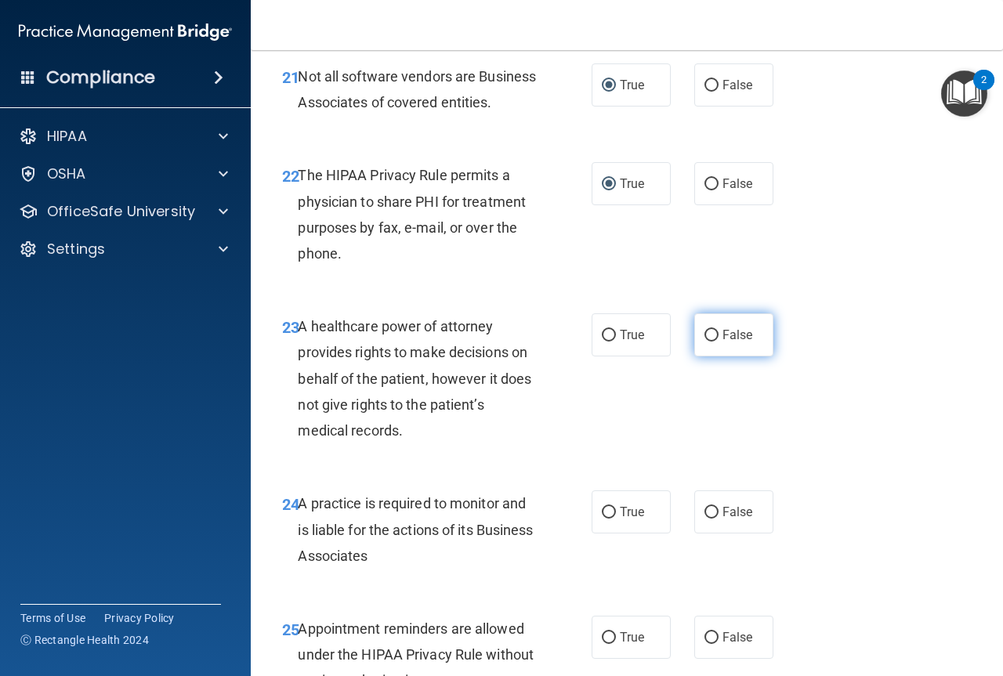
radio input "true"
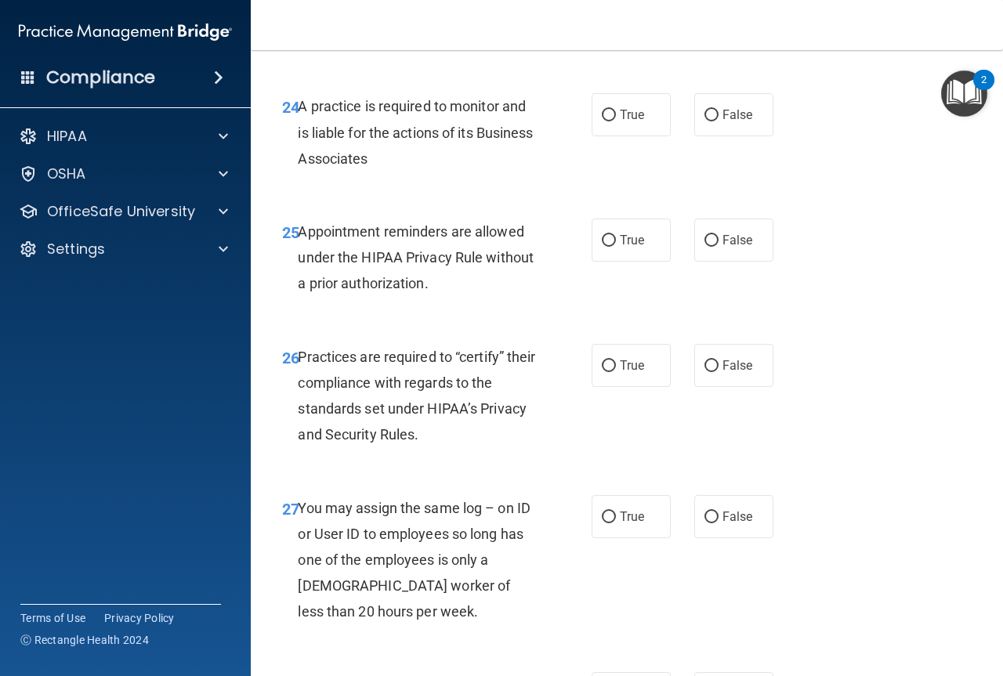
scroll to position [3906, 0]
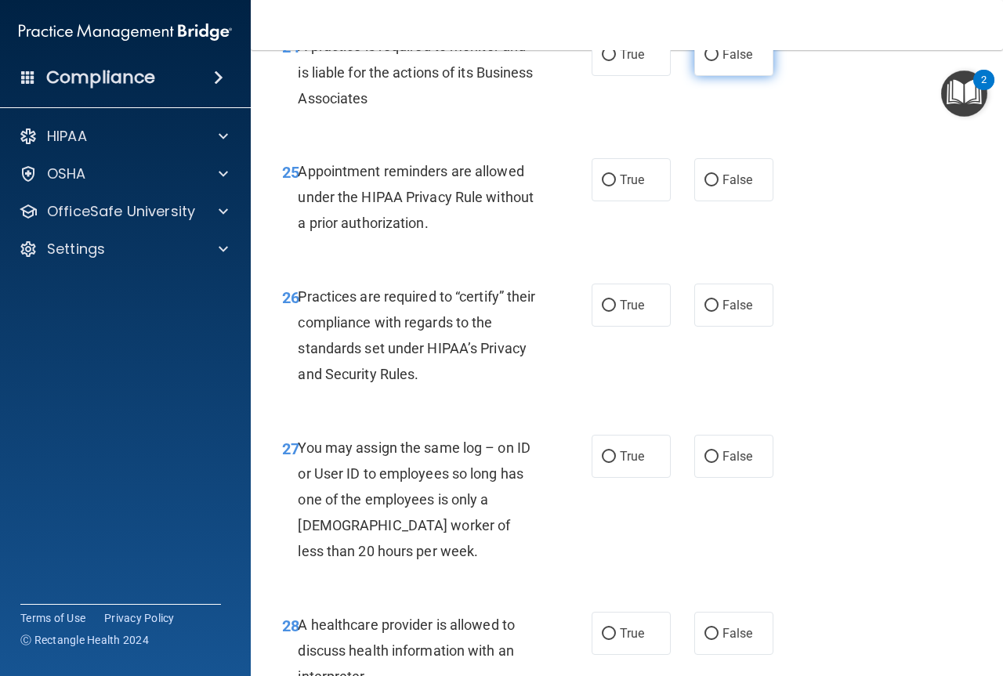
click at [706, 61] on input "False" at bounding box center [712, 55] width 14 height 12
radio input "true"
click at [603, 187] on input "True" at bounding box center [609, 181] width 14 height 12
radio input "true"
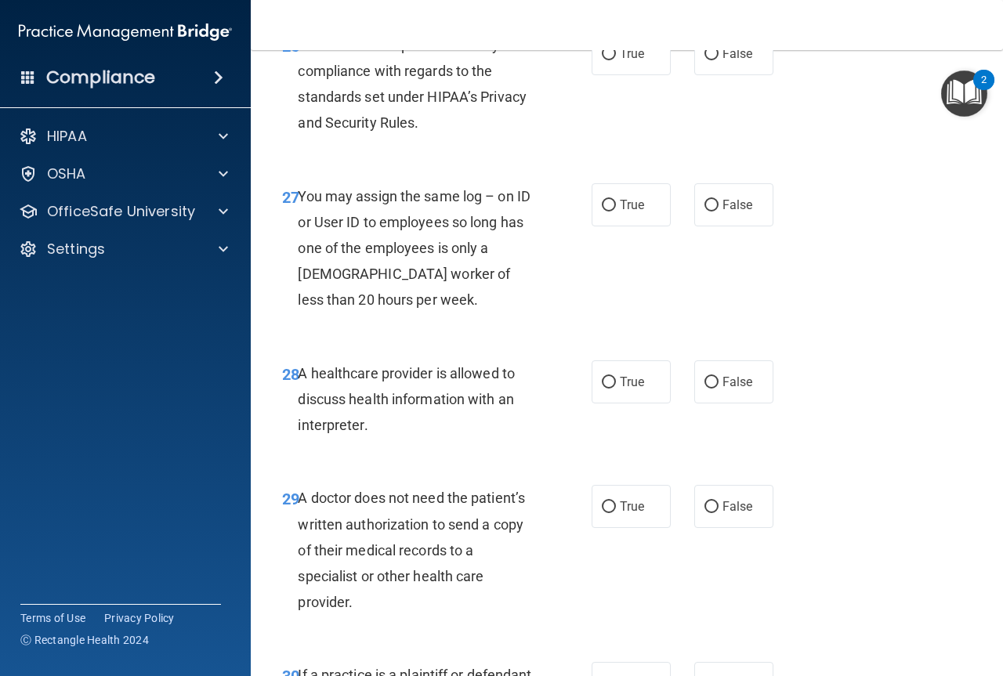
scroll to position [4171, 0]
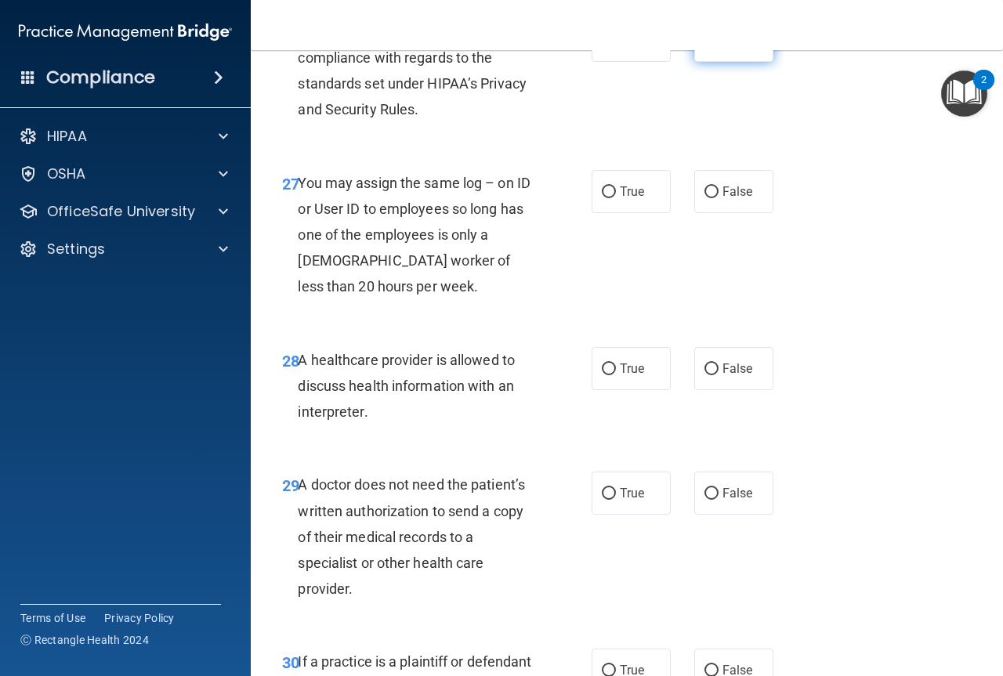
click at [703, 62] on label "False" at bounding box center [733, 40] width 79 height 43
click at [705, 47] on input "False" at bounding box center [712, 41] width 14 height 12
radio input "true"
click at [702, 213] on label "False" at bounding box center [733, 191] width 79 height 43
click at [705, 198] on input "False" at bounding box center [712, 193] width 14 height 12
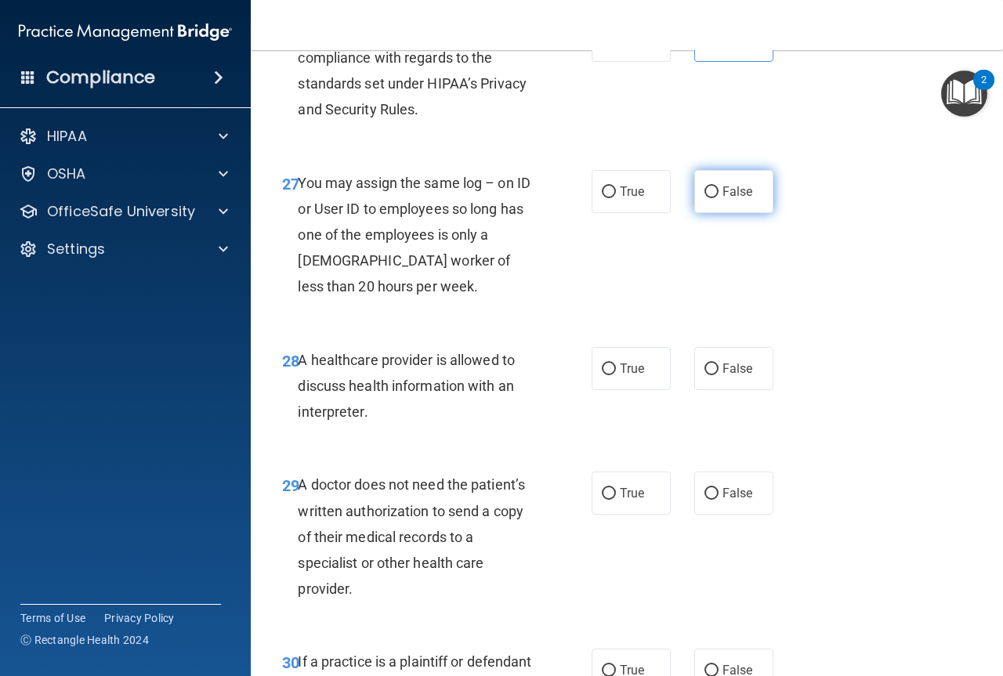
radio input "true"
click at [604, 375] on input "True" at bounding box center [609, 370] width 14 height 12
radio input "true"
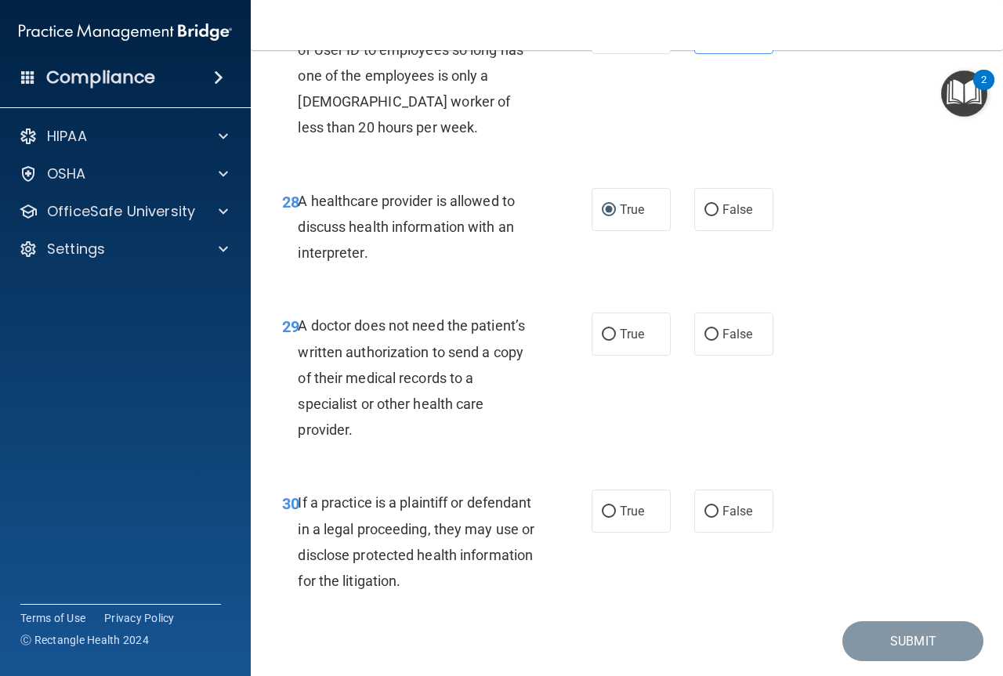
scroll to position [4390, 0]
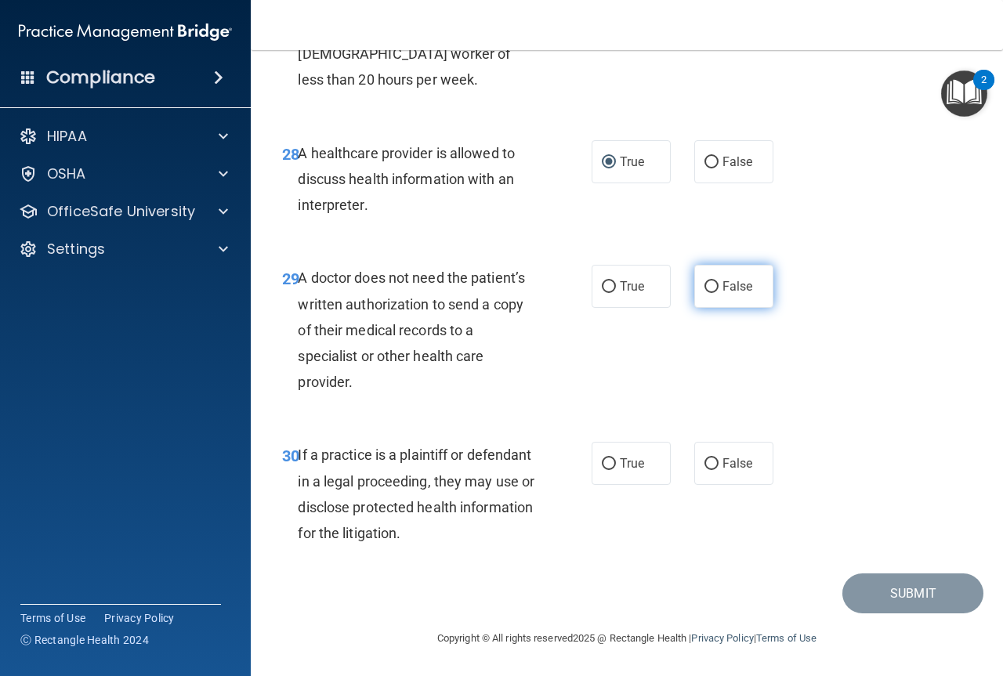
click at [705, 293] on input "False" at bounding box center [712, 287] width 14 height 12
radio input "true"
click at [605, 470] on input "True" at bounding box center [609, 464] width 14 height 12
radio input "true"
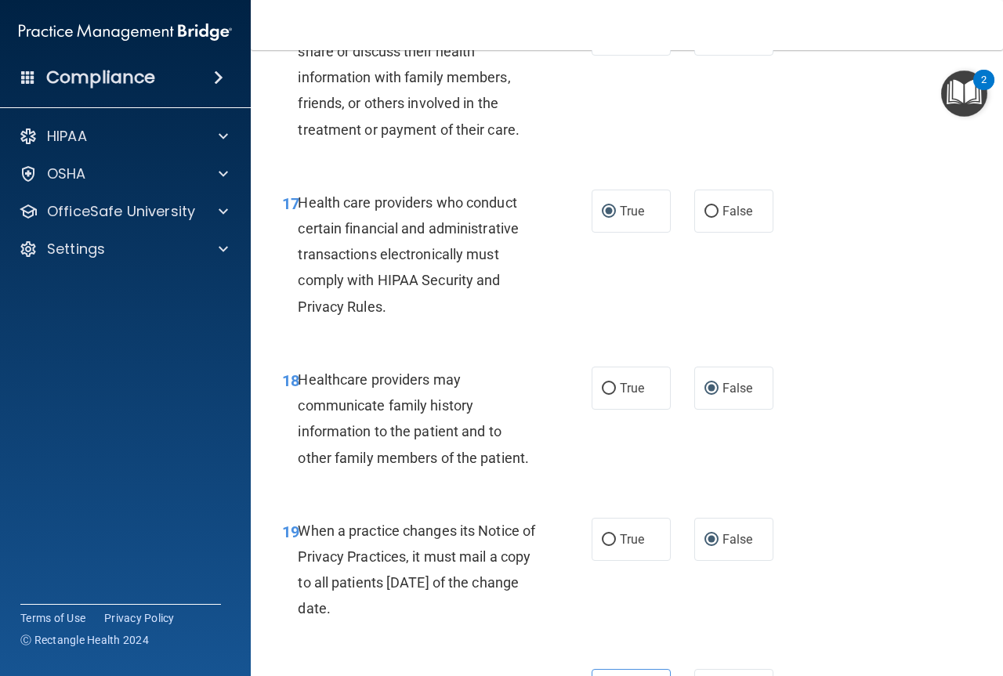
scroll to position [4430, 0]
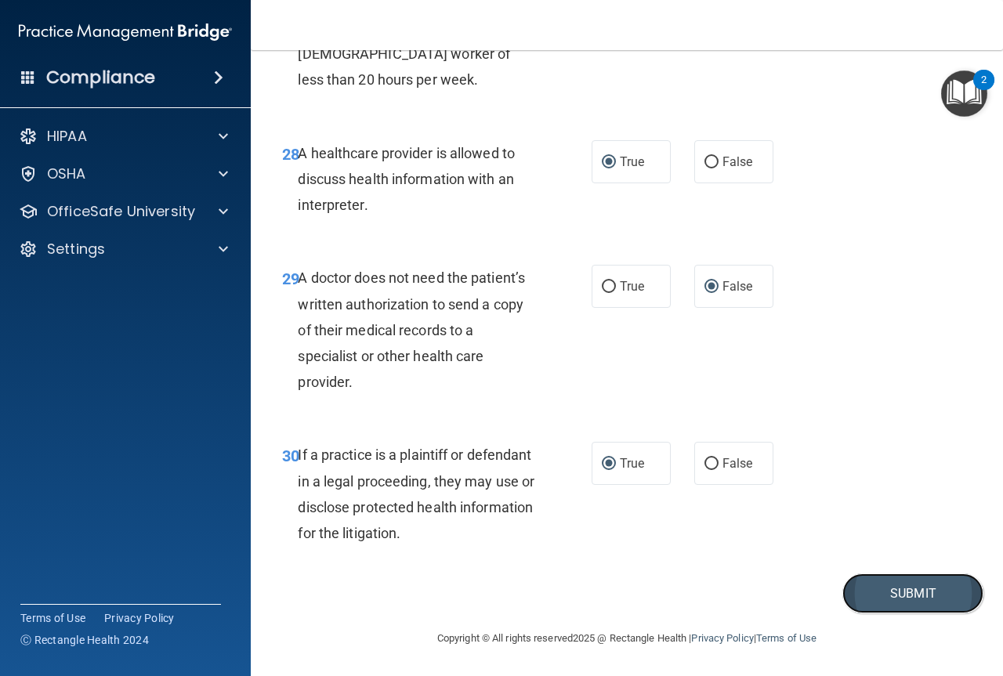
click at [867, 593] on button "Submit" at bounding box center [913, 594] width 141 height 40
click at [889, 592] on button "Submit" at bounding box center [913, 594] width 141 height 40
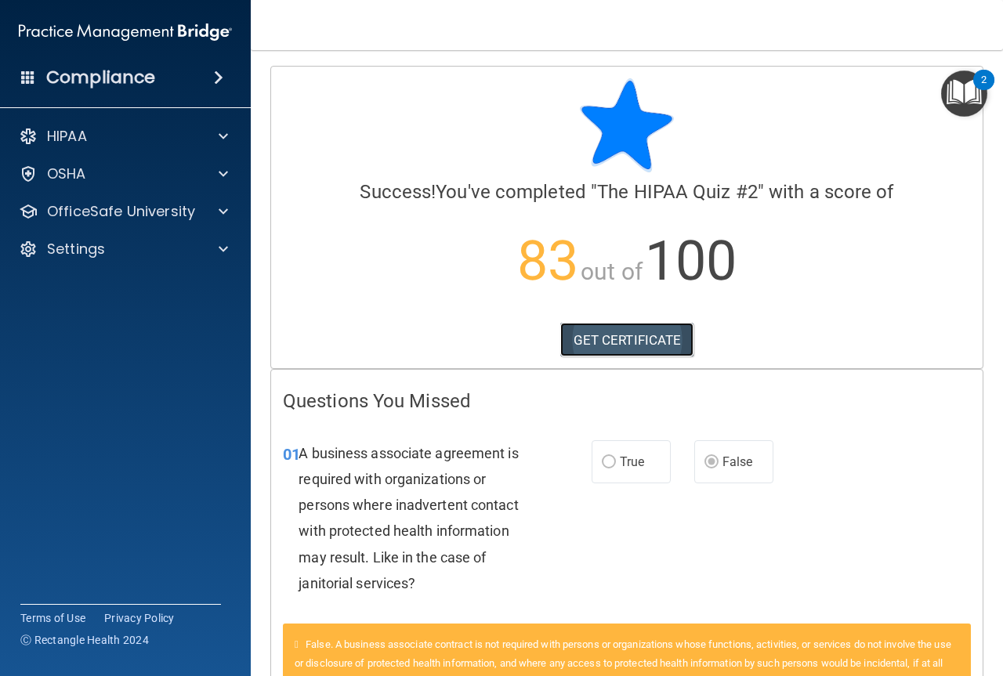
click at [629, 347] on link "GET CERTIFICATE" at bounding box center [627, 340] width 134 height 34
click at [165, 216] on p "OfficeSafe University" at bounding box center [121, 211] width 148 height 19
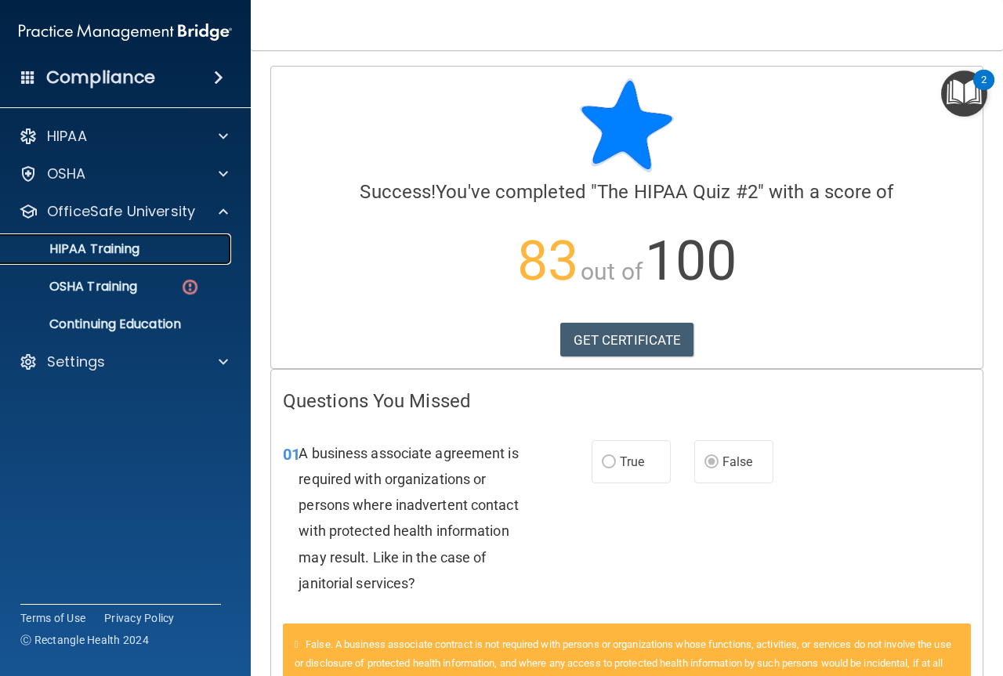
click at [107, 253] on p "HIPAA Training" at bounding box center [74, 249] width 129 height 16
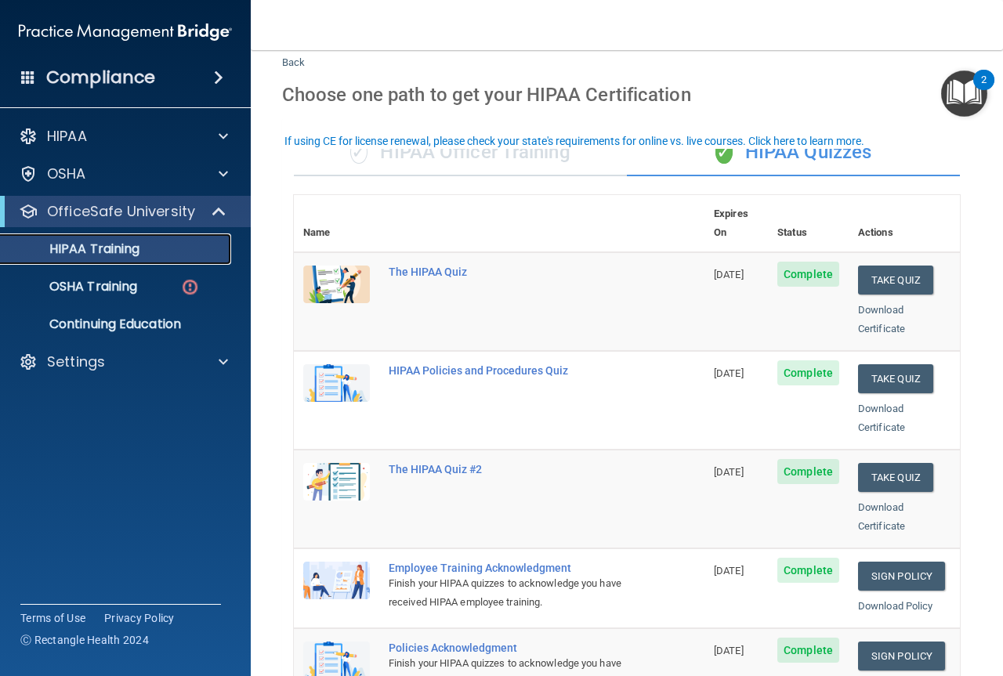
scroll to position [11, 0]
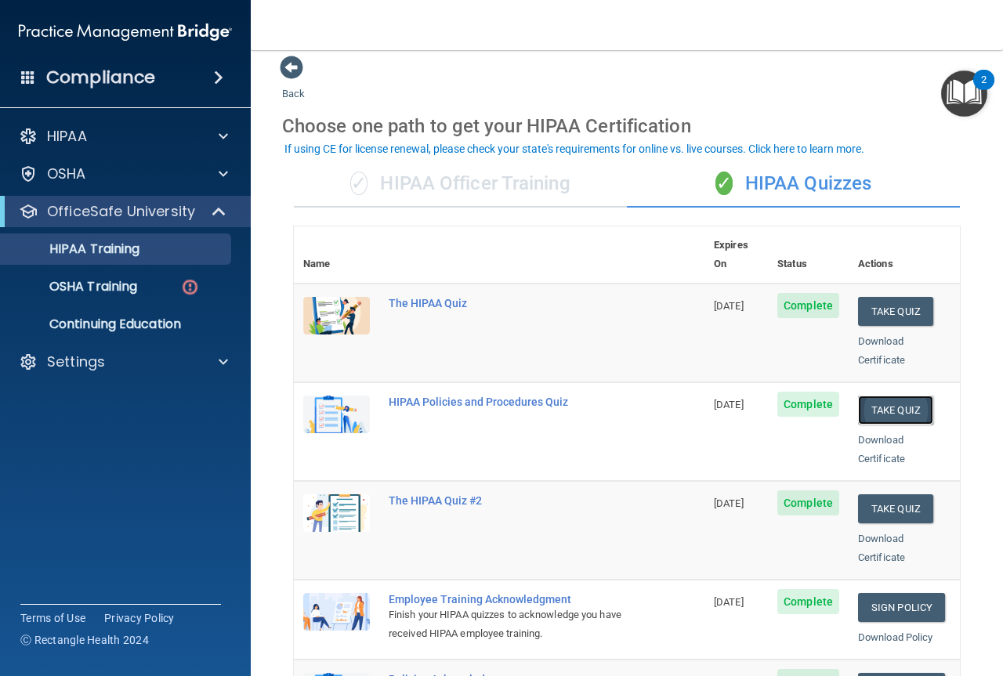
click at [864, 396] on button "Take Quiz" at bounding box center [895, 410] width 75 height 29
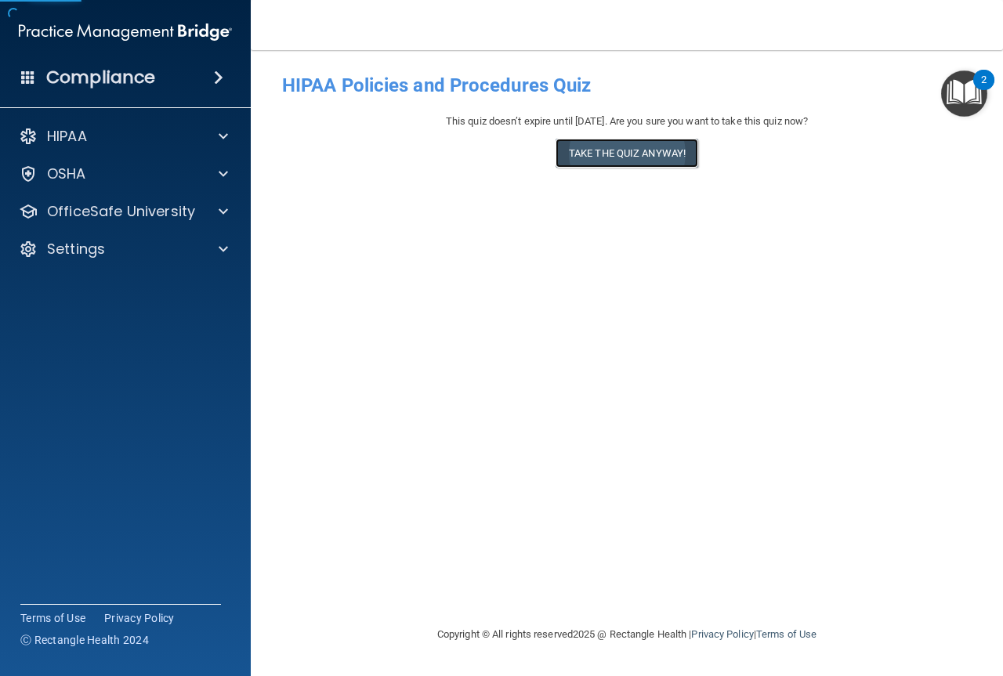
click at [623, 150] on button "Take the quiz anyway!" at bounding box center [627, 153] width 143 height 29
